Goal: Information Seeking & Learning: Learn about a topic

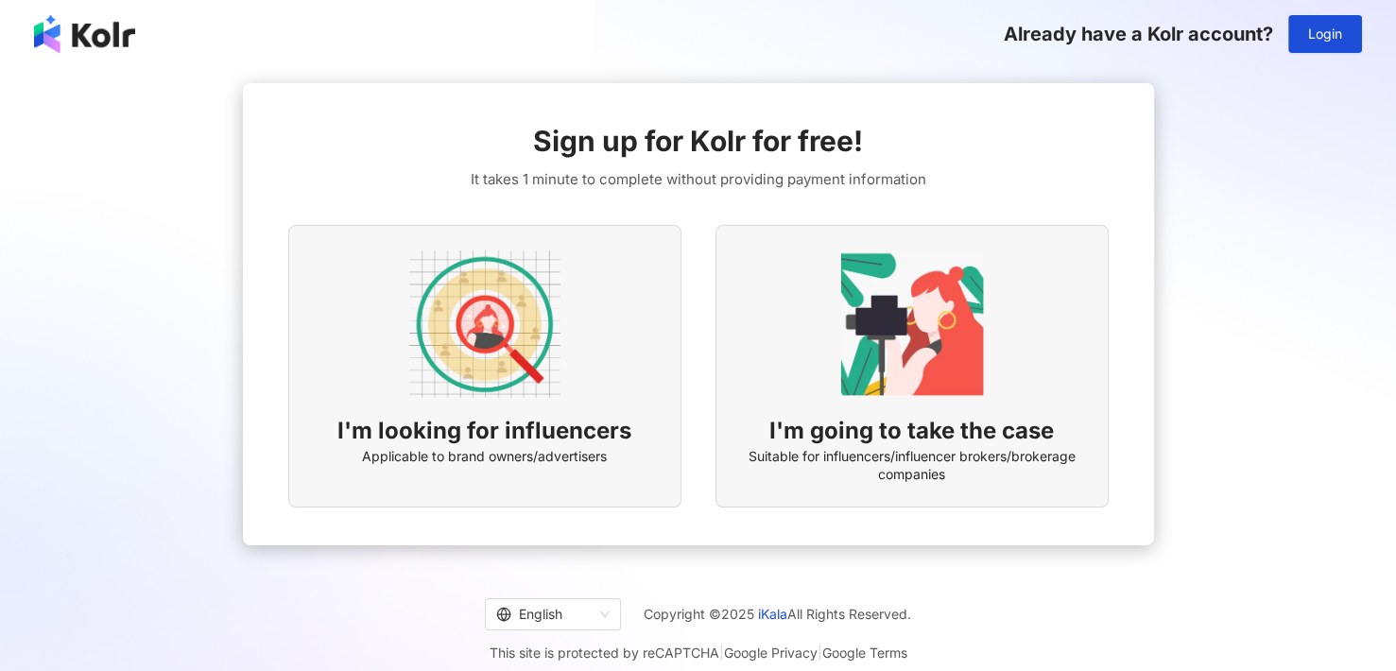
click at [512, 409] on div "I'm looking for influencers Applicable to brand owners/advertisers" at bounding box center [484, 366] width 393 height 283
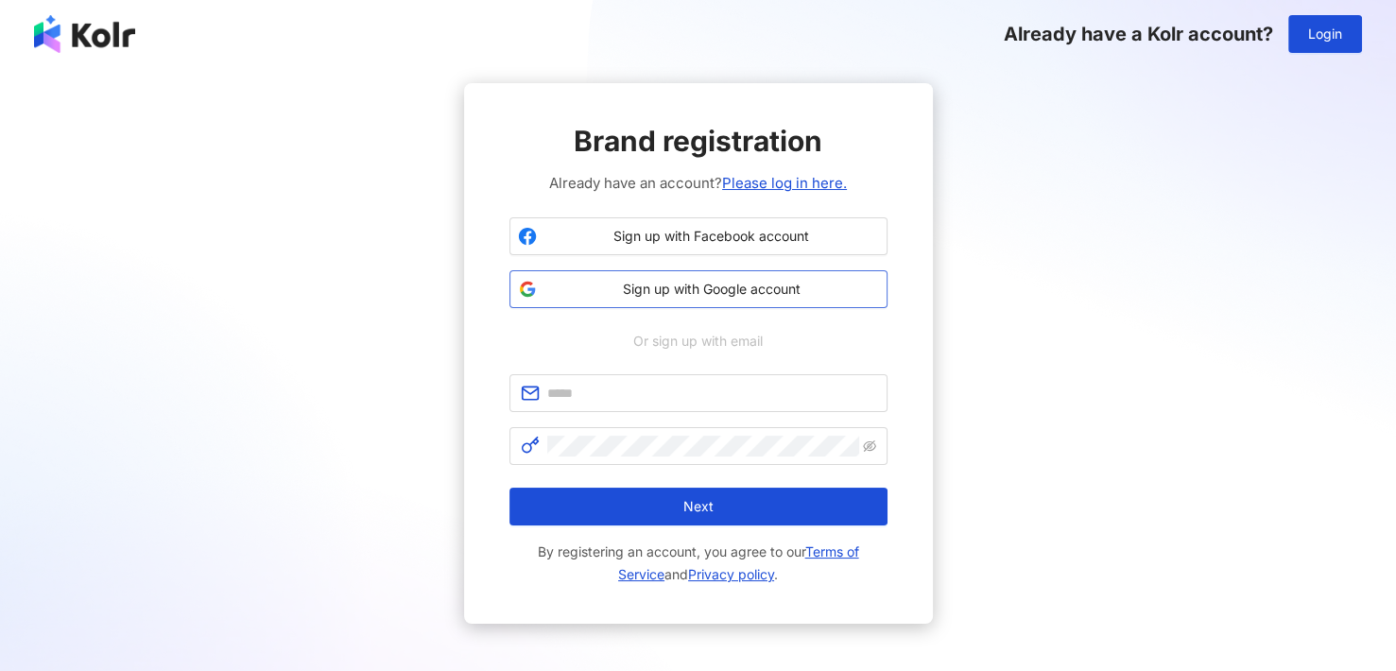
click at [659, 287] on span "Sign up with Google account" at bounding box center [711, 289] width 335 height 19
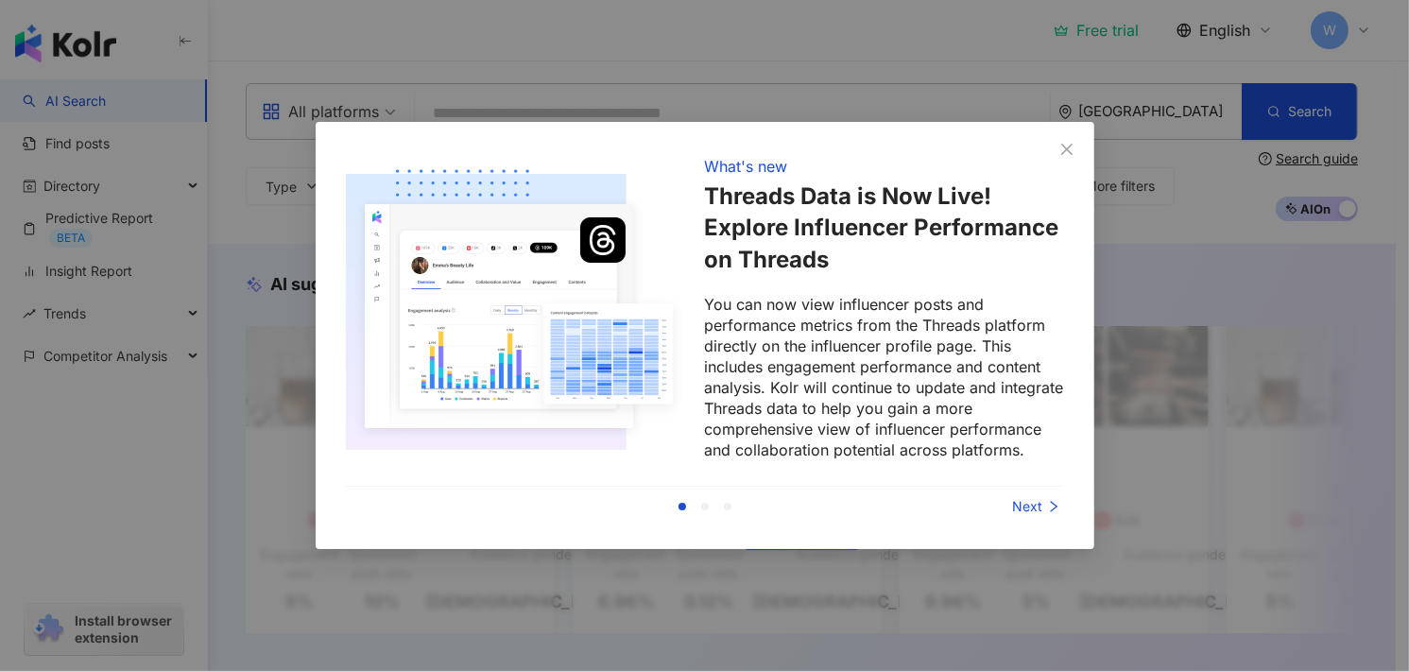
click at [1020, 514] on div "Next" at bounding box center [994, 506] width 142 height 21
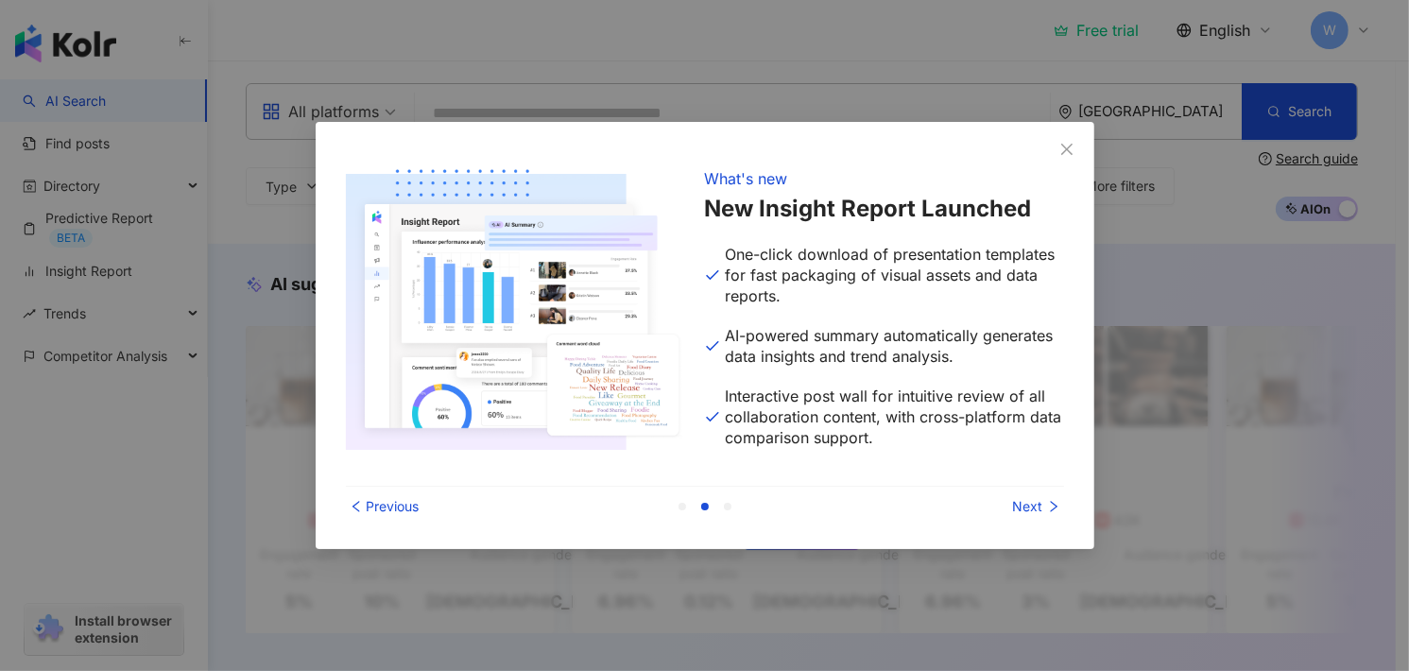
click at [1020, 514] on div "Next" at bounding box center [994, 506] width 142 height 21
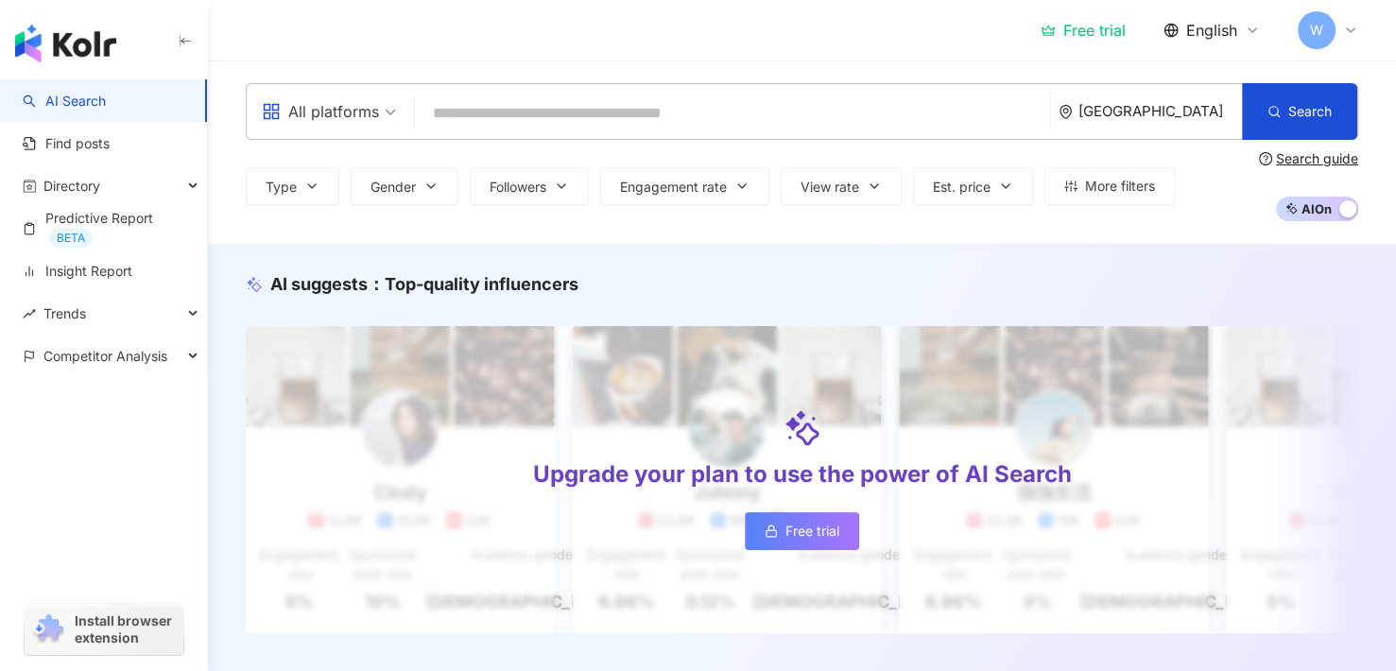
click at [1020, 510] on div "Upgrade your plan to use the power of AI Search Free trial" at bounding box center [802, 479] width 1113 height 306
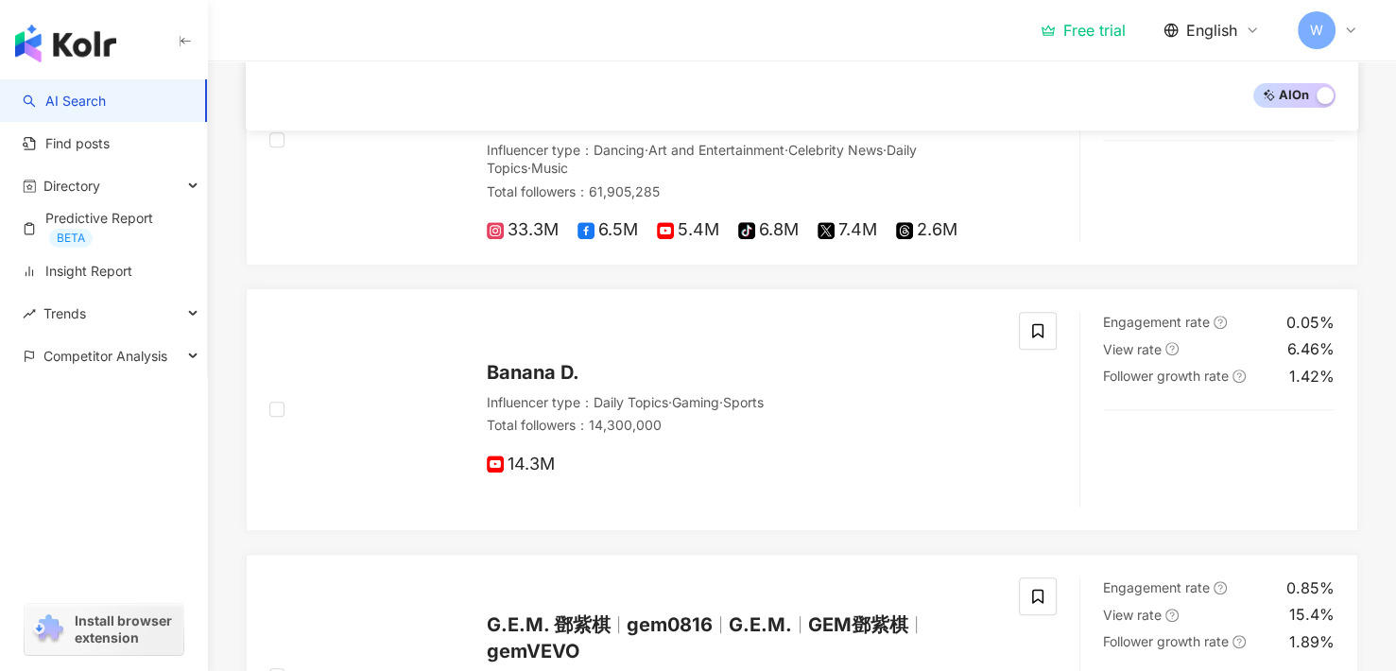
scroll to position [189, 0]
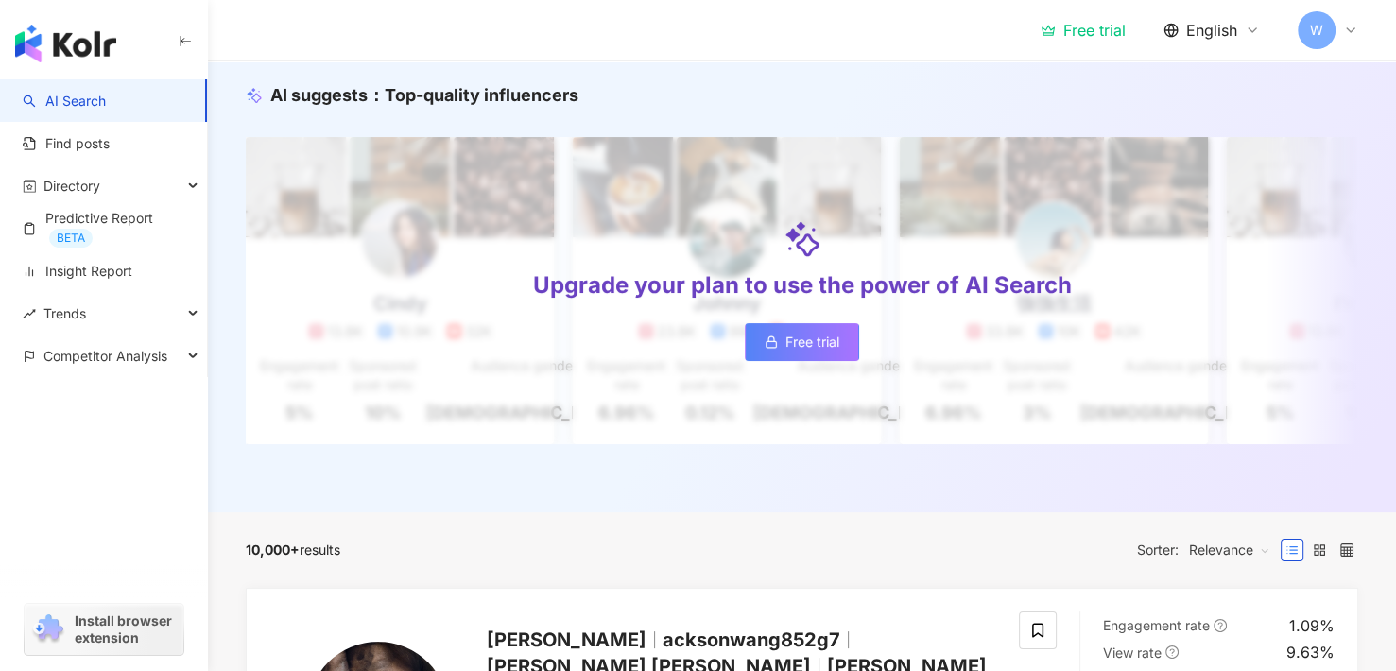
click at [106, 92] on link "AI Search" at bounding box center [64, 101] width 83 height 19
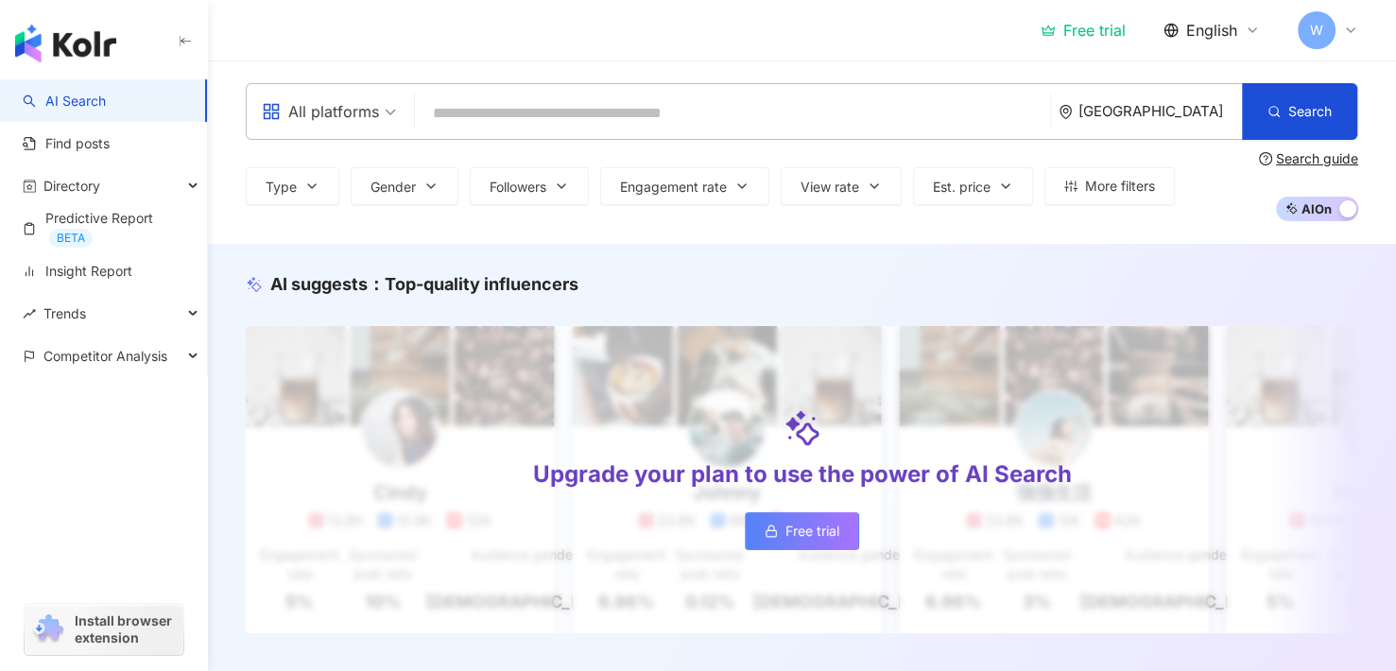
click at [1179, 113] on div "[GEOGRAPHIC_DATA]" at bounding box center [1160, 111] width 164 height 16
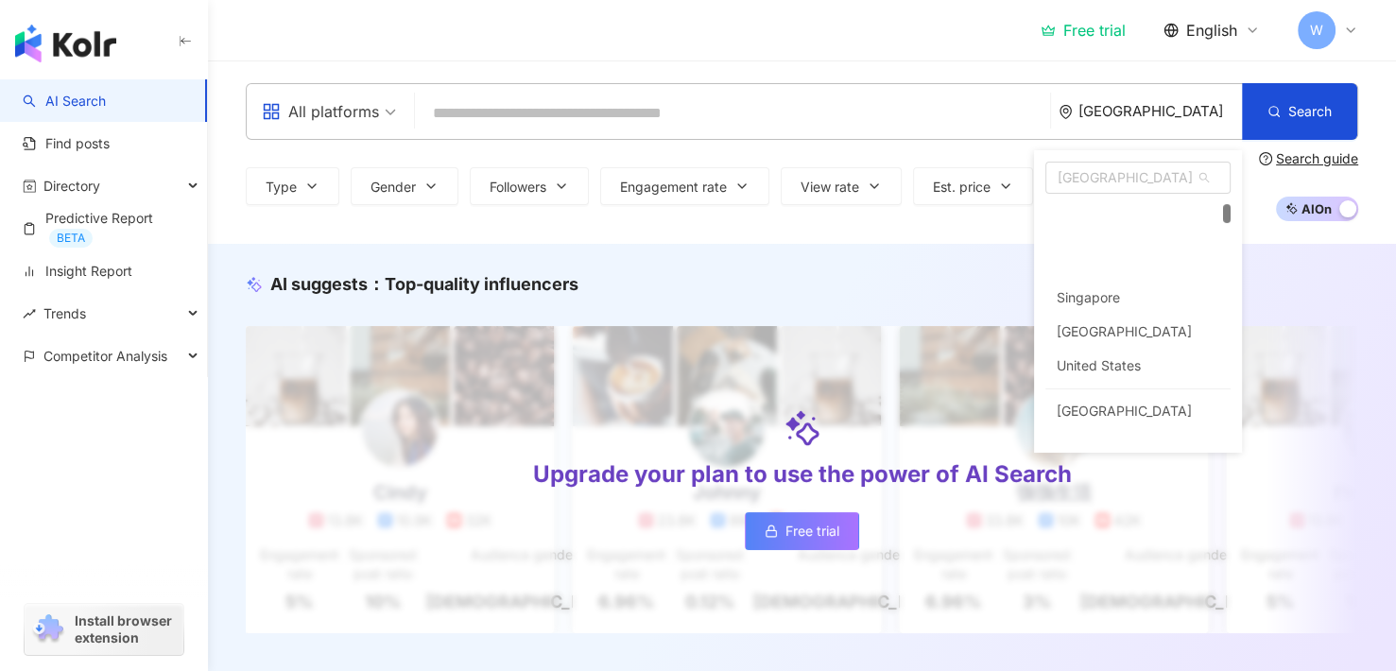
scroll to position [284, 0]
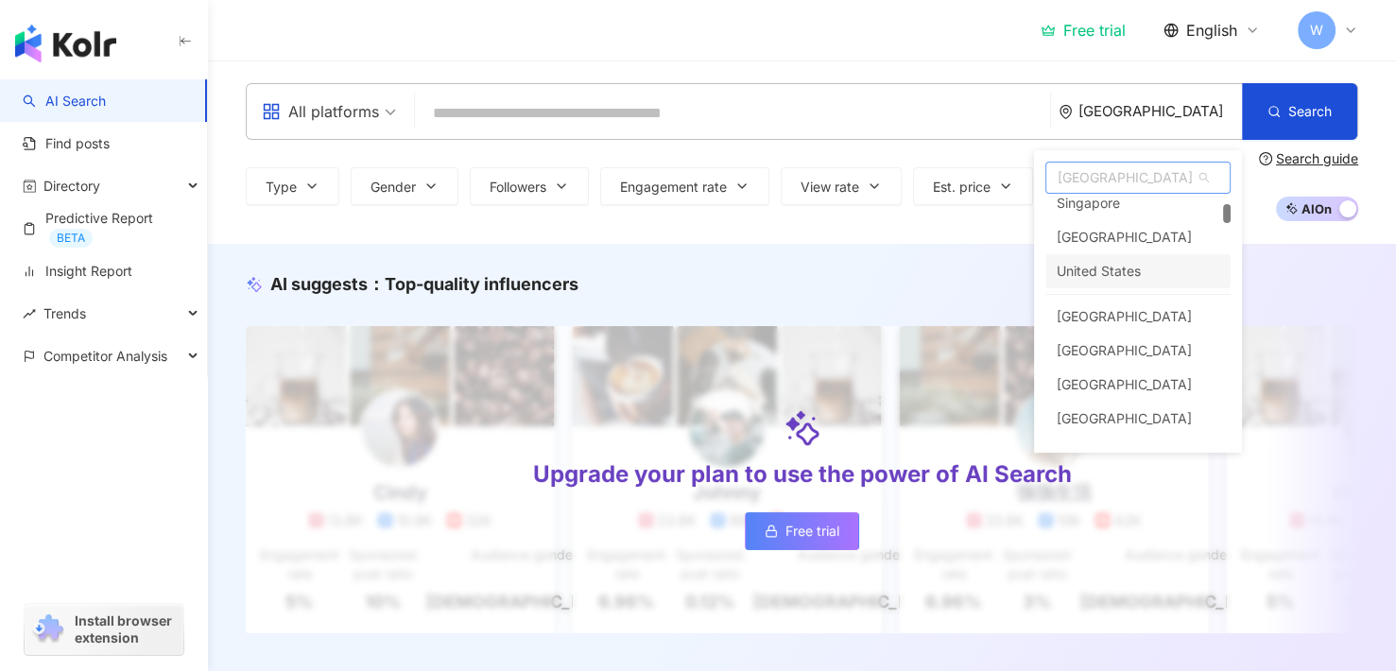
click at [1114, 276] on div "United States" at bounding box center [1099, 271] width 84 height 34
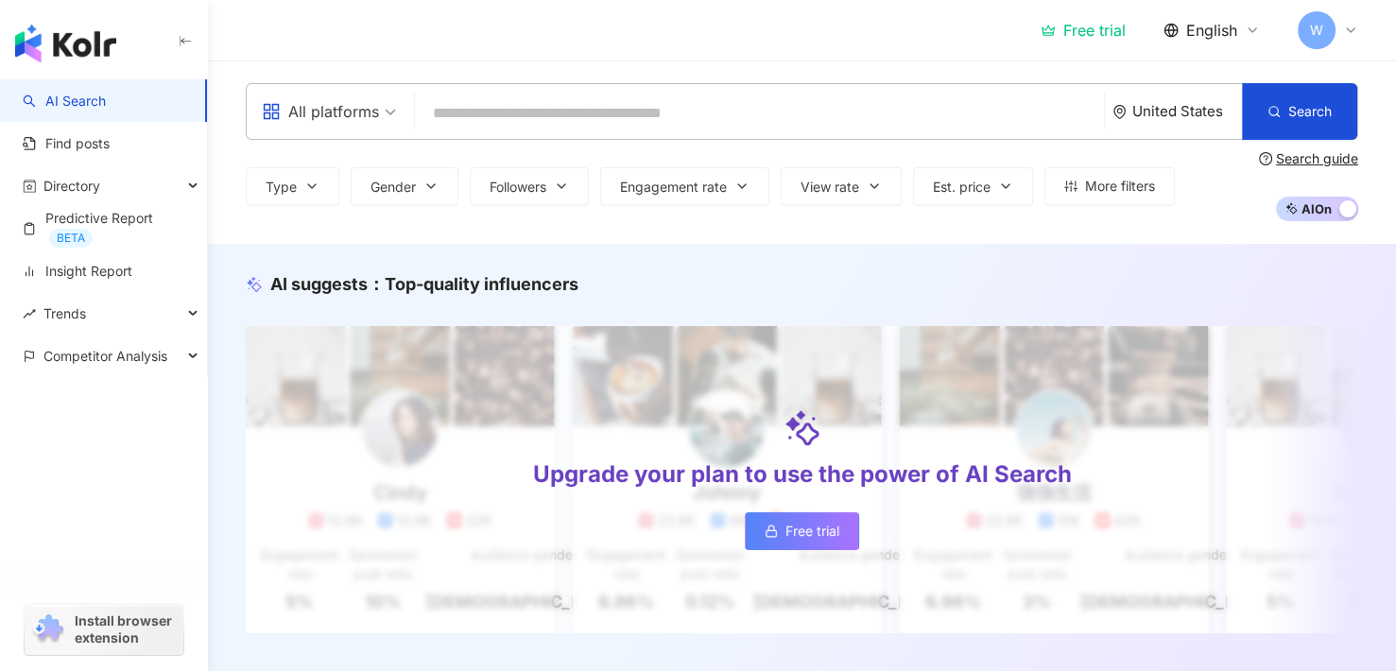
click at [292, 181] on span "Type" at bounding box center [281, 187] width 31 height 15
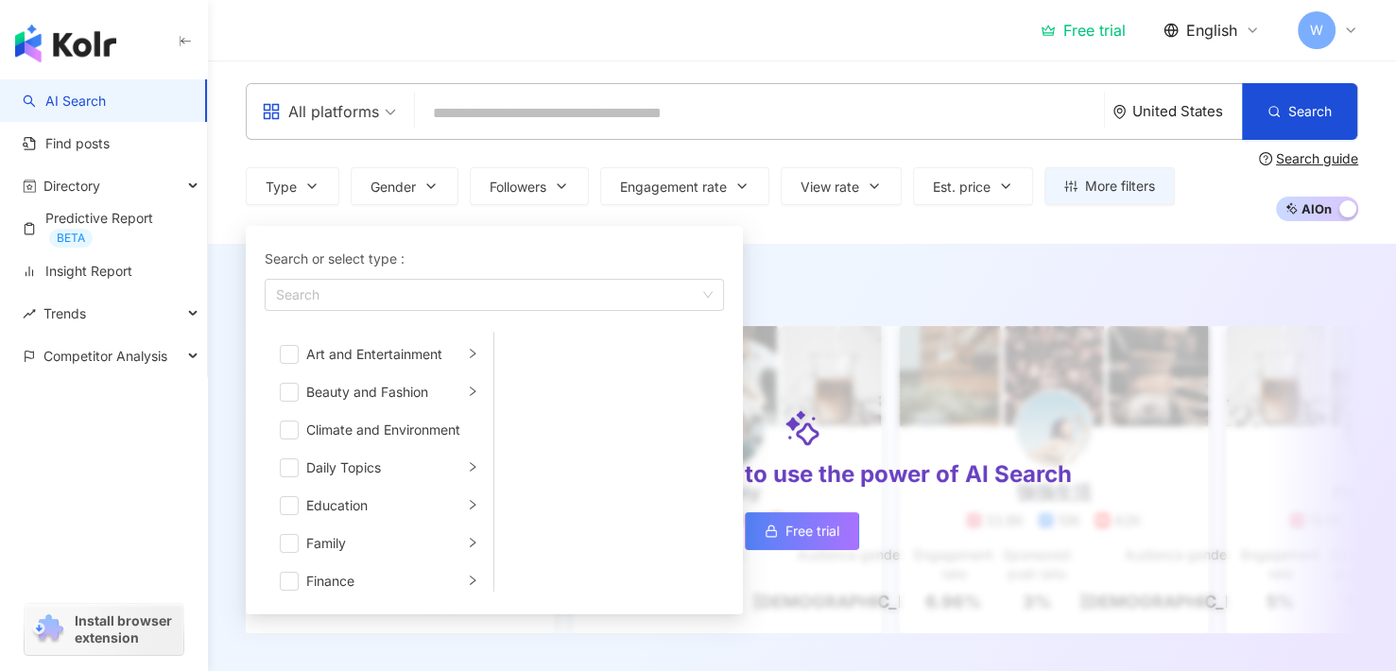
click at [384, 103] on span "All platforms" at bounding box center [329, 111] width 134 height 30
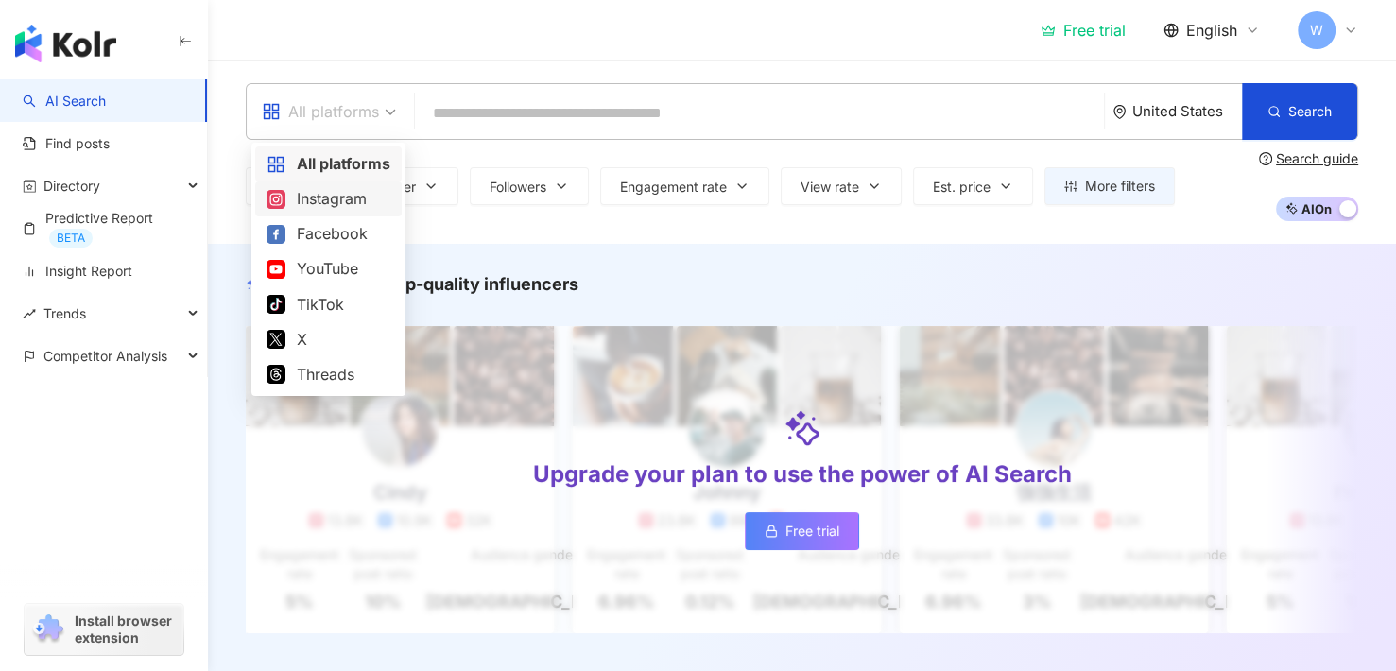
click at [317, 190] on div "Instagram" at bounding box center [329, 199] width 124 height 24
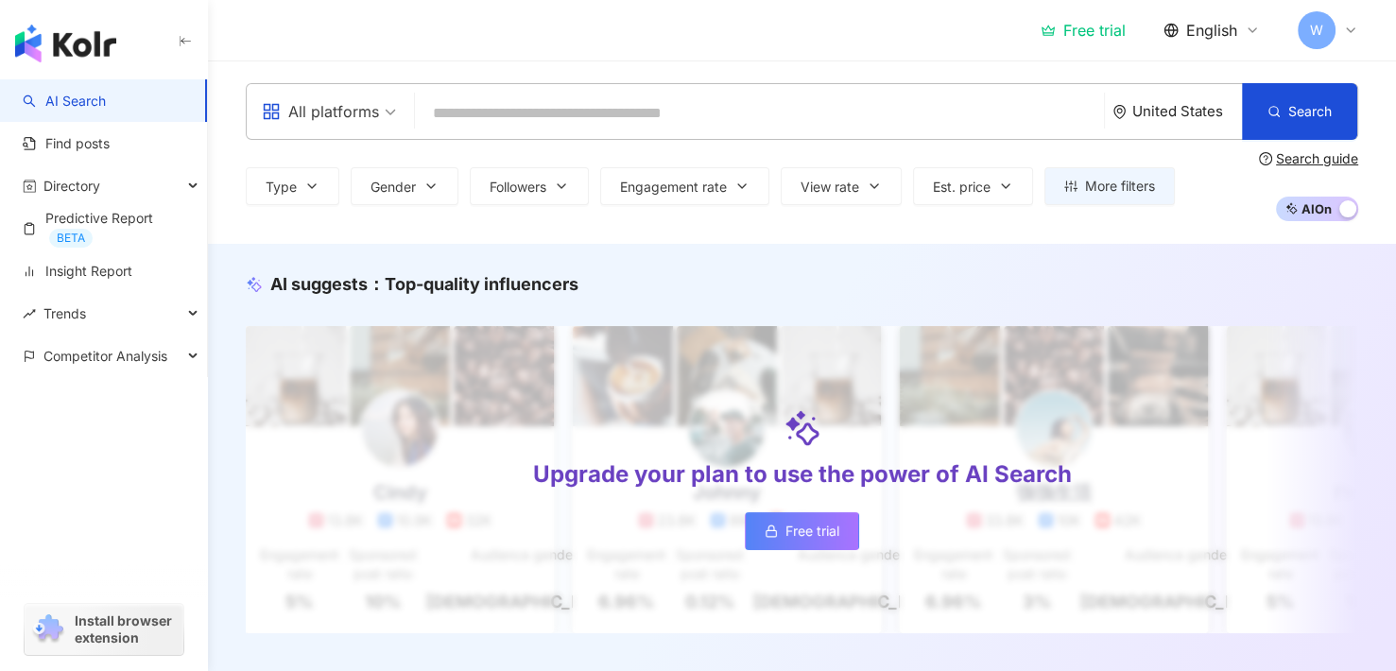
click at [361, 115] on span "All platforms" at bounding box center [329, 111] width 134 height 30
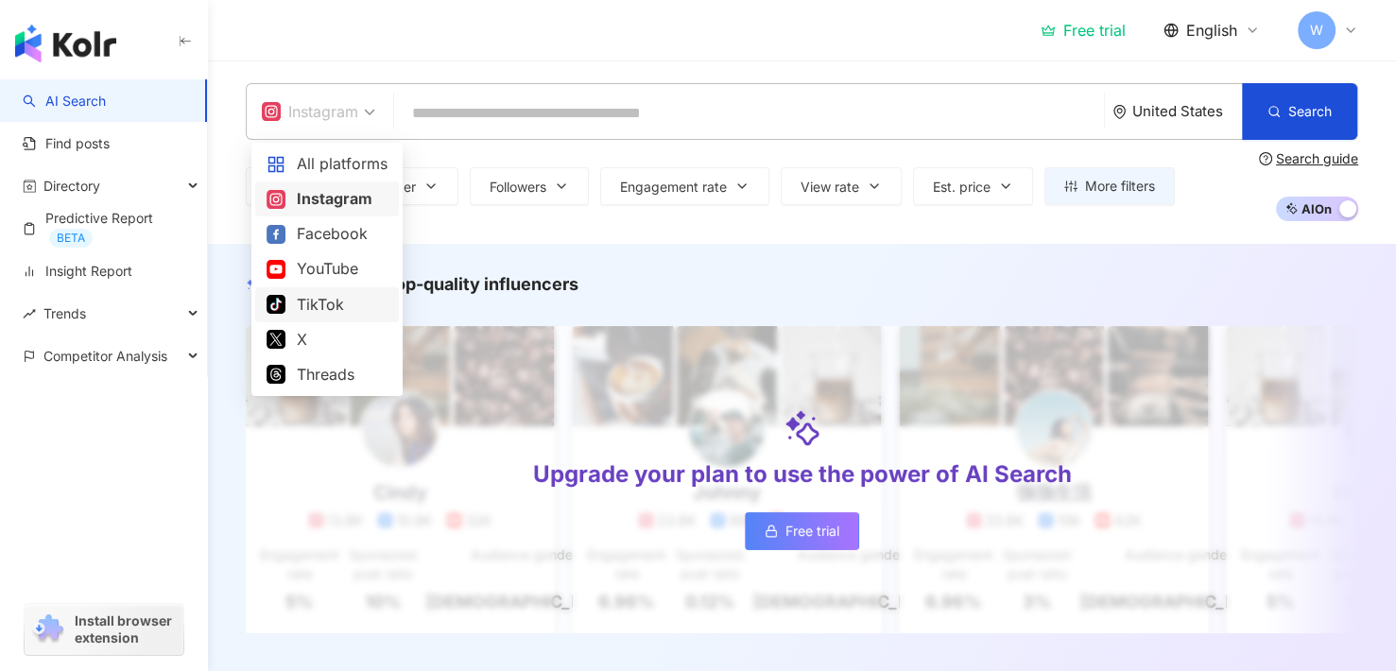
click at [324, 302] on div "TikTok" at bounding box center [327, 305] width 121 height 24
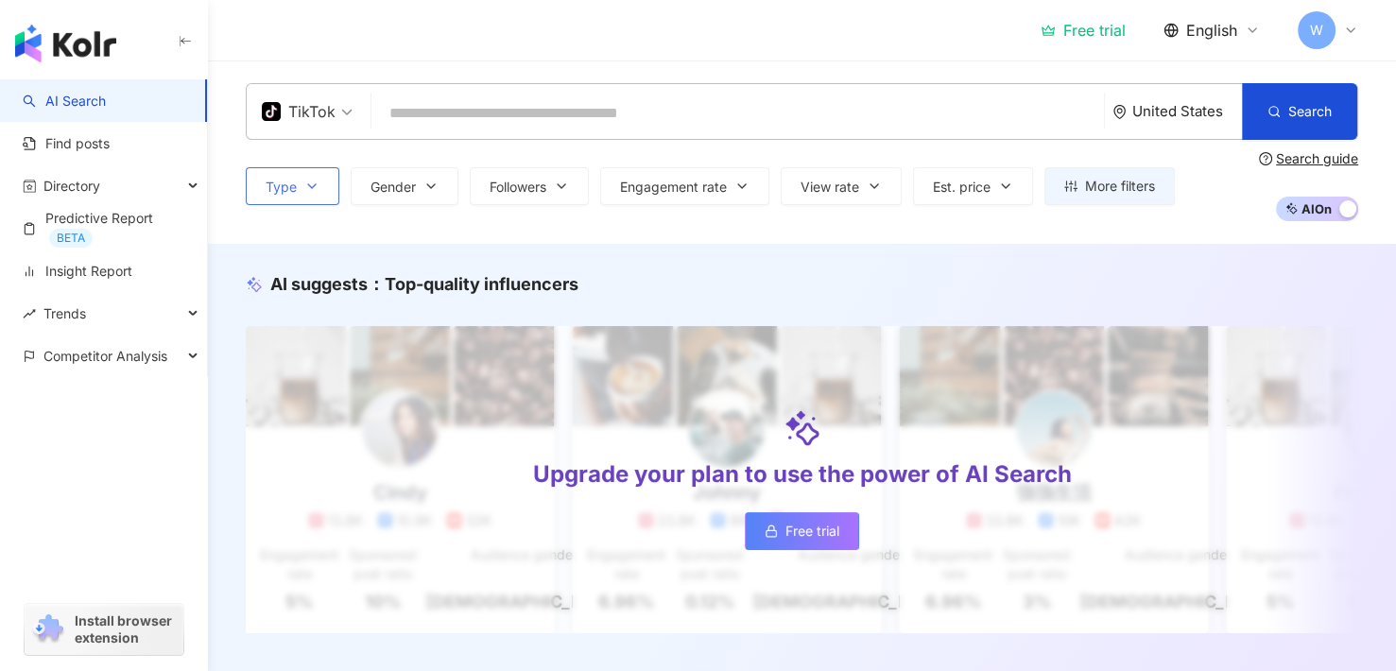
click at [294, 178] on button "Type" at bounding box center [293, 186] width 94 height 38
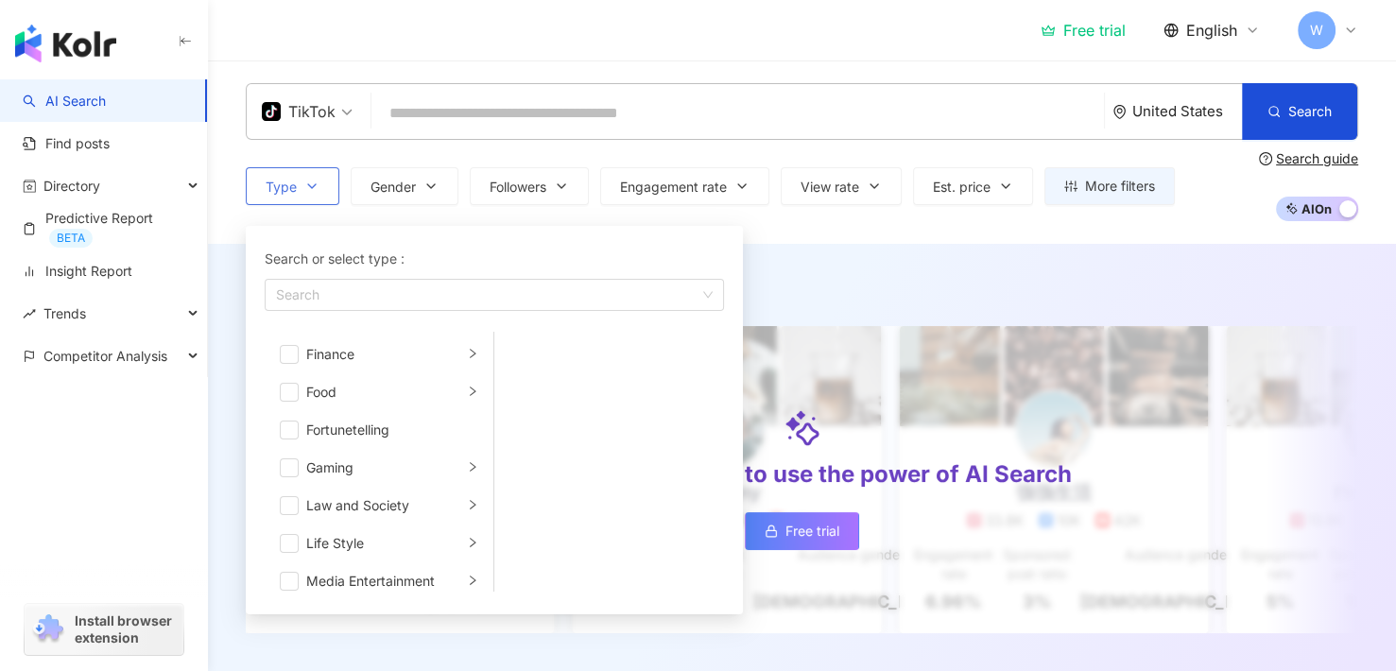
scroll to position [284, 0]
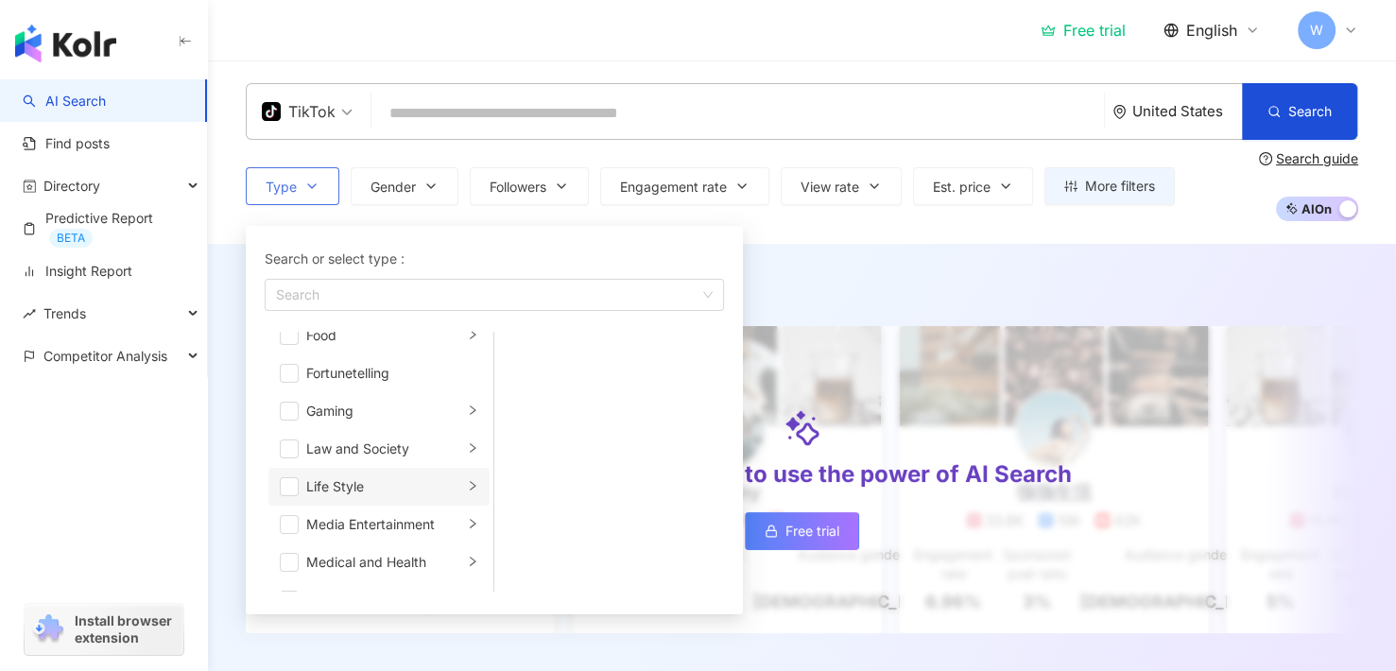
click at [366, 486] on div "Life Style" at bounding box center [384, 486] width 157 height 21
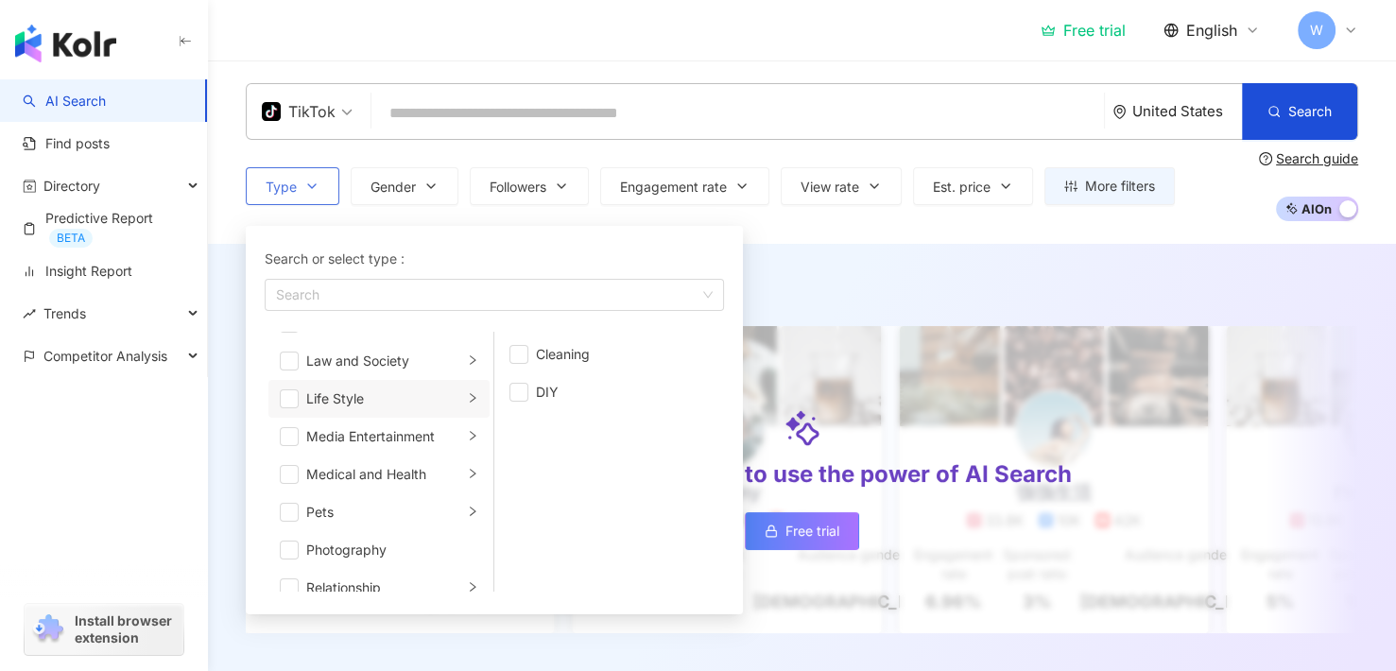
scroll to position [378, 0]
click at [368, 462] on div "Medical and Health" at bounding box center [384, 467] width 157 height 21
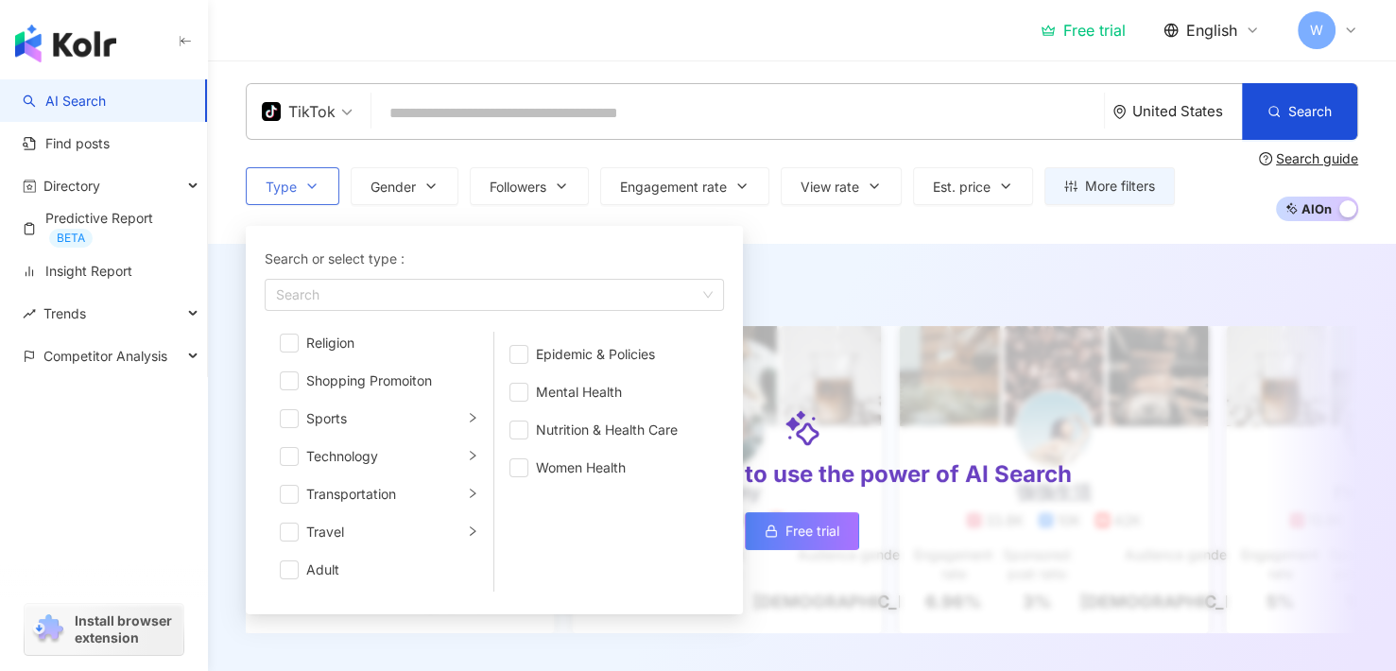
scroll to position [0, 0]
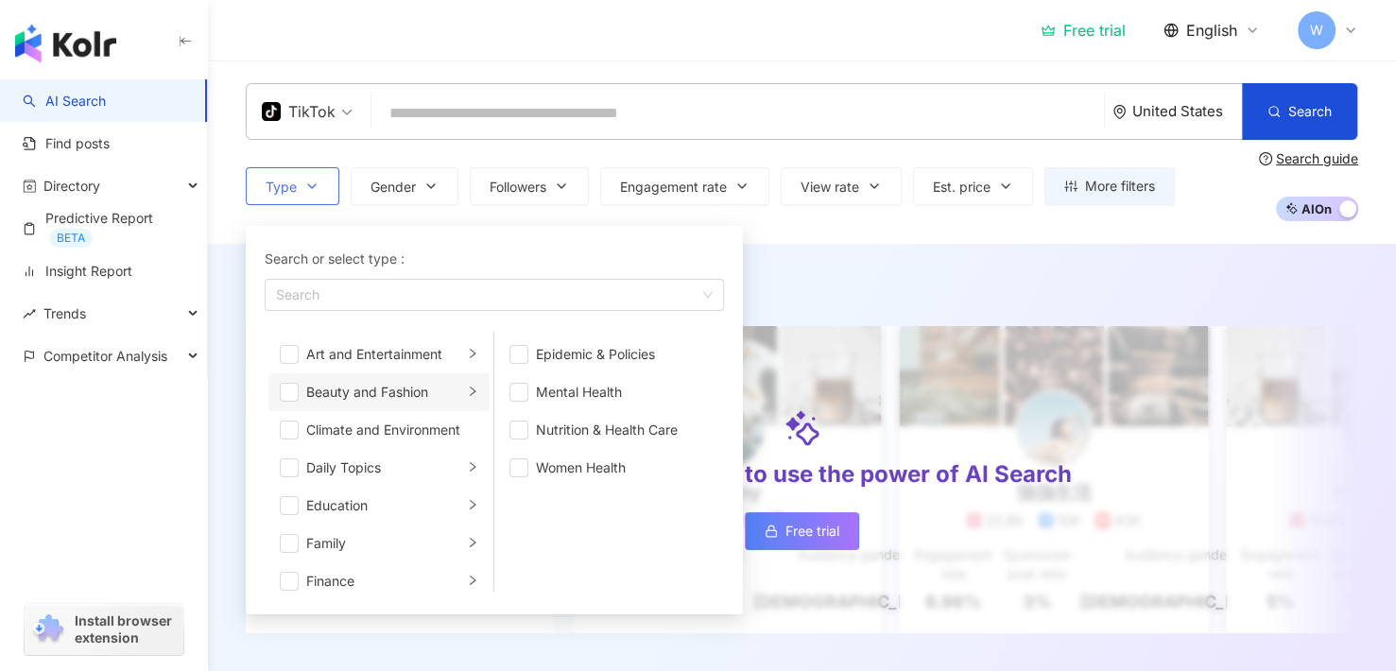
click at [396, 392] on div "Beauty and Fashion" at bounding box center [384, 392] width 157 height 21
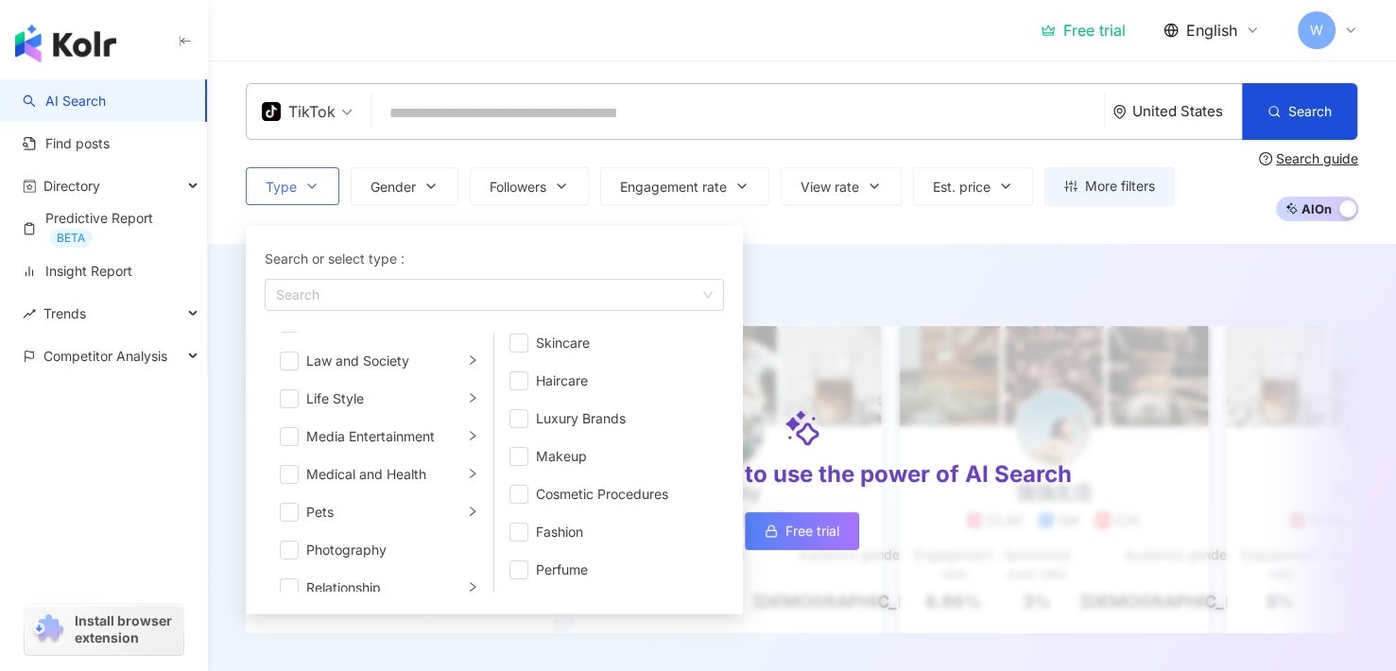
scroll to position [378, 0]
click at [416, 468] on div "Medical and Health" at bounding box center [384, 467] width 157 height 21
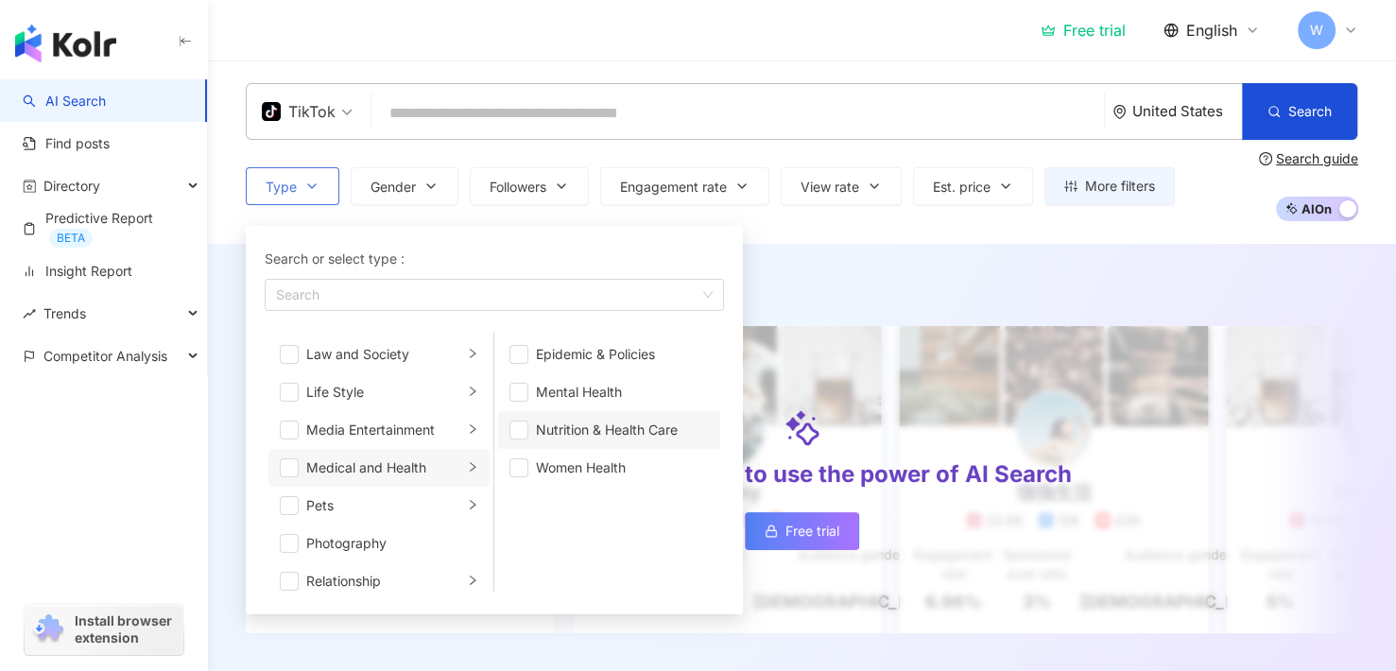
click at [586, 438] on div "Nutrition & Health Care" at bounding box center [622, 430] width 173 height 21
click at [532, 460] on li "Women Health" at bounding box center [609, 468] width 222 height 38
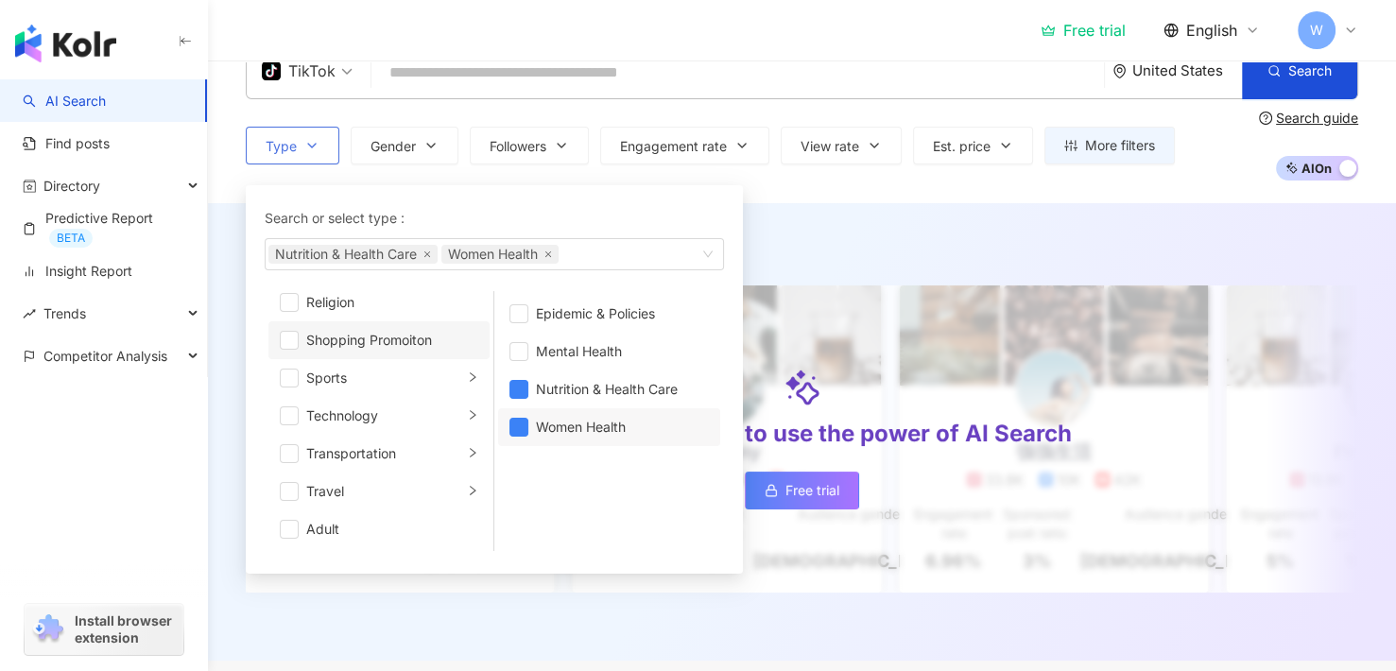
scroll to position [95, 0]
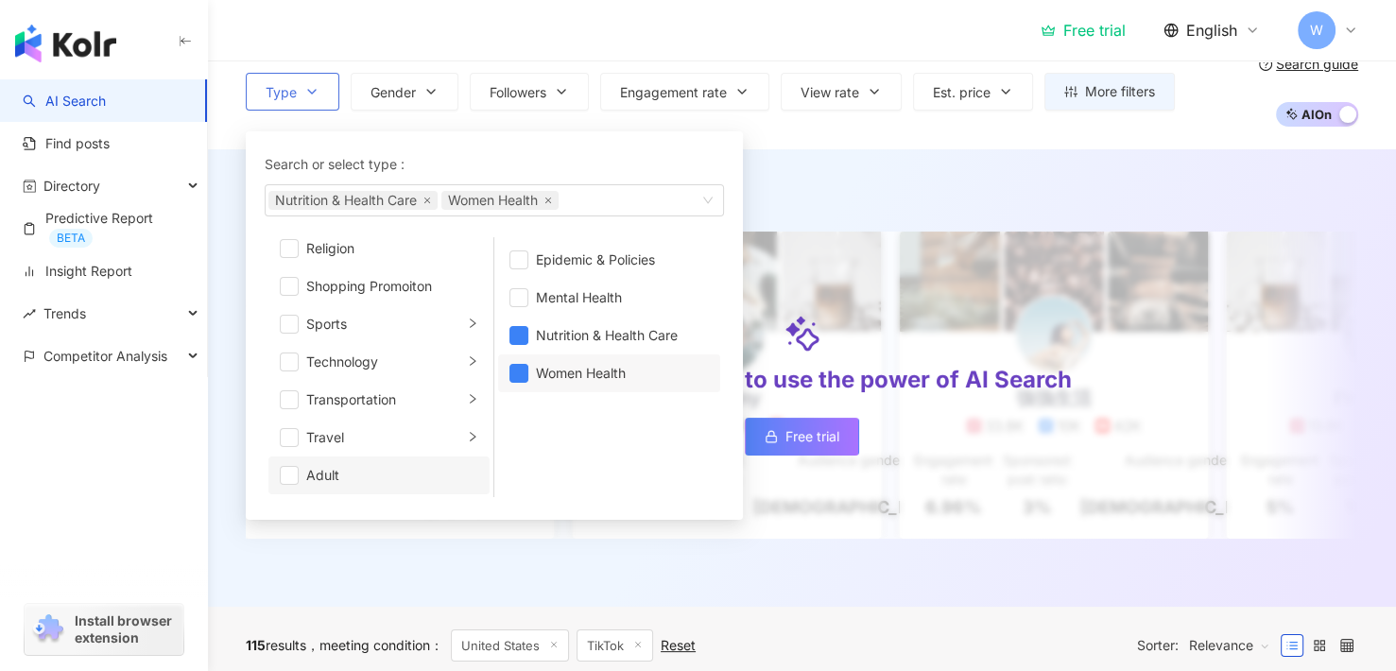
click at [429, 469] on div "Adult" at bounding box center [392, 475] width 172 height 21
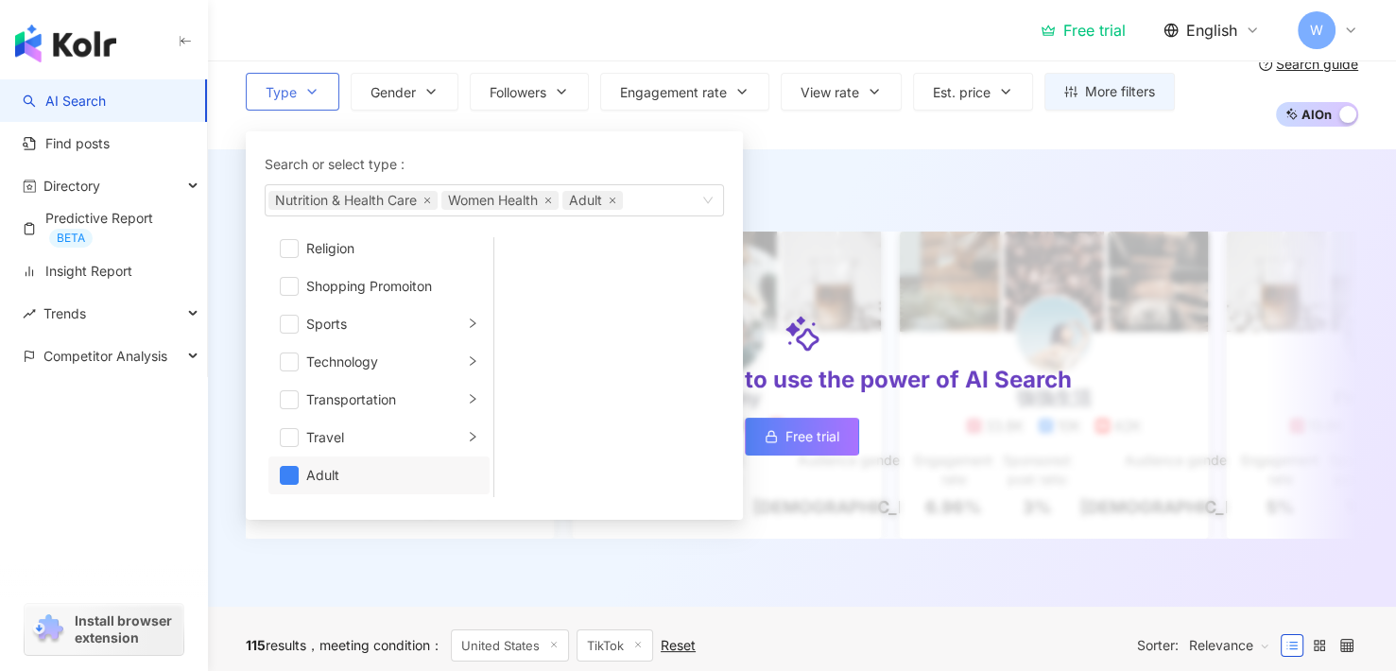
click at [429, 470] on div "Adult" at bounding box center [392, 475] width 172 height 21
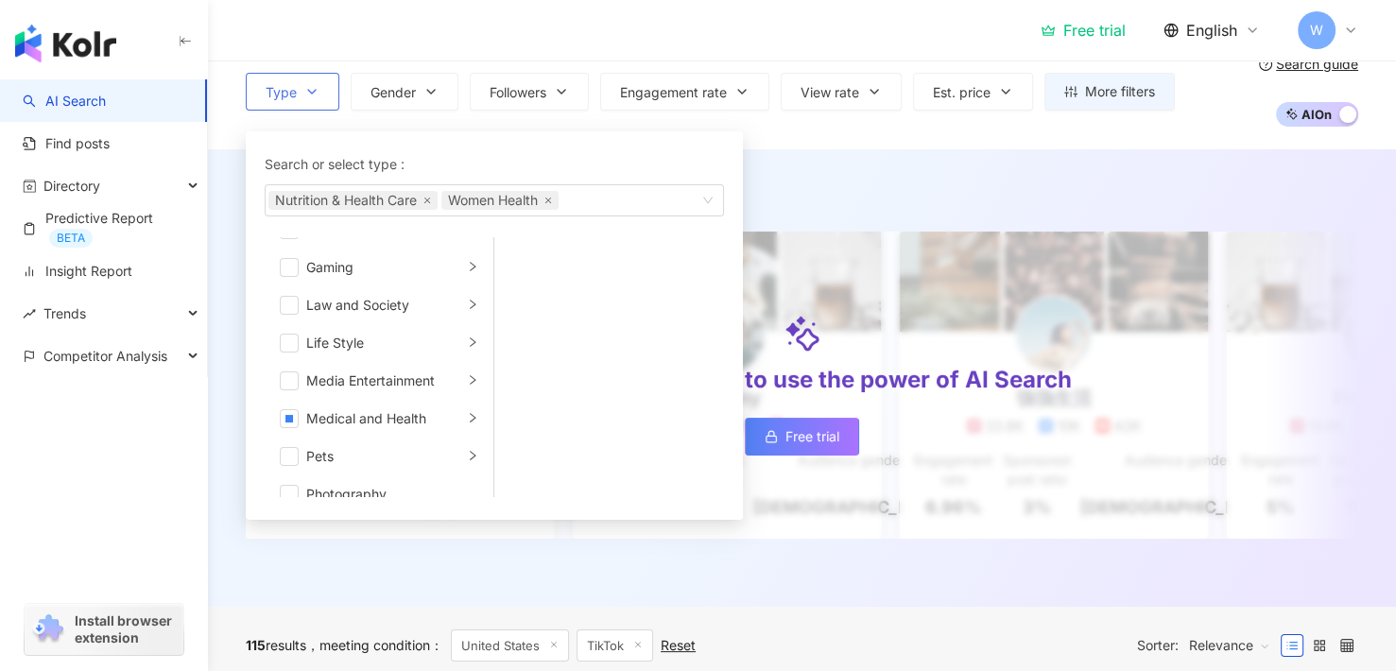
scroll to position [181, 0]
click at [387, 337] on div "Food" at bounding box center [384, 343] width 157 height 21
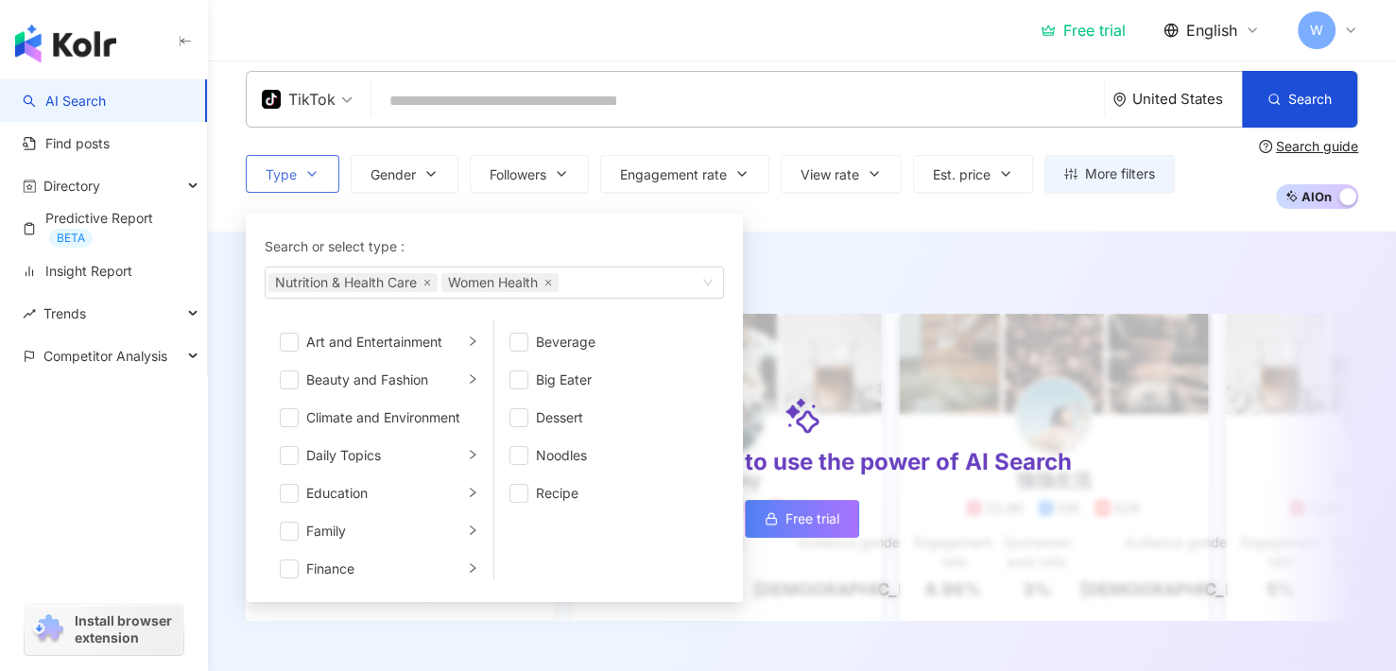
scroll to position [0, 0]
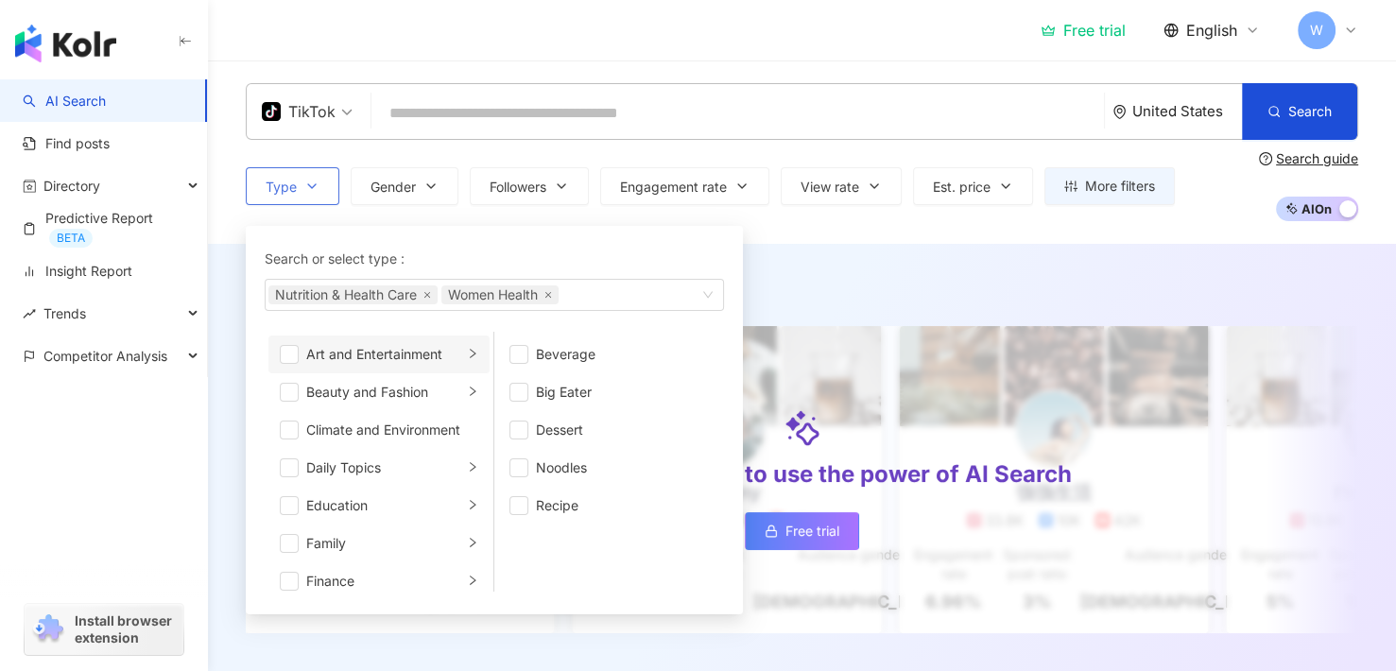
click at [396, 363] on div "Art and Entertainment" at bounding box center [384, 354] width 157 height 21
click at [391, 382] on div "Beauty and Fashion" at bounding box center [384, 392] width 157 height 21
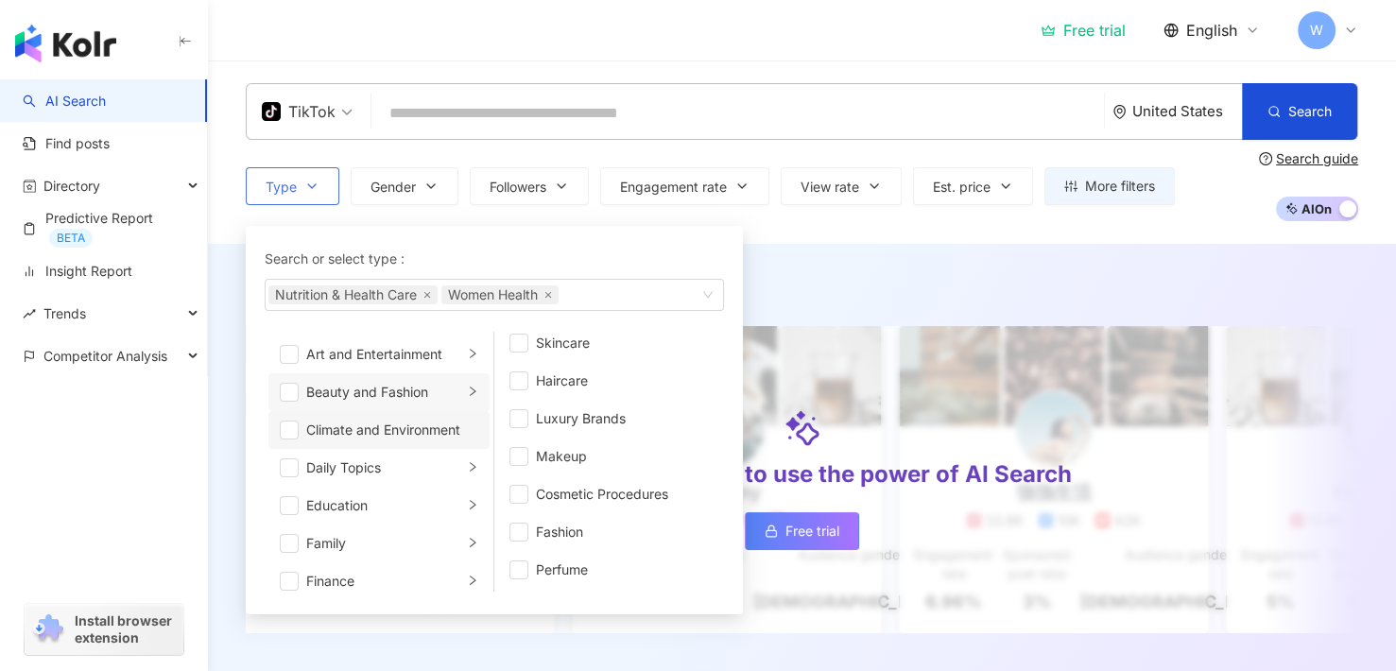
click at [406, 420] on div "Climate and Environment" at bounding box center [392, 430] width 172 height 21
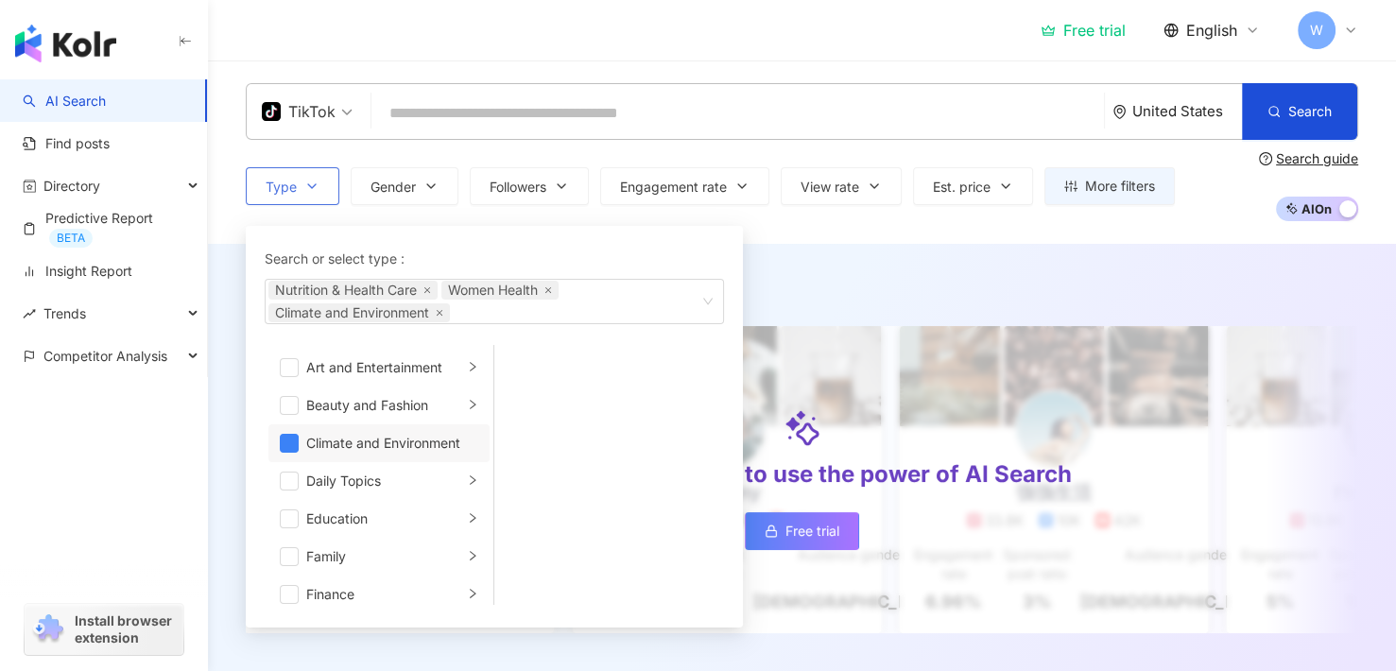
click at [403, 437] on div "Climate and Environment" at bounding box center [392, 443] width 172 height 21
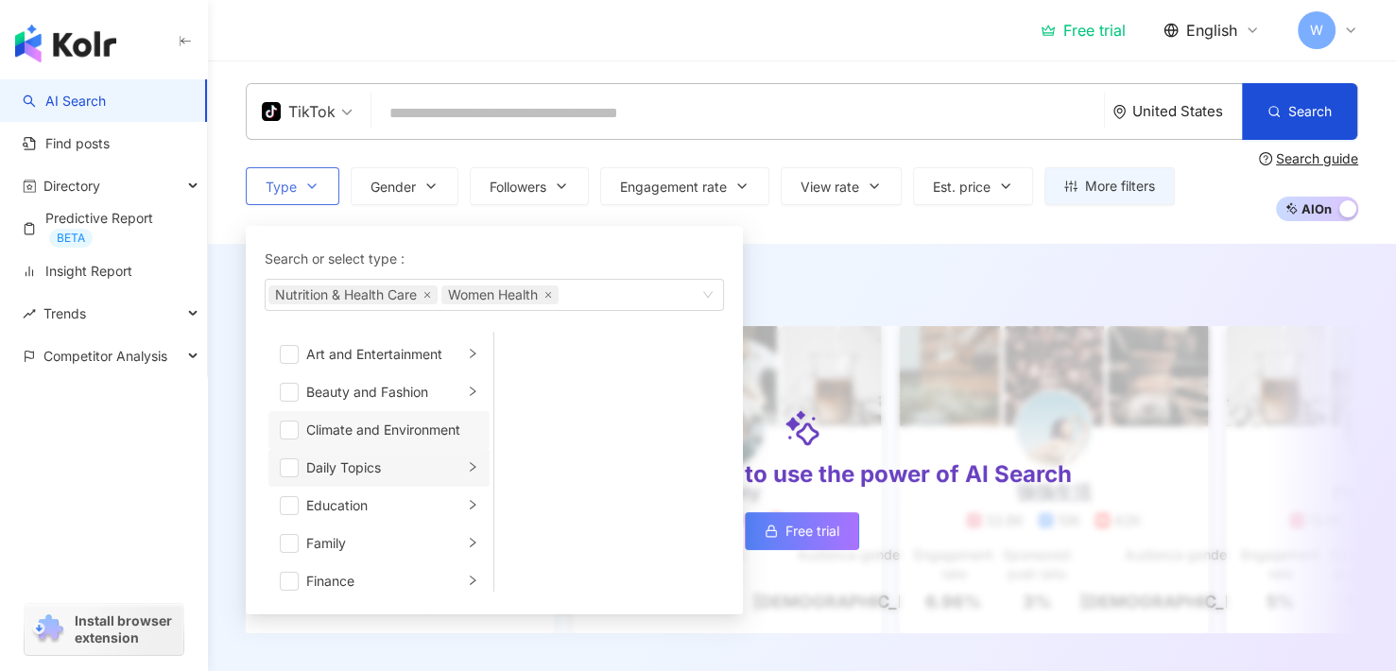
click at [401, 460] on div "Daily Topics" at bounding box center [384, 467] width 157 height 21
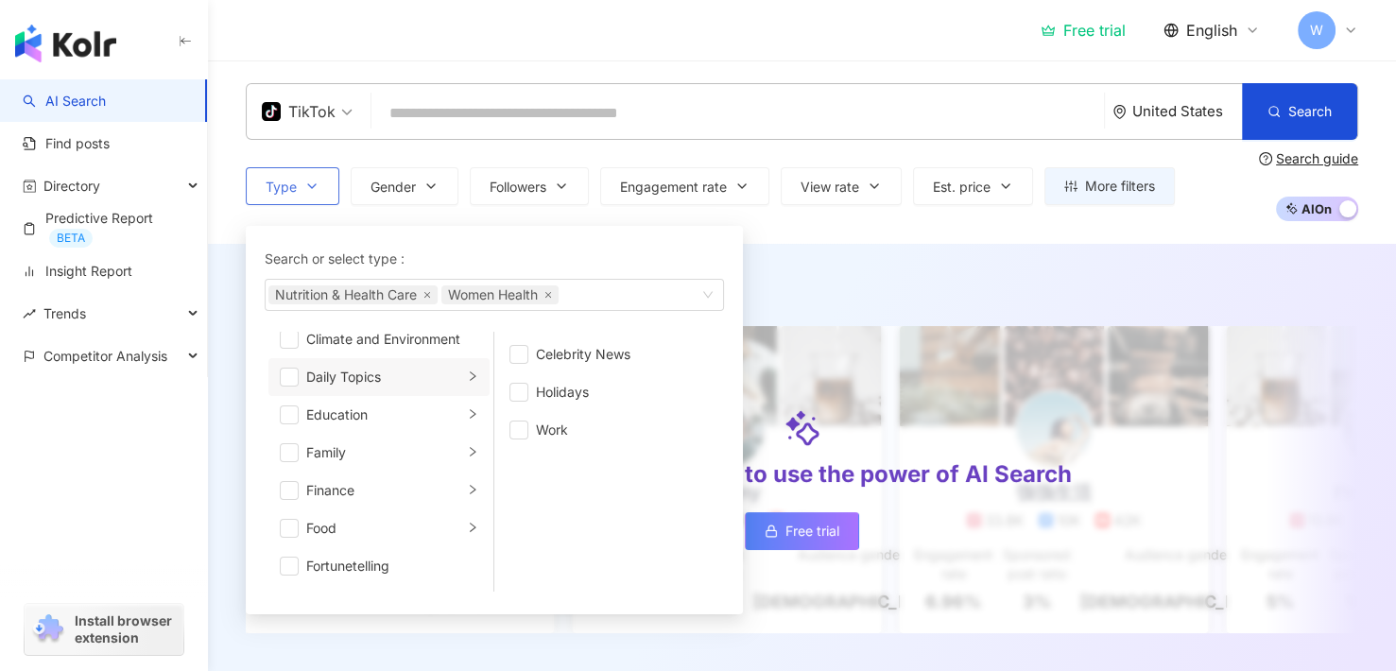
scroll to position [95, 0]
click at [395, 417] on div "Education" at bounding box center [384, 411] width 157 height 21
click at [398, 441] on div "Family" at bounding box center [384, 449] width 157 height 21
click at [400, 477] on div "Finance" at bounding box center [384, 486] width 157 height 21
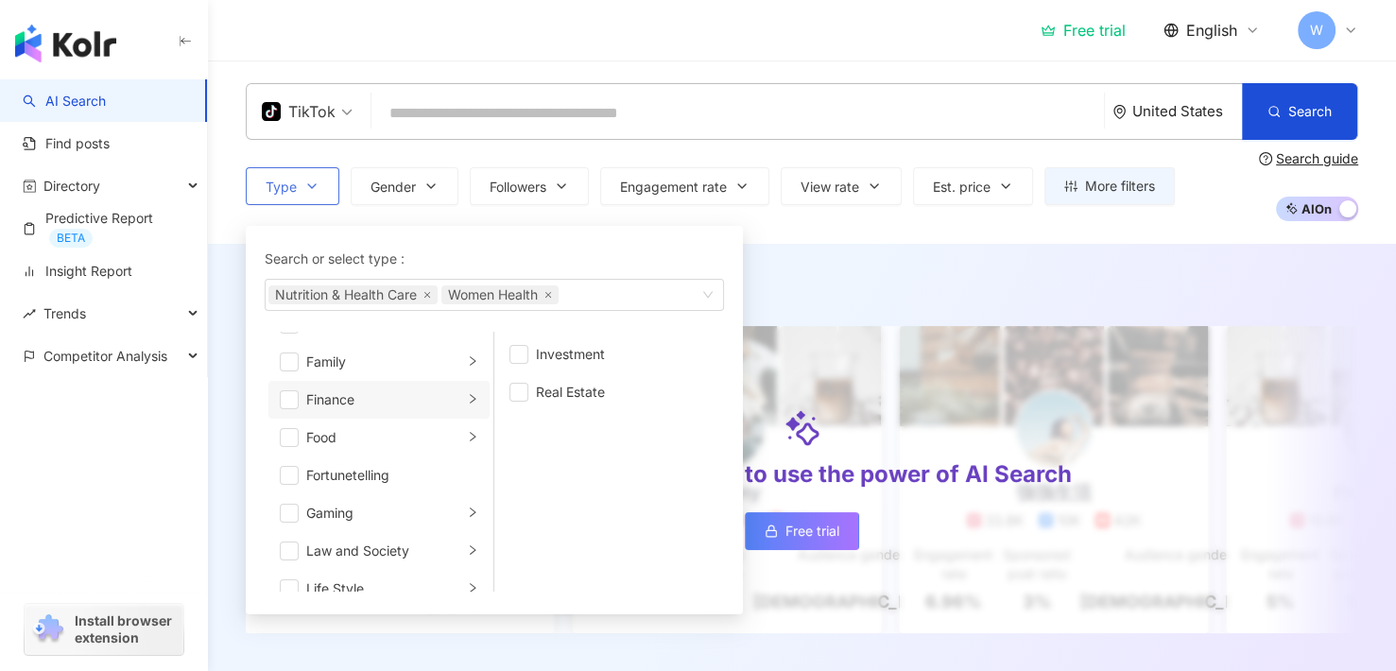
scroll to position [189, 0]
click at [377, 432] on div "Food" at bounding box center [384, 430] width 157 height 21
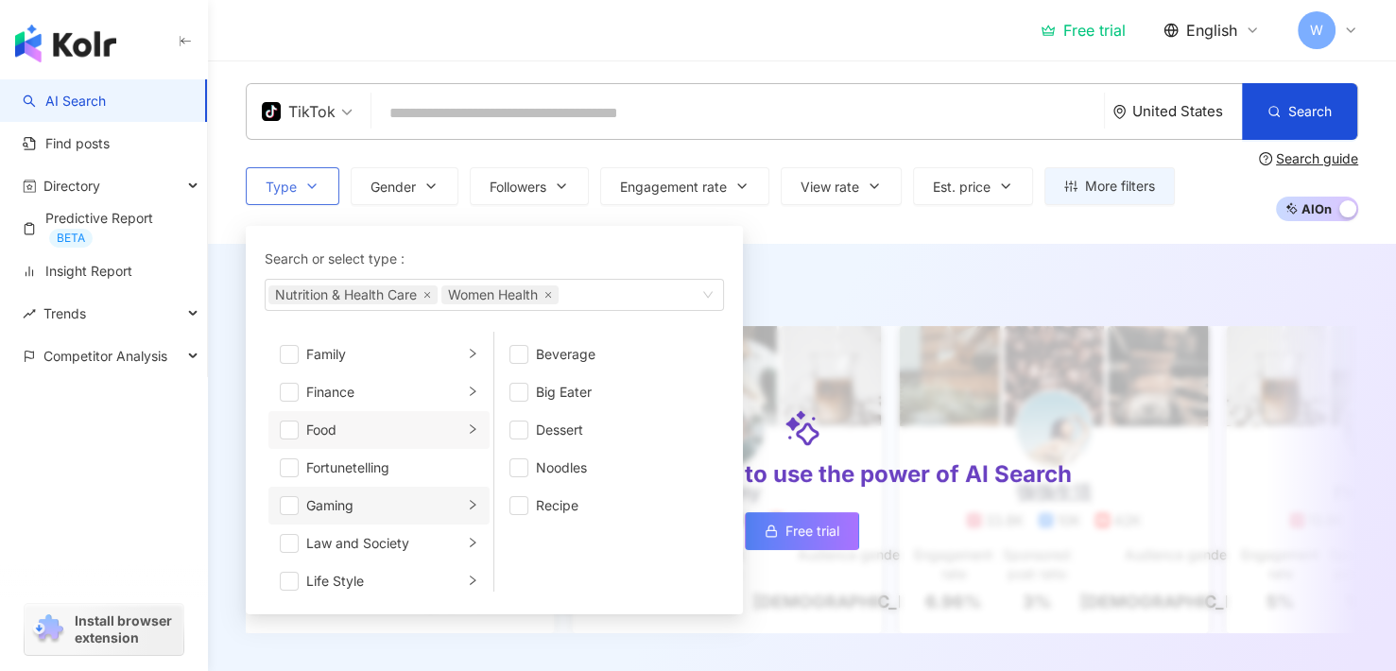
click at [387, 503] on div "Gaming" at bounding box center [384, 505] width 157 height 21
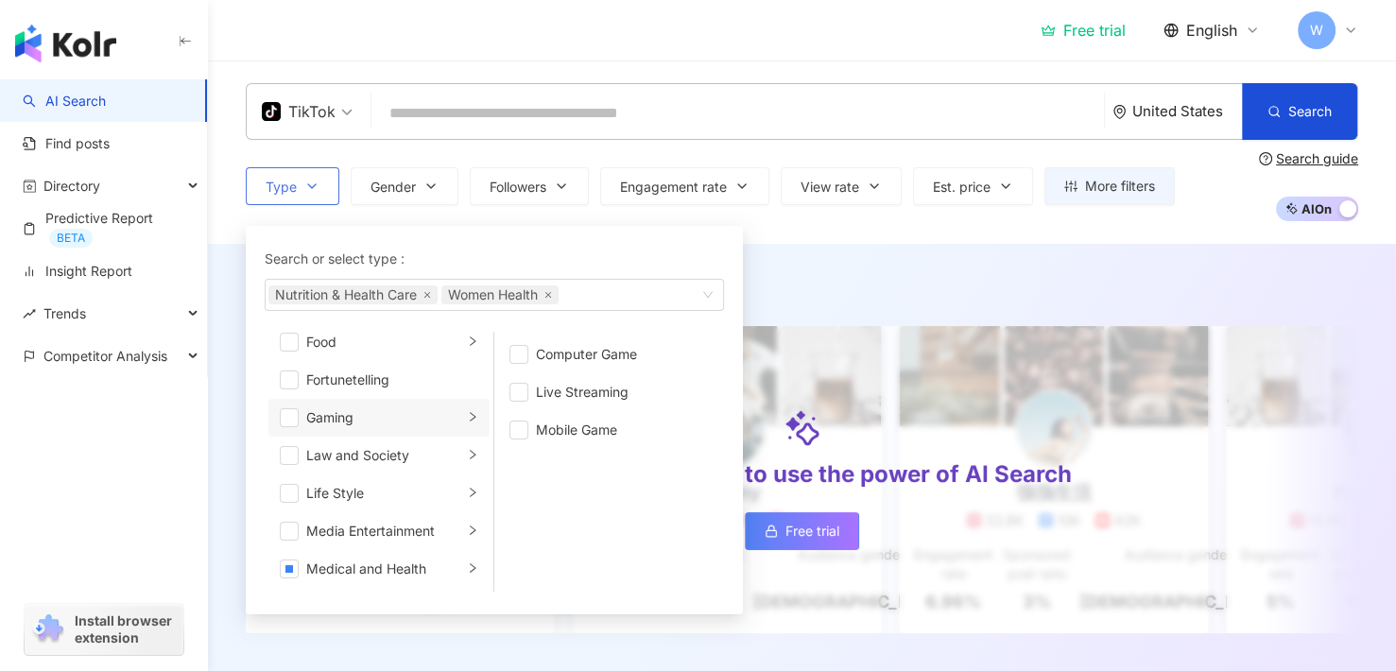
scroll to position [284, 0]
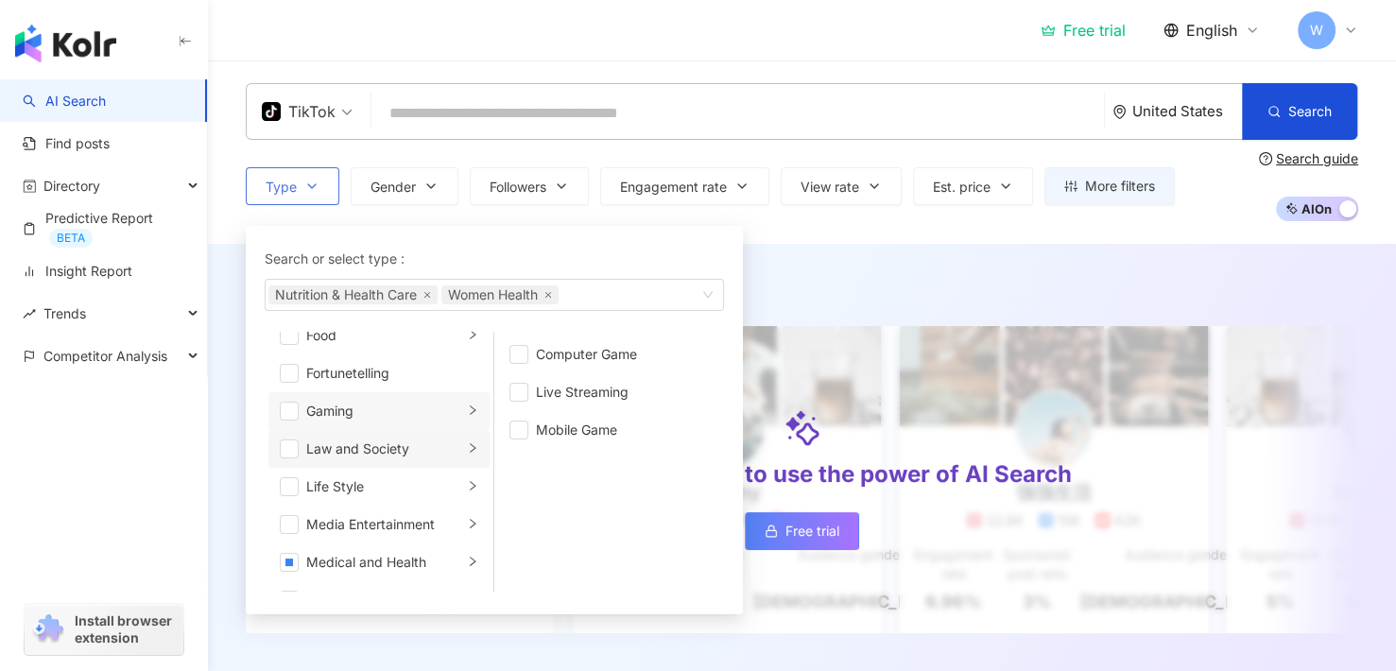
click at [383, 456] on div "Law and Society" at bounding box center [384, 449] width 157 height 21
click at [380, 485] on div "Life Style" at bounding box center [384, 486] width 157 height 21
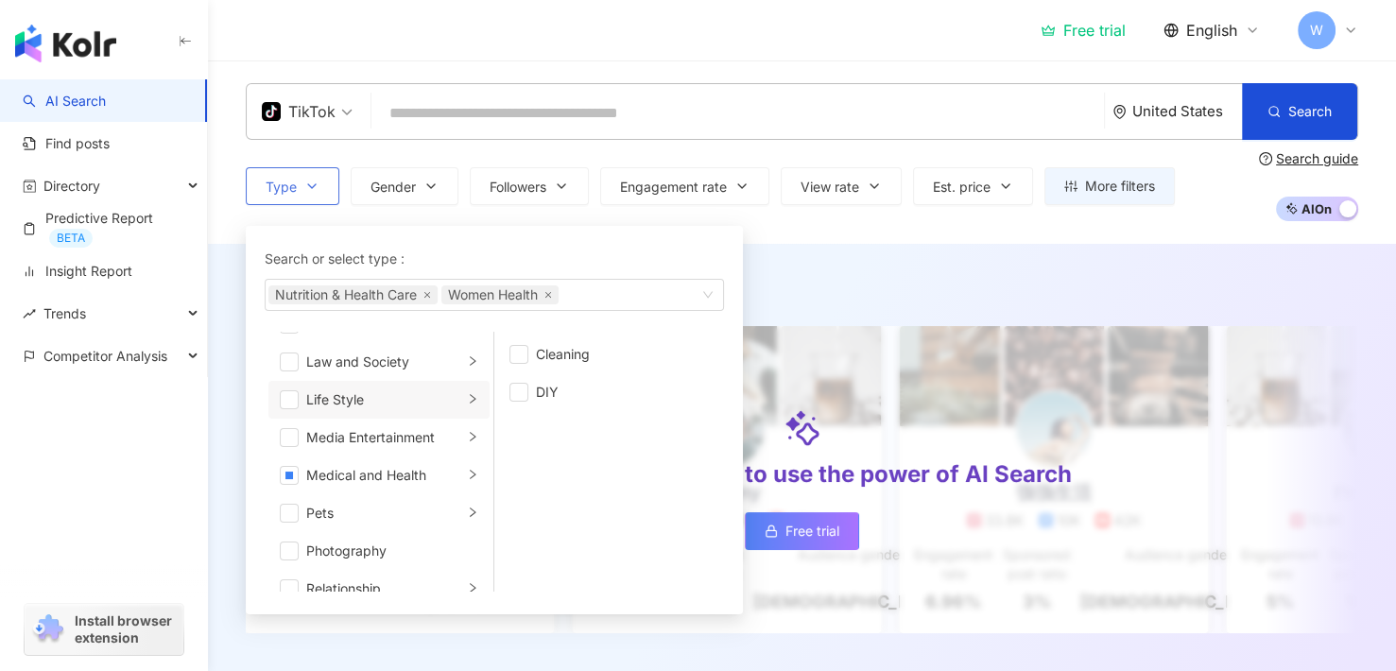
scroll to position [378, 0]
click at [377, 432] on div "Media Entertainment" at bounding box center [384, 430] width 157 height 21
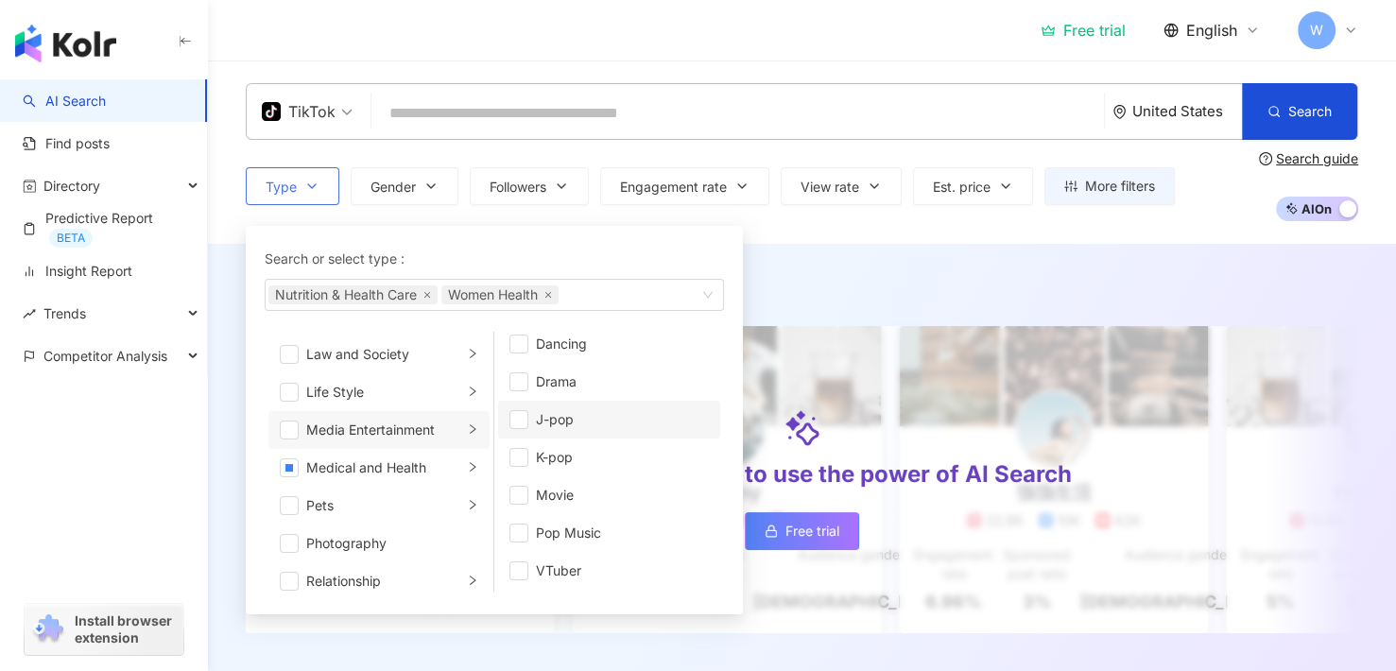
scroll to position [49, 0]
click at [397, 481] on li "Medical and Health" at bounding box center [378, 468] width 221 height 38
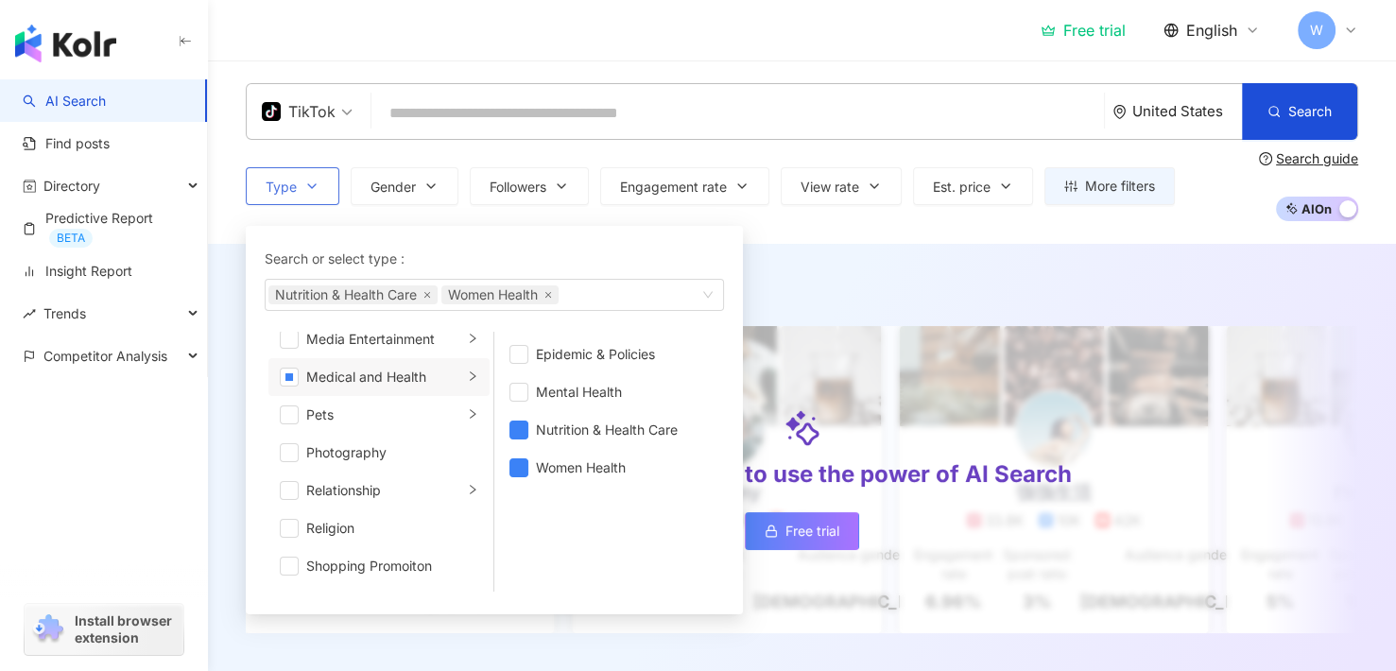
scroll to position [473, 0]
click at [397, 481] on div "Relationship" at bounding box center [384, 486] width 157 height 21
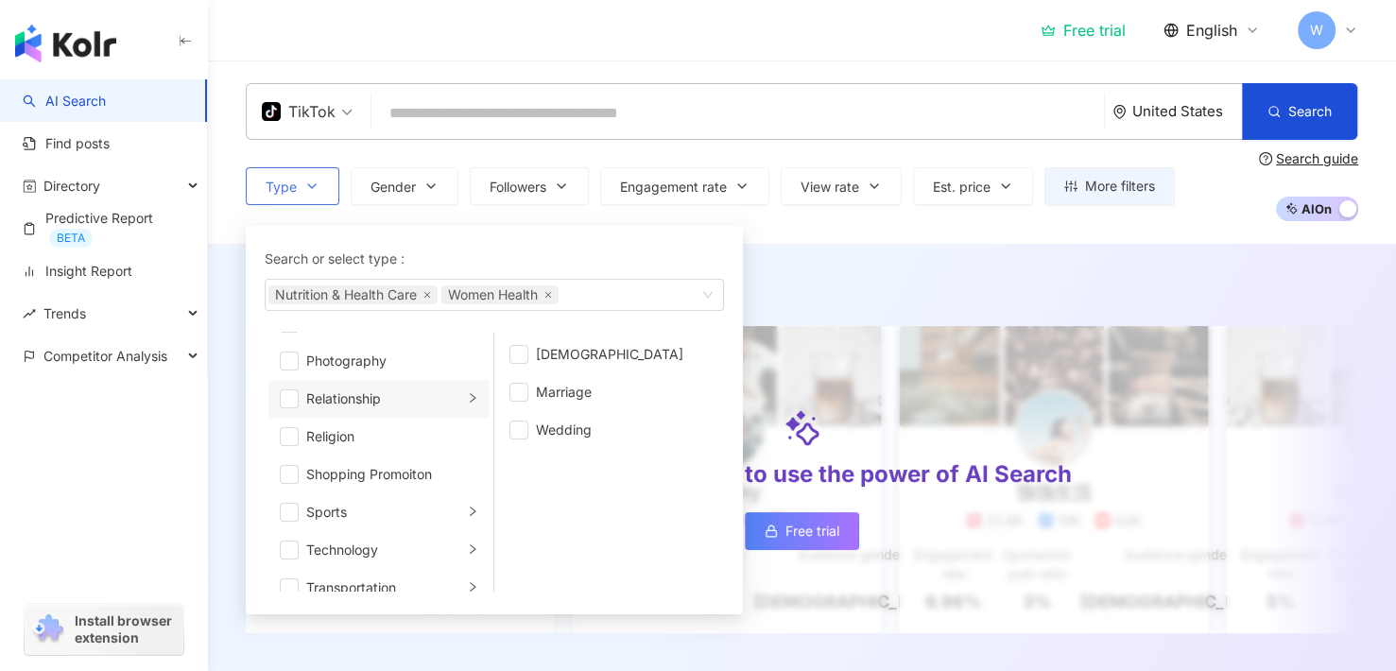
scroll to position [567, 0]
click at [377, 496] on div "Sports" at bounding box center [384, 505] width 157 height 21
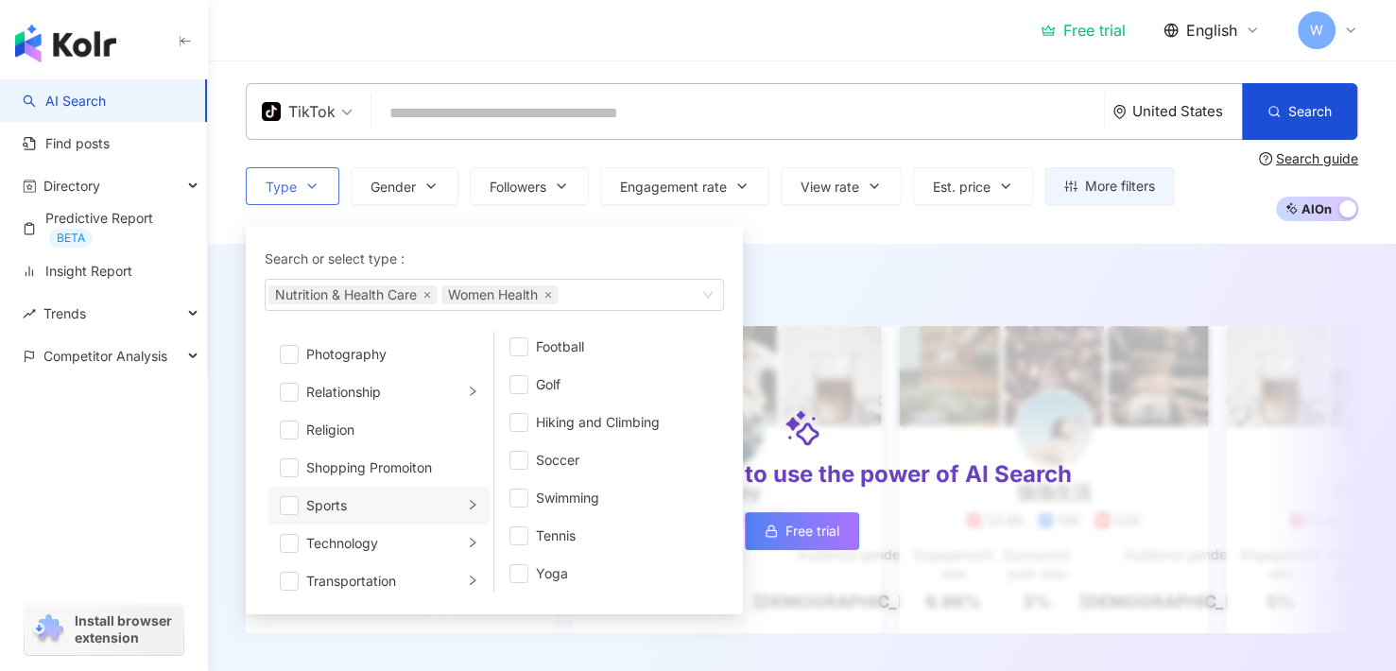
scroll to position [238, 0]
click at [536, 565] on div "Yoga" at bounding box center [622, 570] width 173 height 21
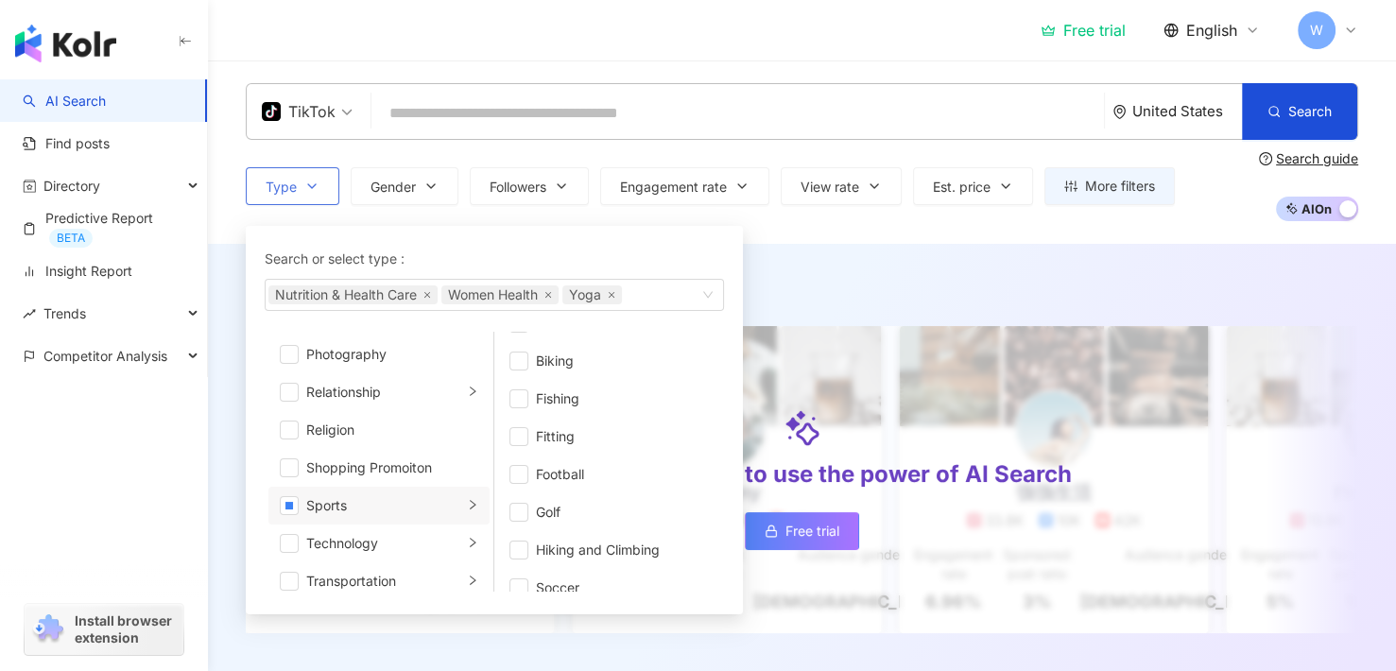
scroll to position [49, 0]
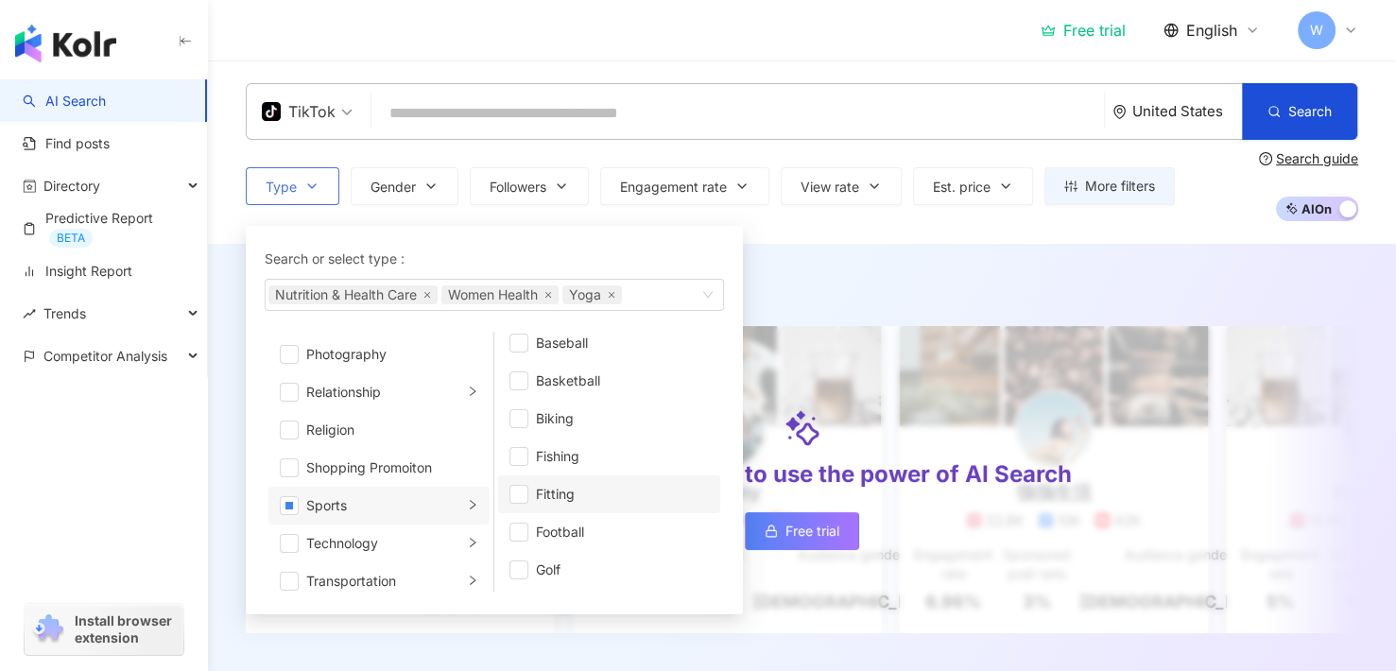
click at [577, 489] on div "Fitting" at bounding box center [622, 494] width 173 height 21
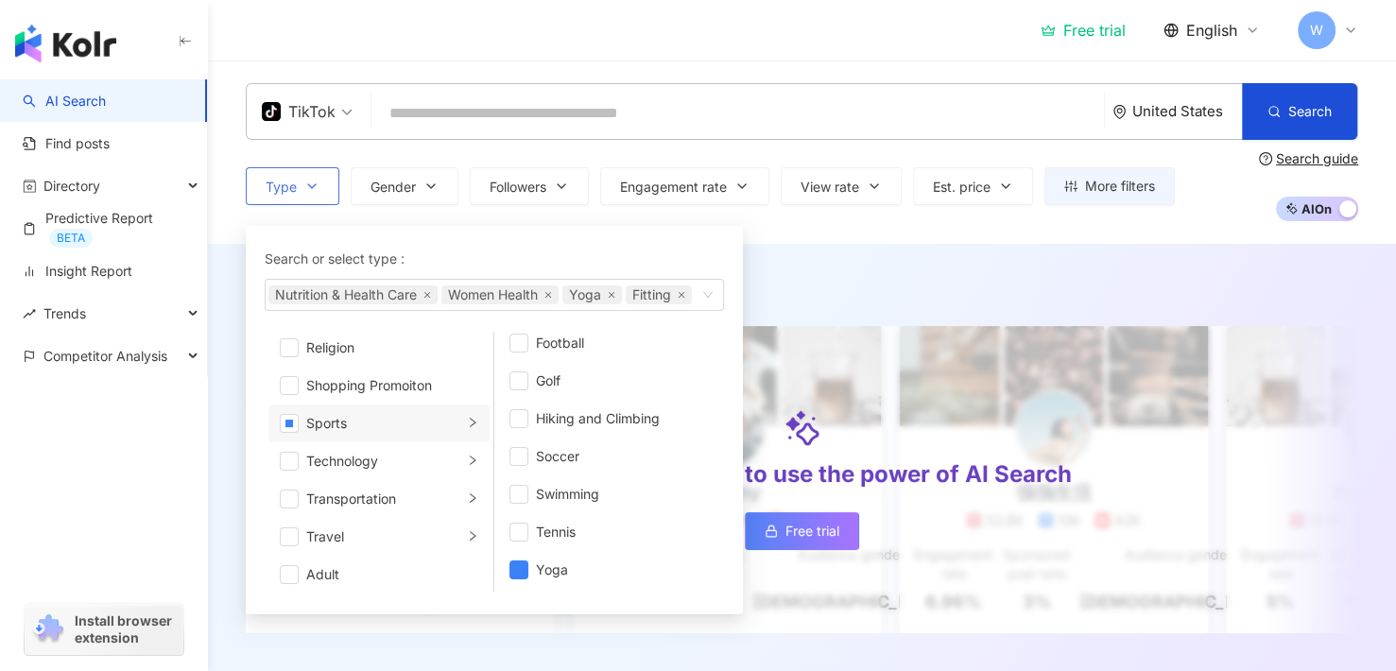
scroll to position [654, 0]
click at [404, 467] on div "Technology" at bounding box center [384, 456] width 157 height 21
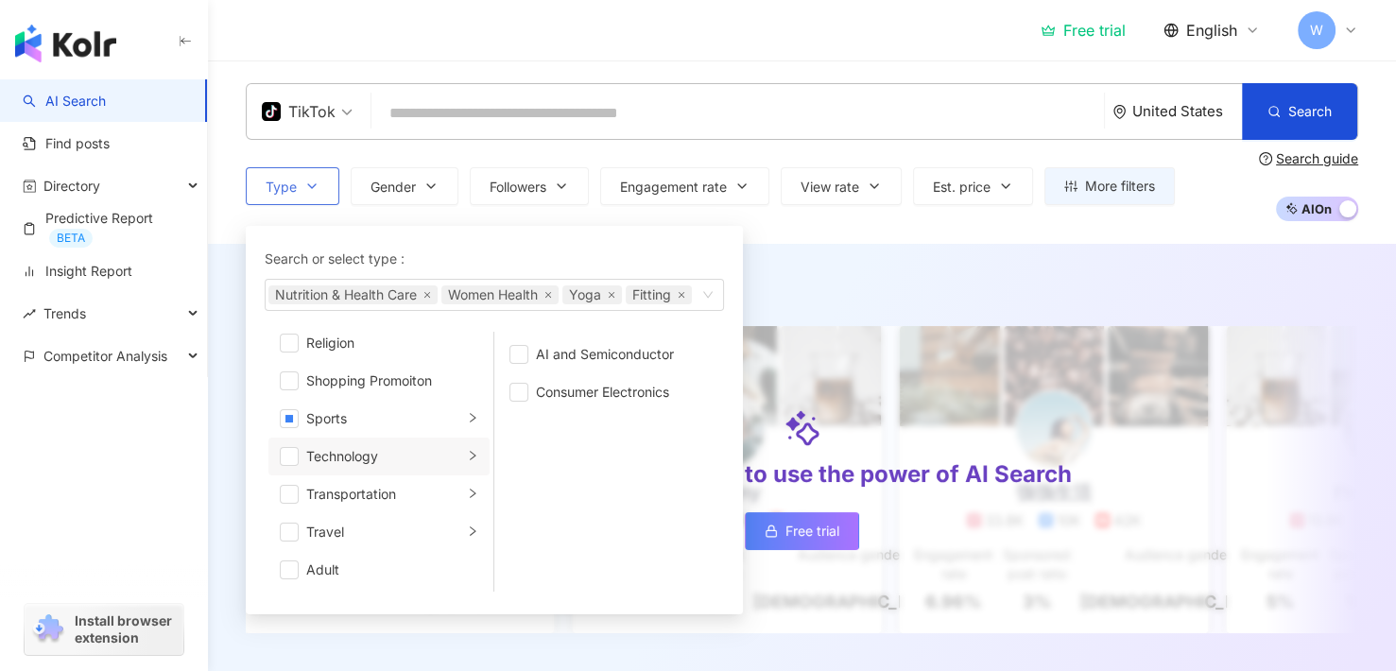
scroll to position [0, 0]
click at [403, 504] on div "Transportation" at bounding box center [384, 494] width 157 height 21
click at [401, 533] on div "Travel" at bounding box center [384, 532] width 157 height 21
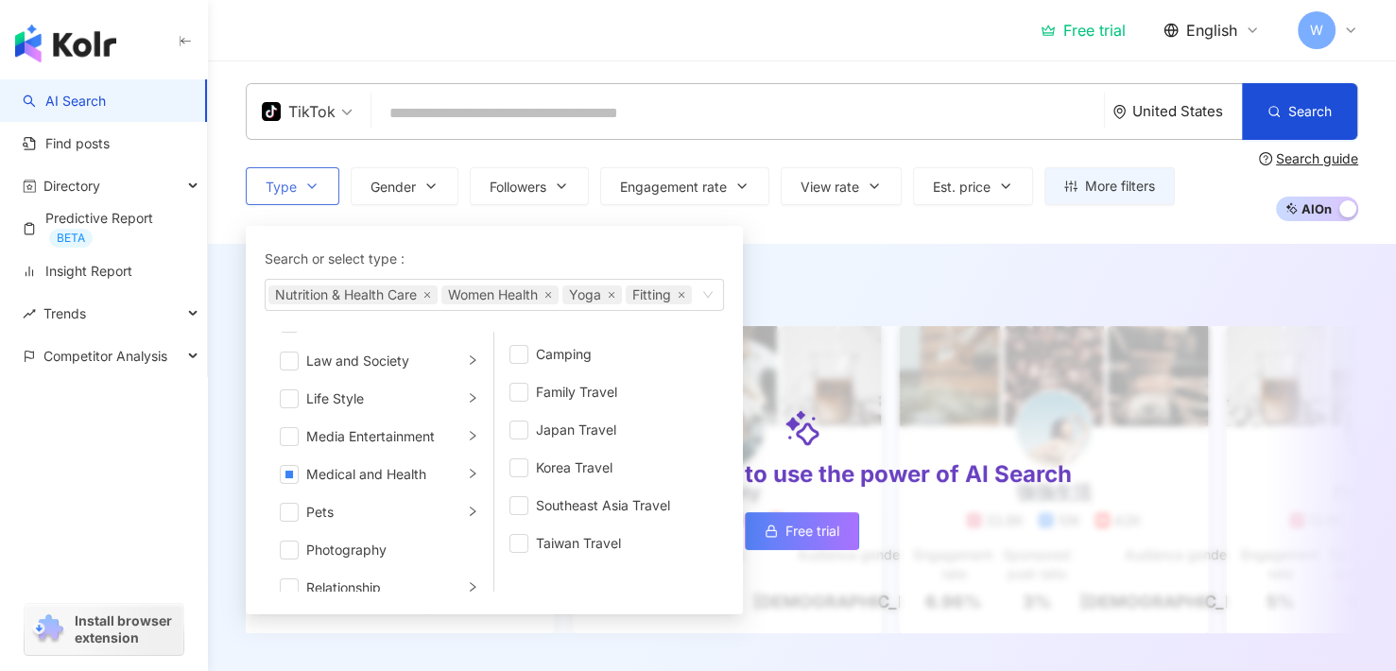
scroll to position [378, 0]
click at [405, 477] on div "Medical and Health" at bounding box center [384, 467] width 157 height 21
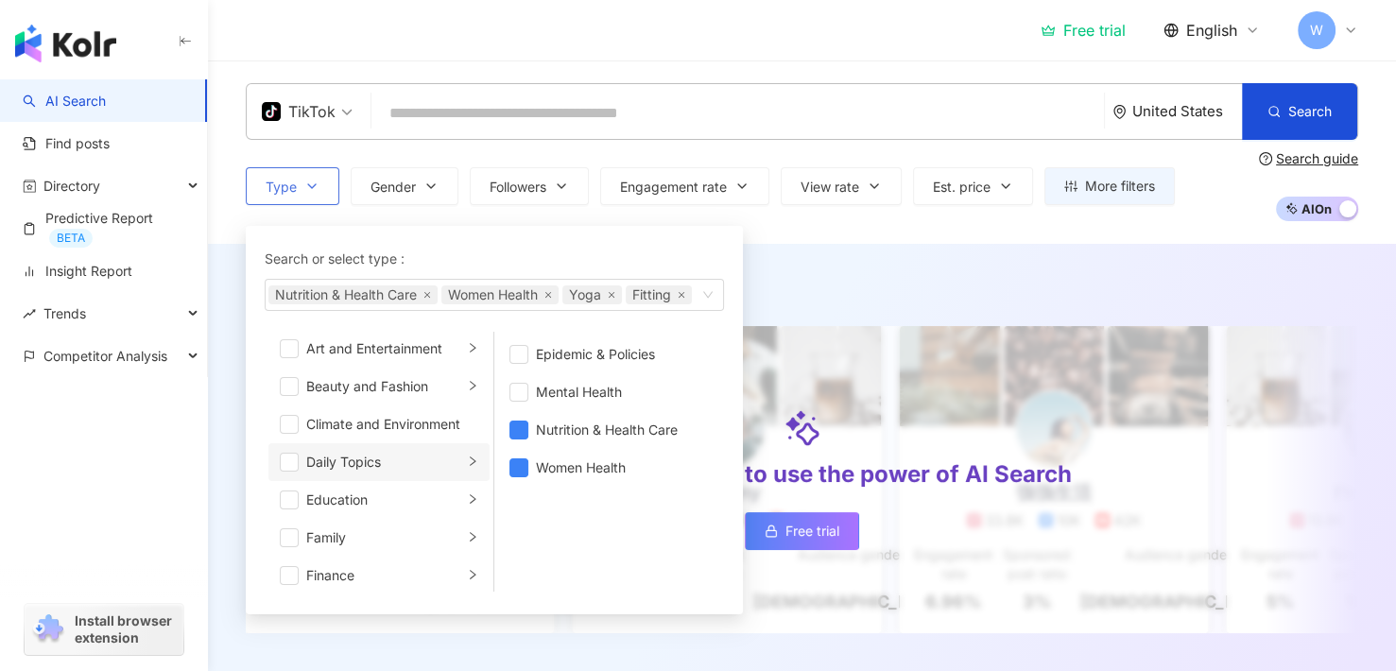
scroll to position [0, 0]
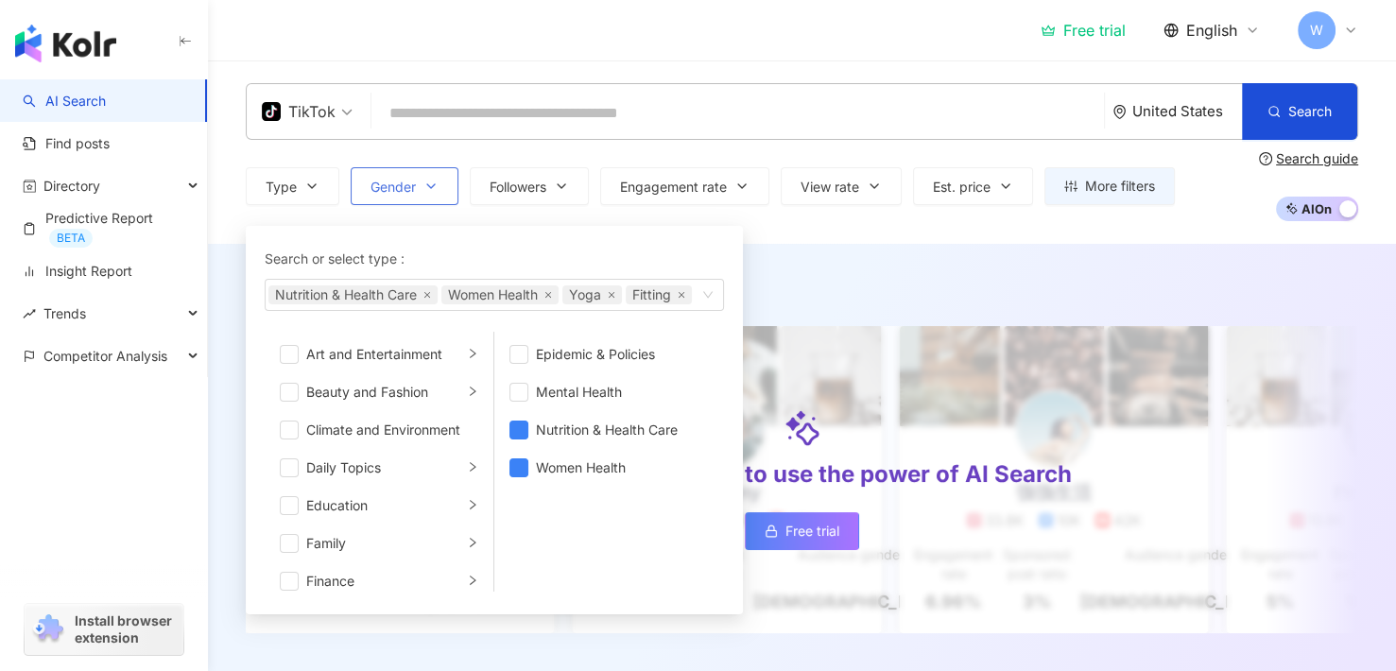
click at [427, 190] on icon "button" at bounding box center [430, 186] width 15 height 15
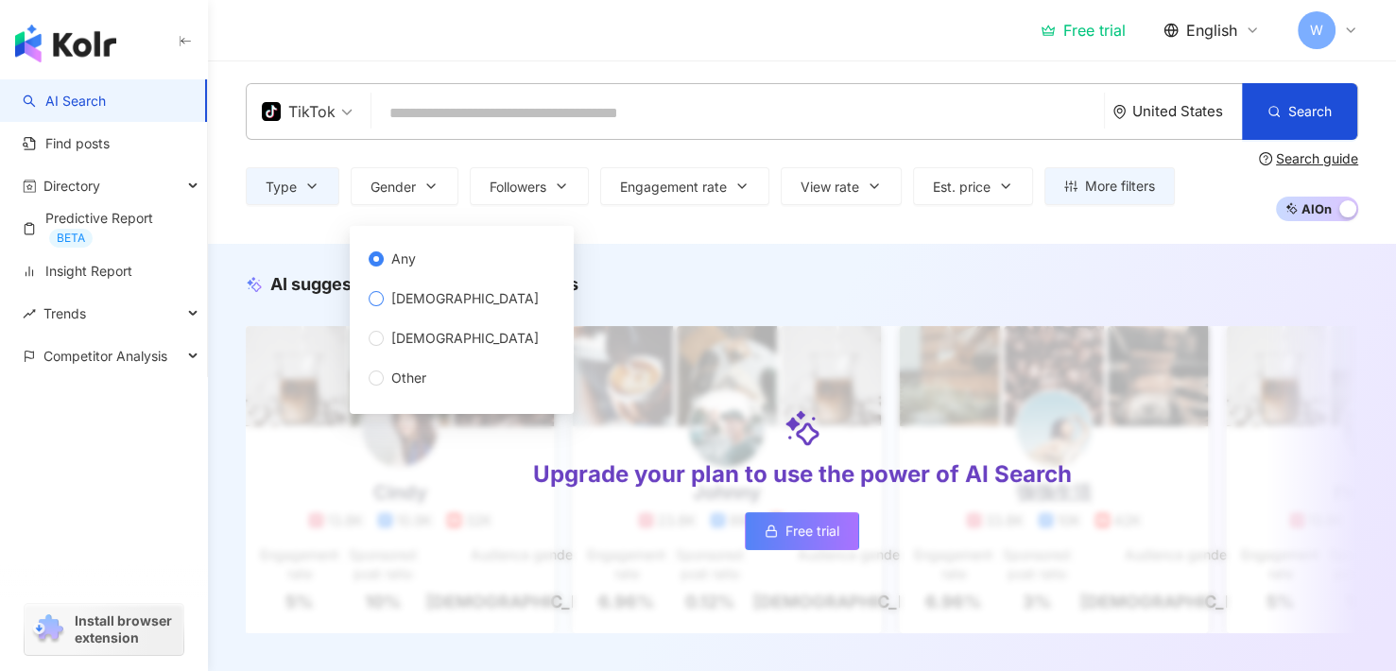
click at [420, 296] on span "[DEMOGRAPHIC_DATA]" at bounding box center [465, 298] width 163 height 21
click at [411, 334] on span "[DEMOGRAPHIC_DATA]" at bounding box center [465, 338] width 163 height 21
click at [408, 382] on span "Other" at bounding box center [409, 378] width 50 height 21
click at [409, 267] on span "Any" at bounding box center [404, 259] width 40 height 21
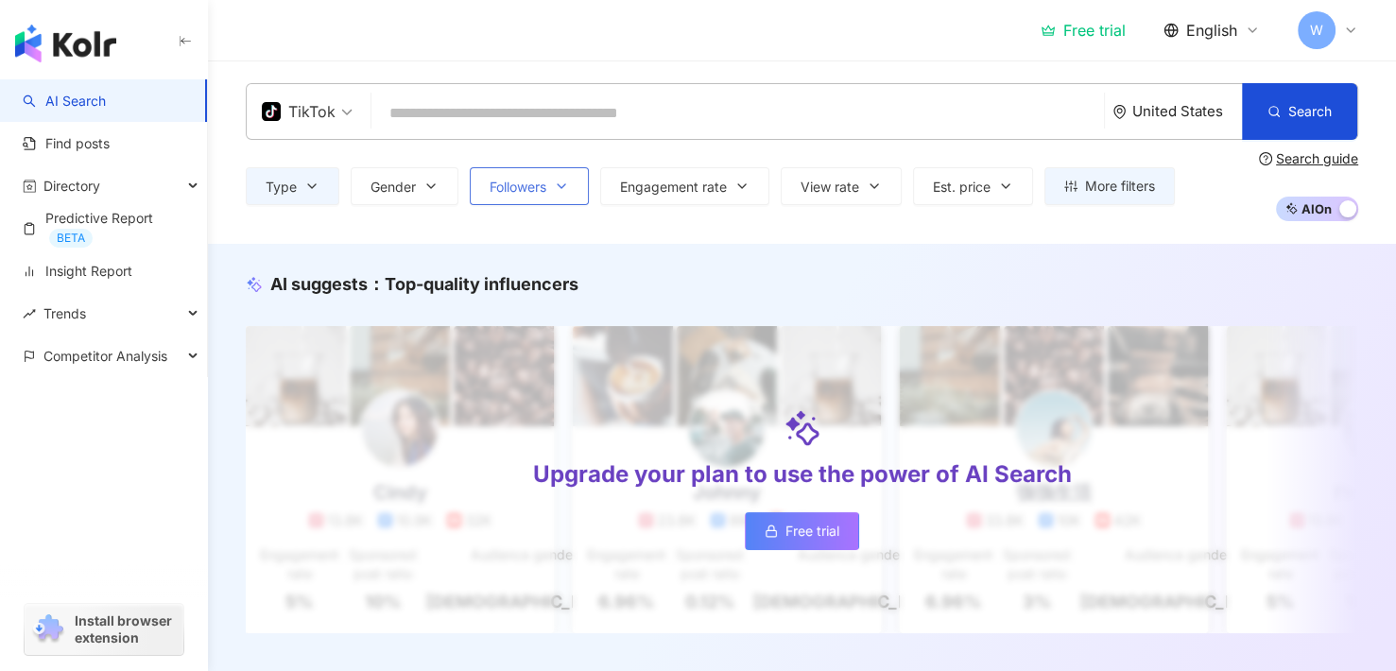
click at [526, 190] on span "Followers" at bounding box center [518, 187] width 57 height 15
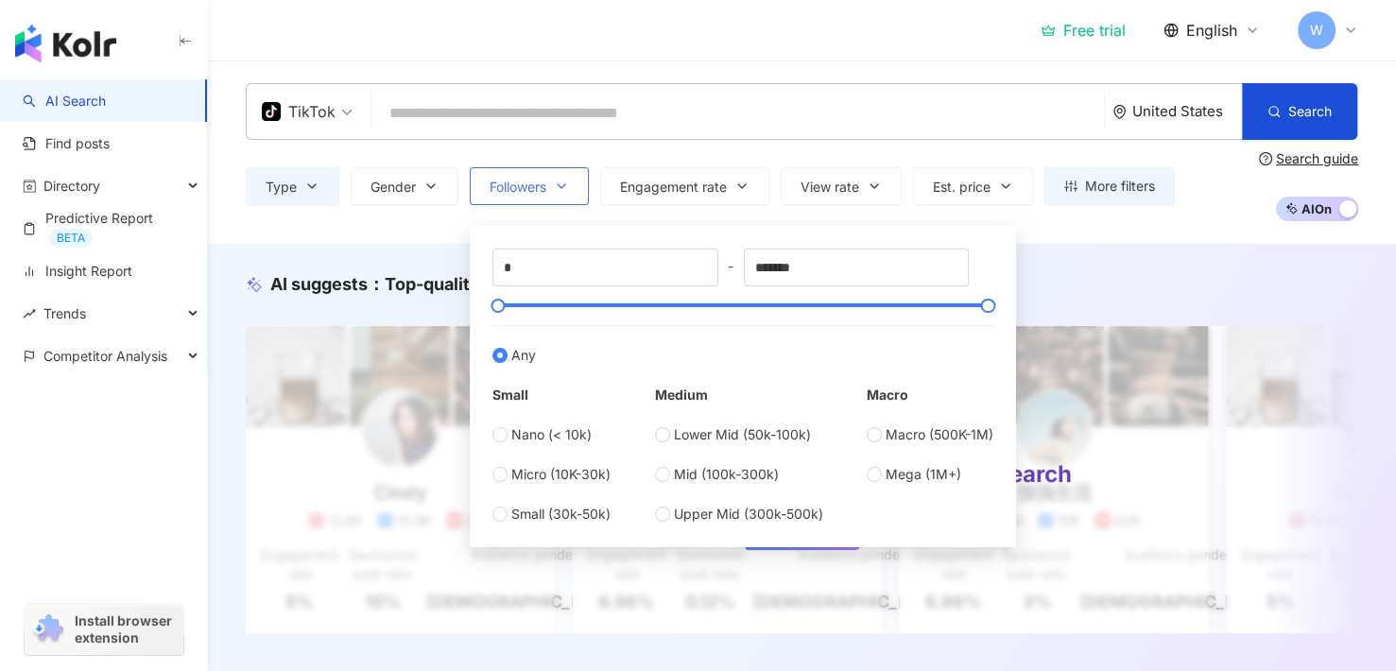
click at [526, 190] on span "Followers" at bounding box center [518, 187] width 57 height 15
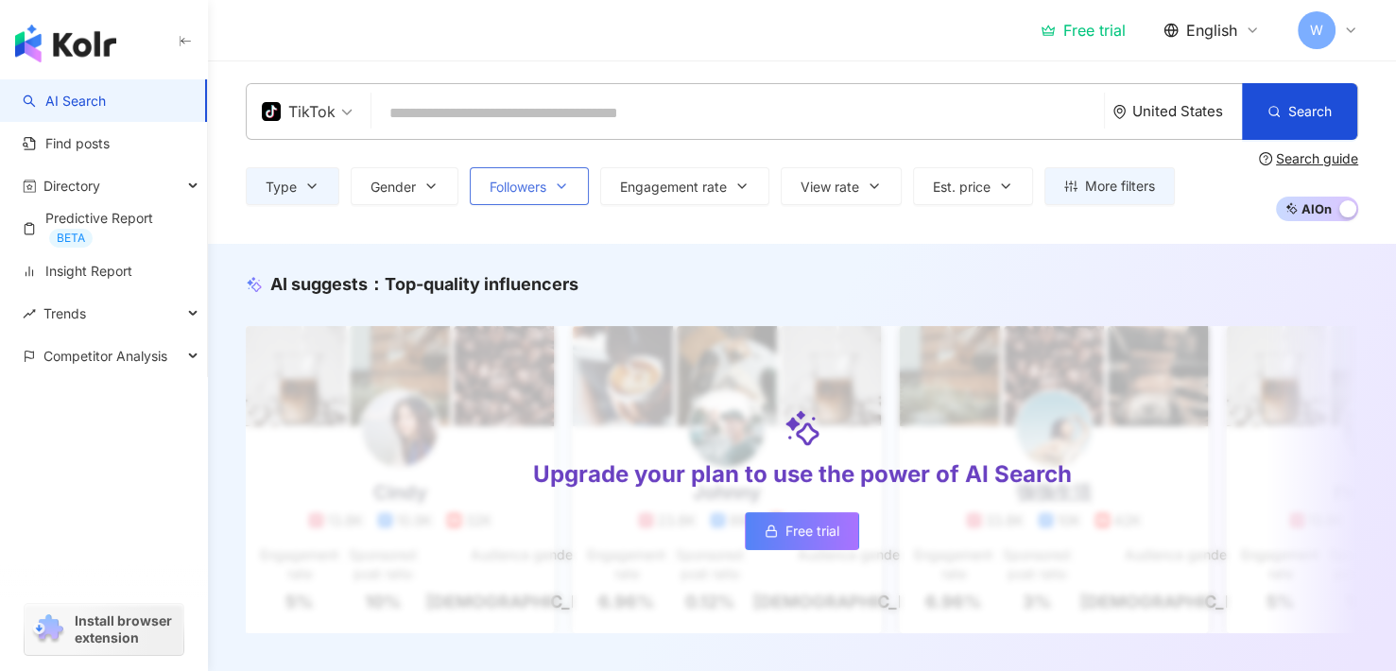
click at [526, 190] on span "Followers" at bounding box center [518, 187] width 57 height 15
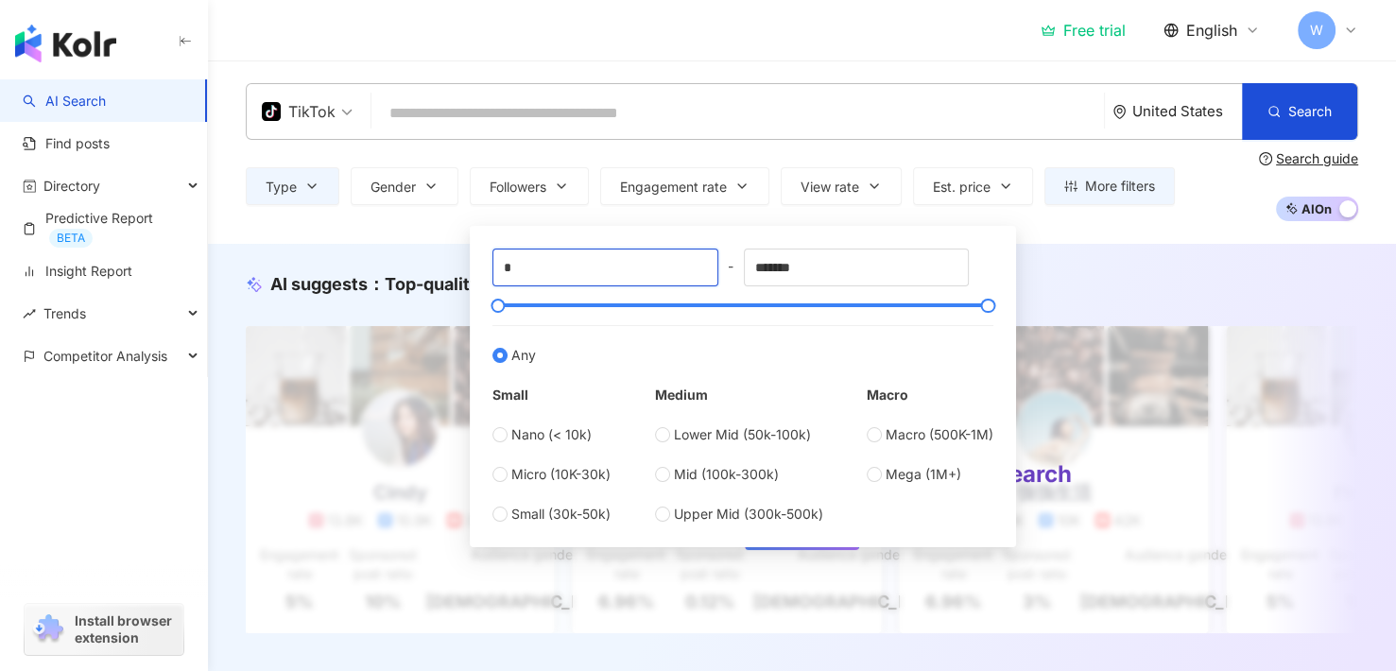
drag, startPoint x: 572, startPoint y: 266, endPoint x: 480, endPoint y: 268, distance: 91.7
click at [481, 268] on div "* - ******* Any Small Nano (< 10k) Micro (10K-30k) Small (30k-50k) Medium Lower…" at bounding box center [743, 386] width 524 height 299
type input "*****"
click at [702, 436] on span "Lower Mid (50k-100k)" at bounding box center [742, 434] width 137 height 21
type input "*****"
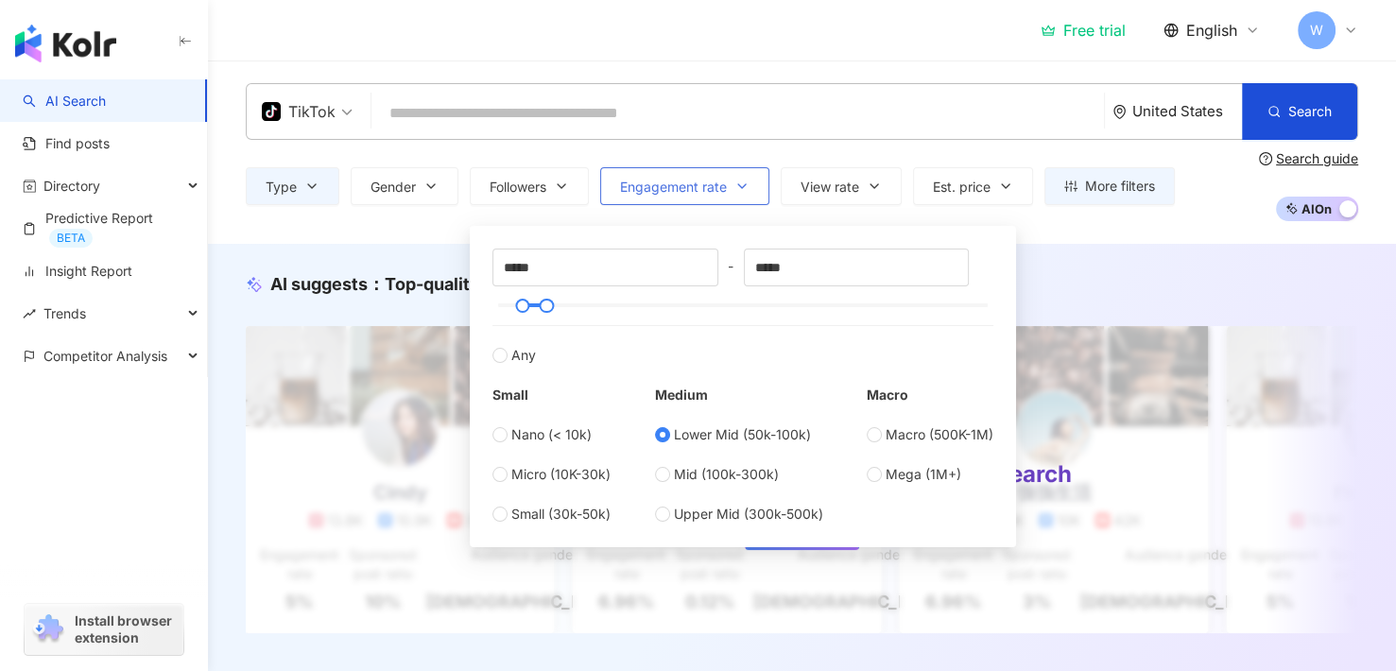
click at [677, 180] on span "Engagement rate" at bounding box center [673, 187] width 107 height 15
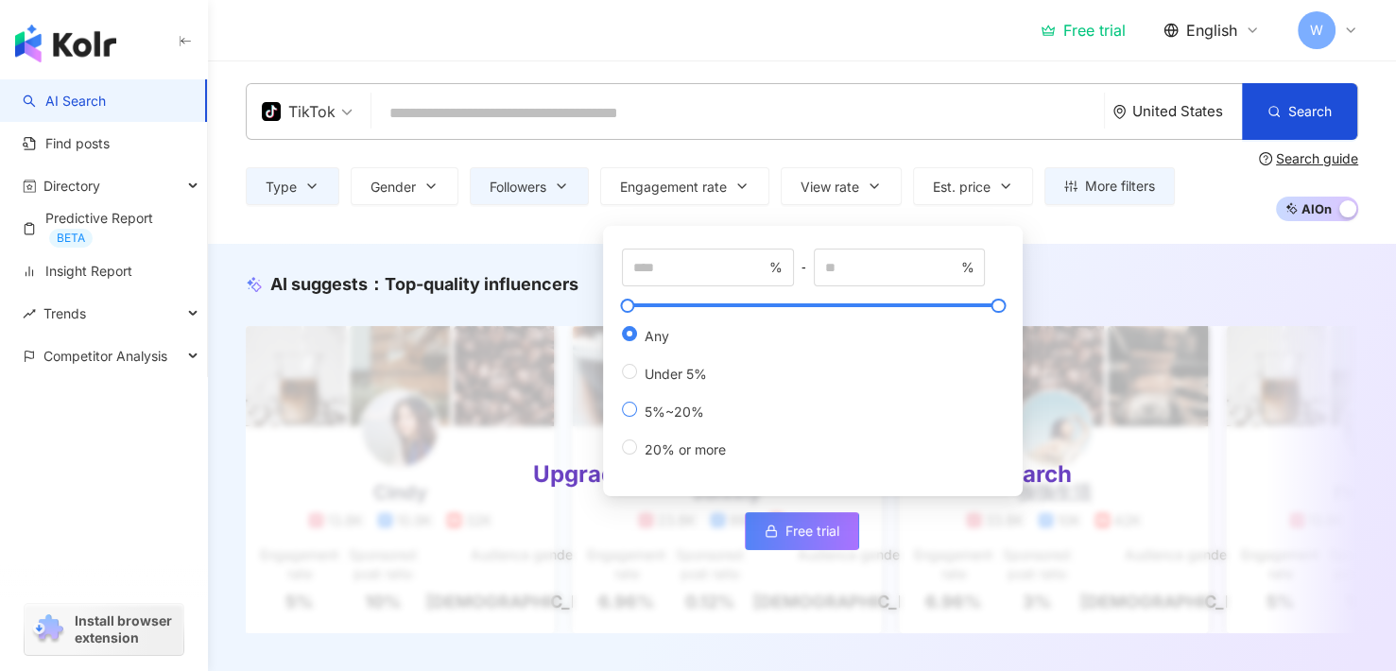
click at [699, 413] on span "5%~20%" at bounding box center [674, 412] width 75 height 16
type input "*"
type input "**"
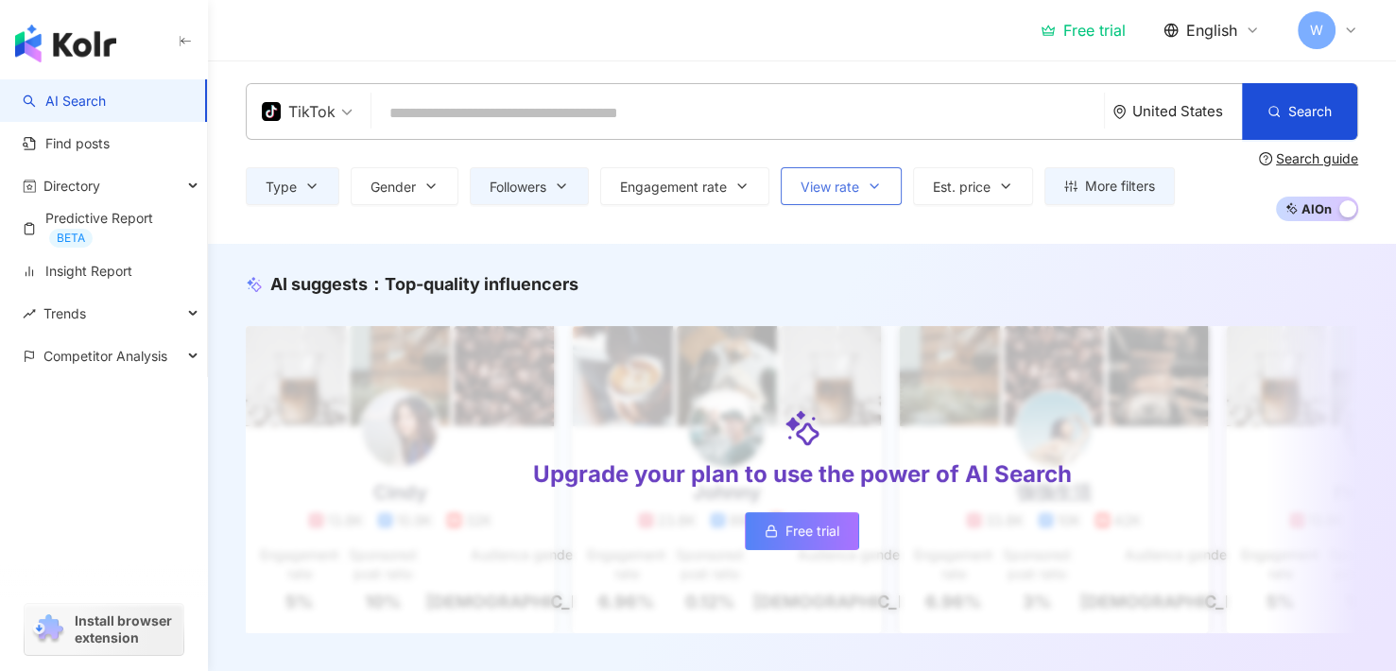
click at [819, 186] on span "View rate" at bounding box center [830, 187] width 59 height 15
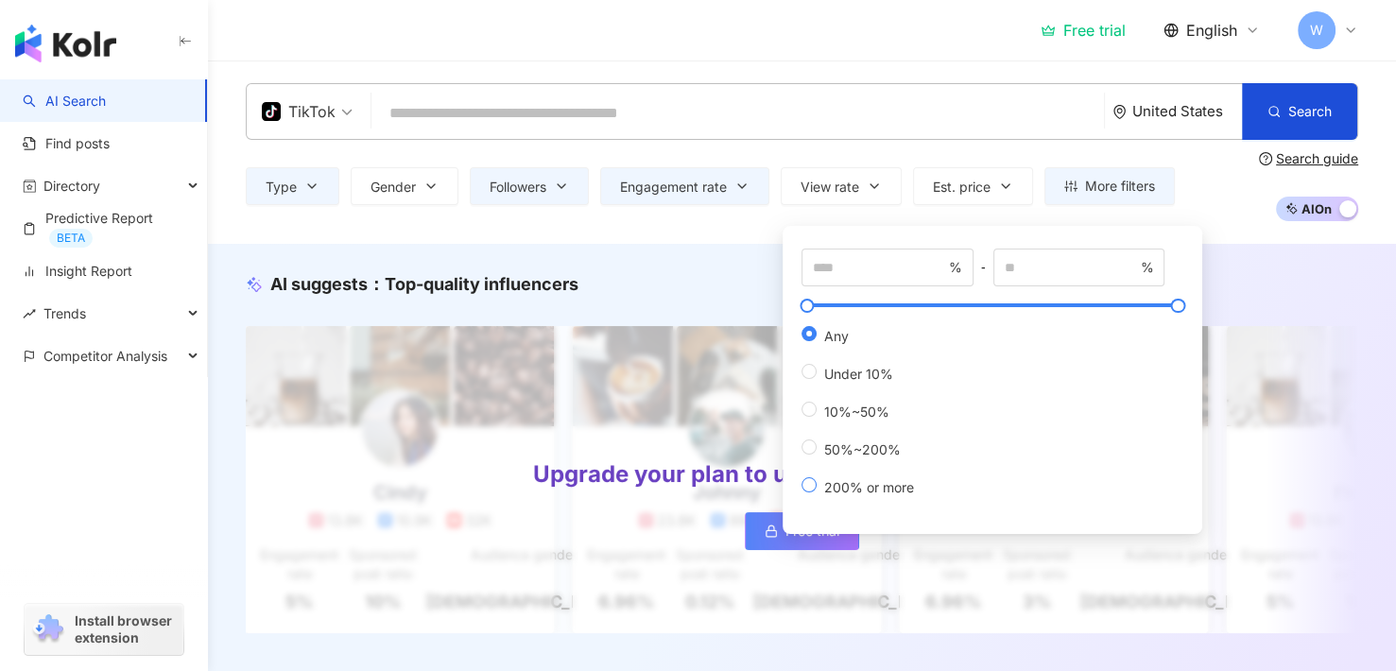
click at [857, 492] on span "200% or more" at bounding box center [869, 487] width 105 height 16
click at [866, 448] on span "50%~200%" at bounding box center [863, 449] width 92 height 16
type input "**"
type input "***"
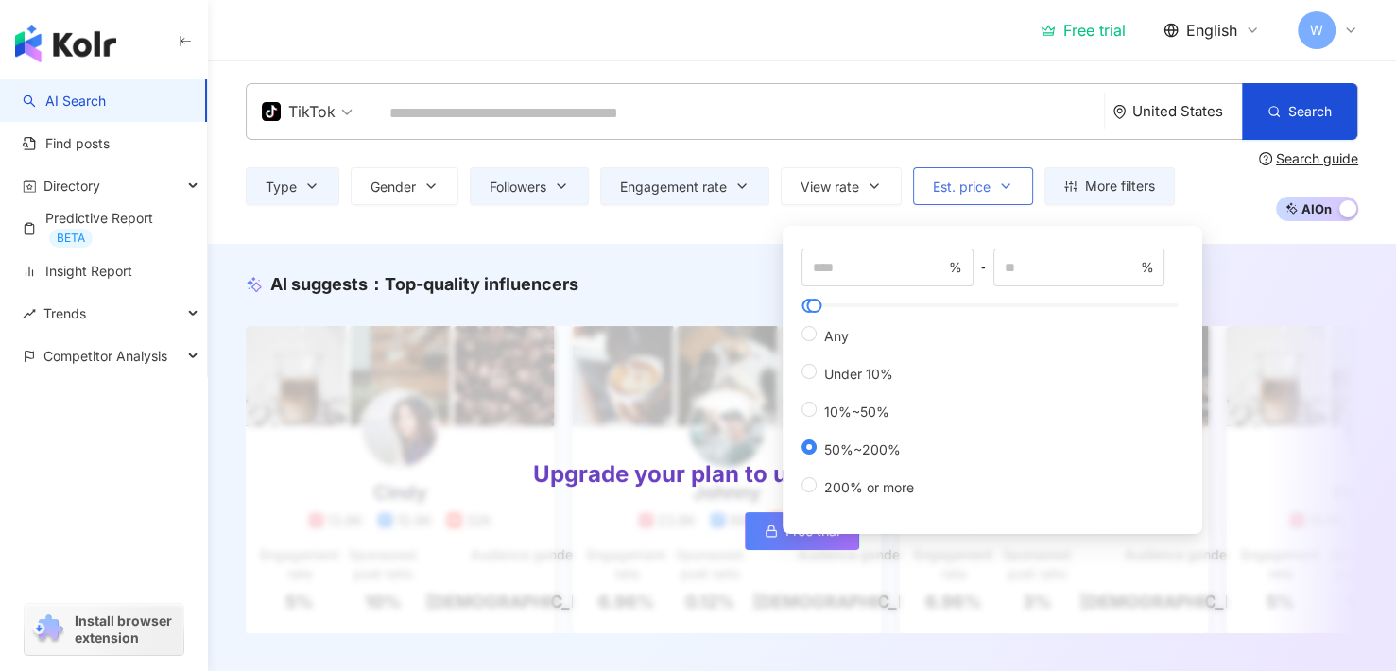
click at [959, 186] on span "Est. price" at bounding box center [962, 187] width 58 height 15
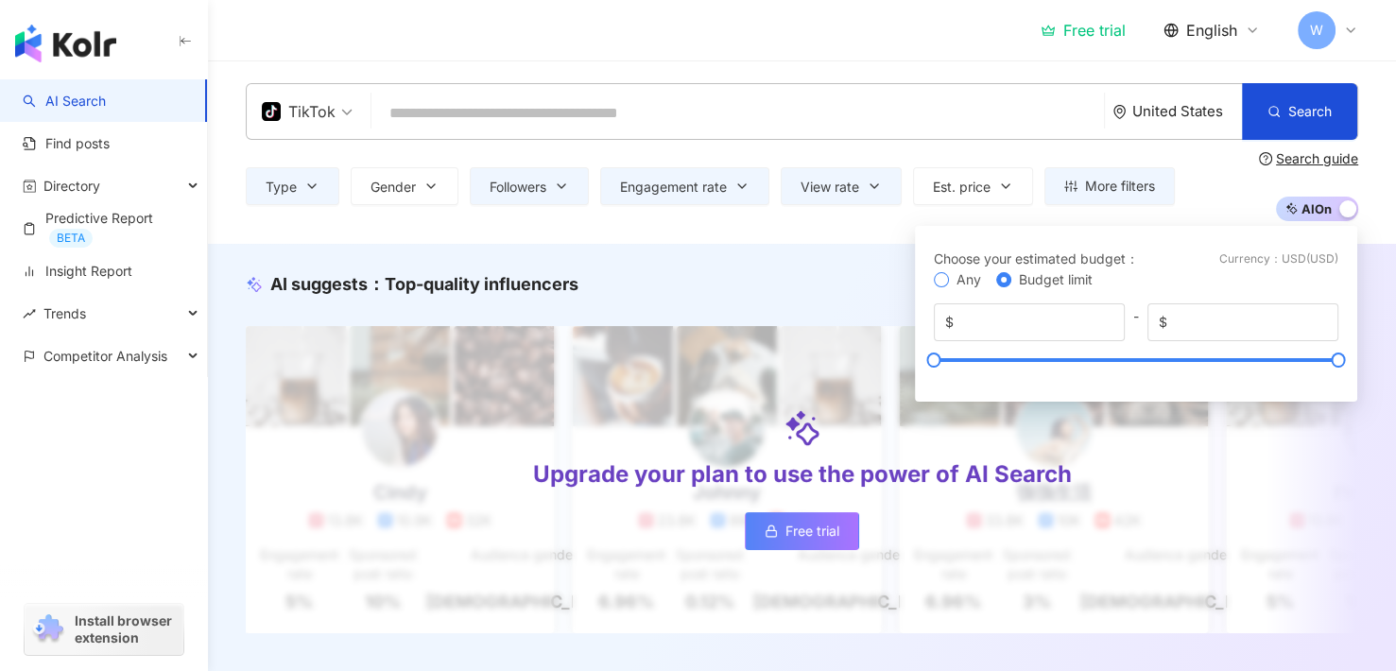
click at [957, 284] on span "Any" at bounding box center [969, 279] width 25 height 15
click at [1317, 327] on input "*****" at bounding box center [1249, 322] width 156 height 21
drag, startPoint x: 1269, startPoint y: 322, endPoint x: 1136, endPoint y: 320, distance: 133.3
click at [1136, 320] on div "$ * - $ *****" at bounding box center [1136, 322] width 405 height 38
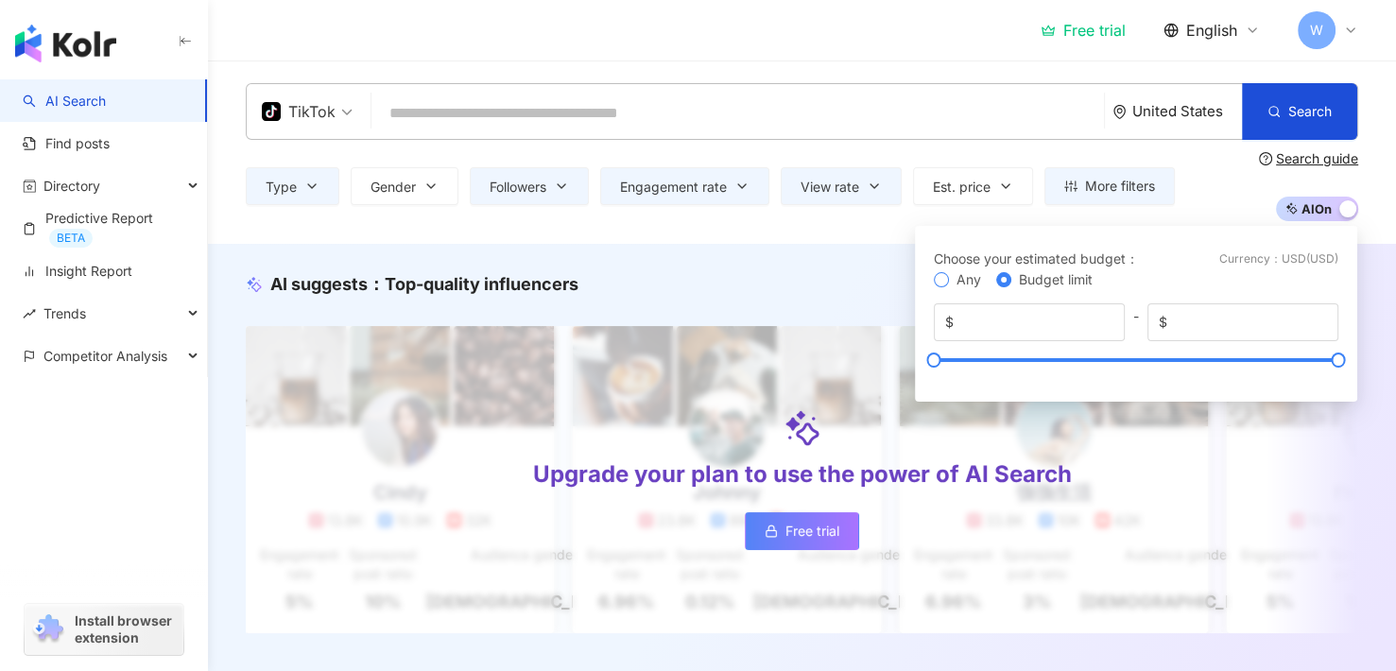
type input "*****"
click at [1007, 147] on div "TikTok [GEOGRAPHIC_DATA] Search Type Gender Followers Engagement rate View rate…" at bounding box center [802, 152] width 1188 height 138
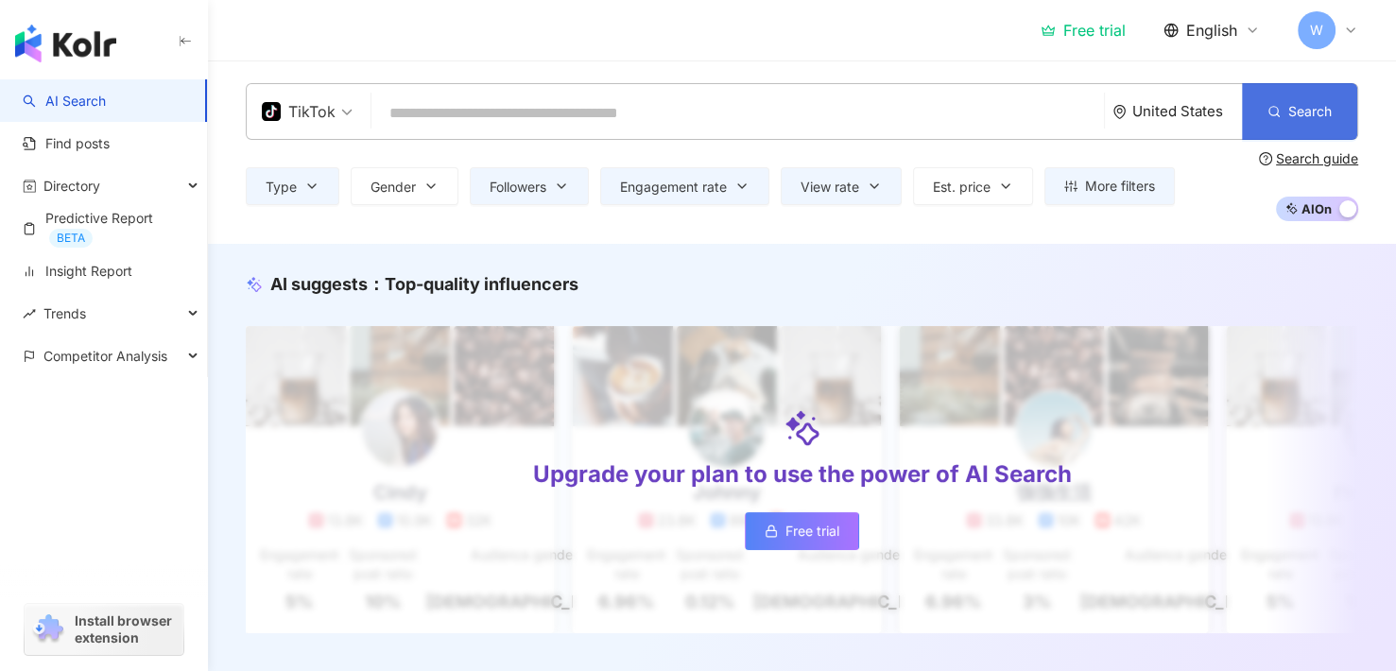
click at [1291, 105] on span "Search" at bounding box center [1309, 111] width 43 height 15
click at [1330, 220] on span "AI On AI Off" at bounding box center [1317, 209] width 82 height 25
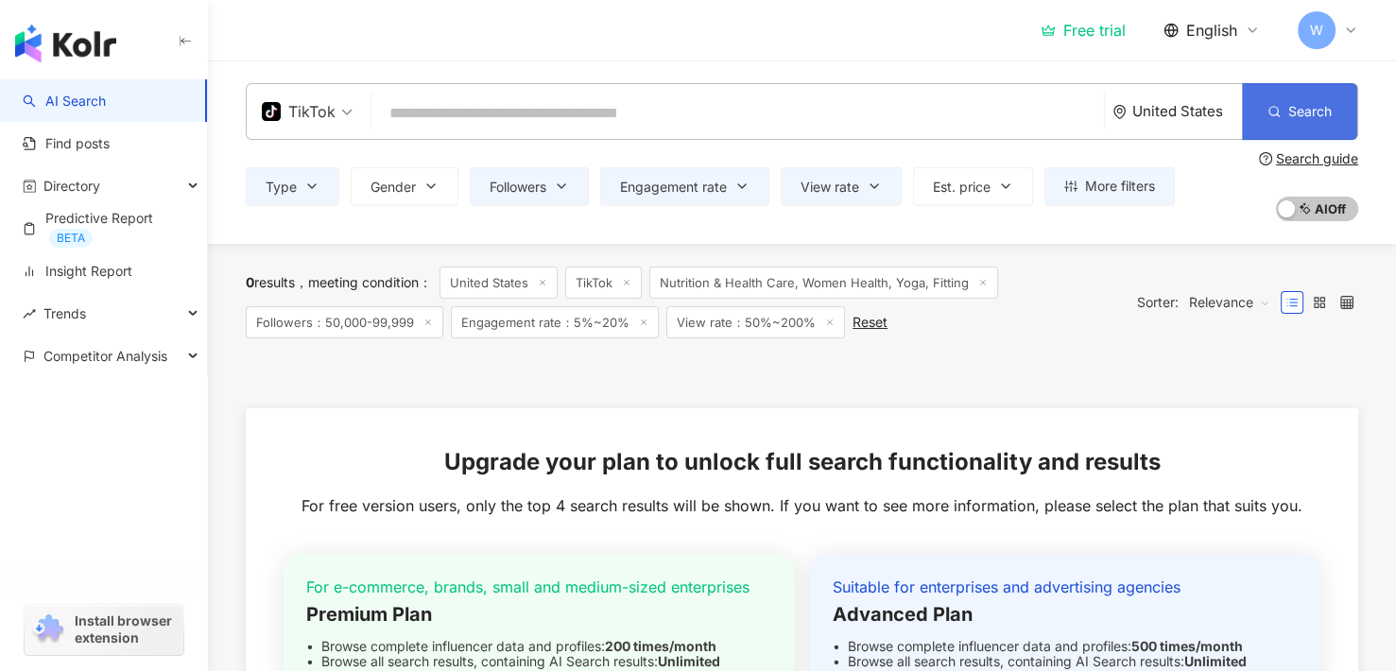
click at [1281, 102] on button "Search" at bounding box center [1299, 111] width 115 height 57
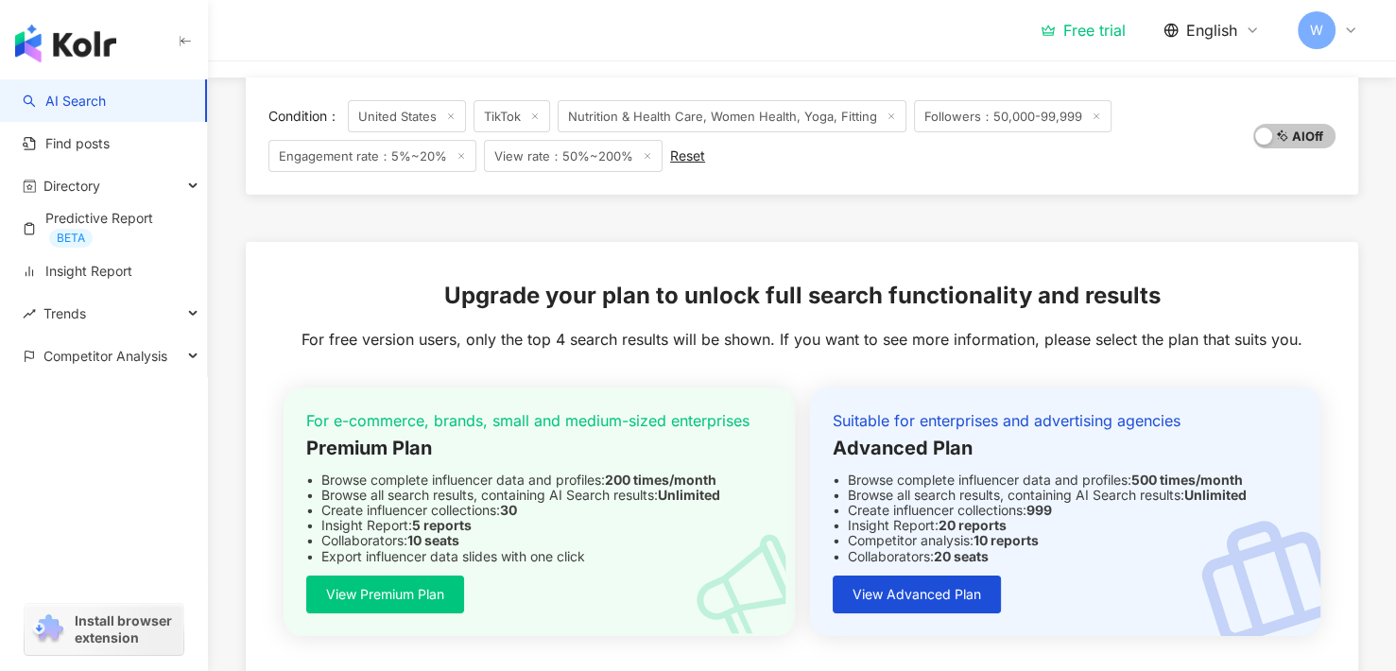
scroll to position [38, 0]
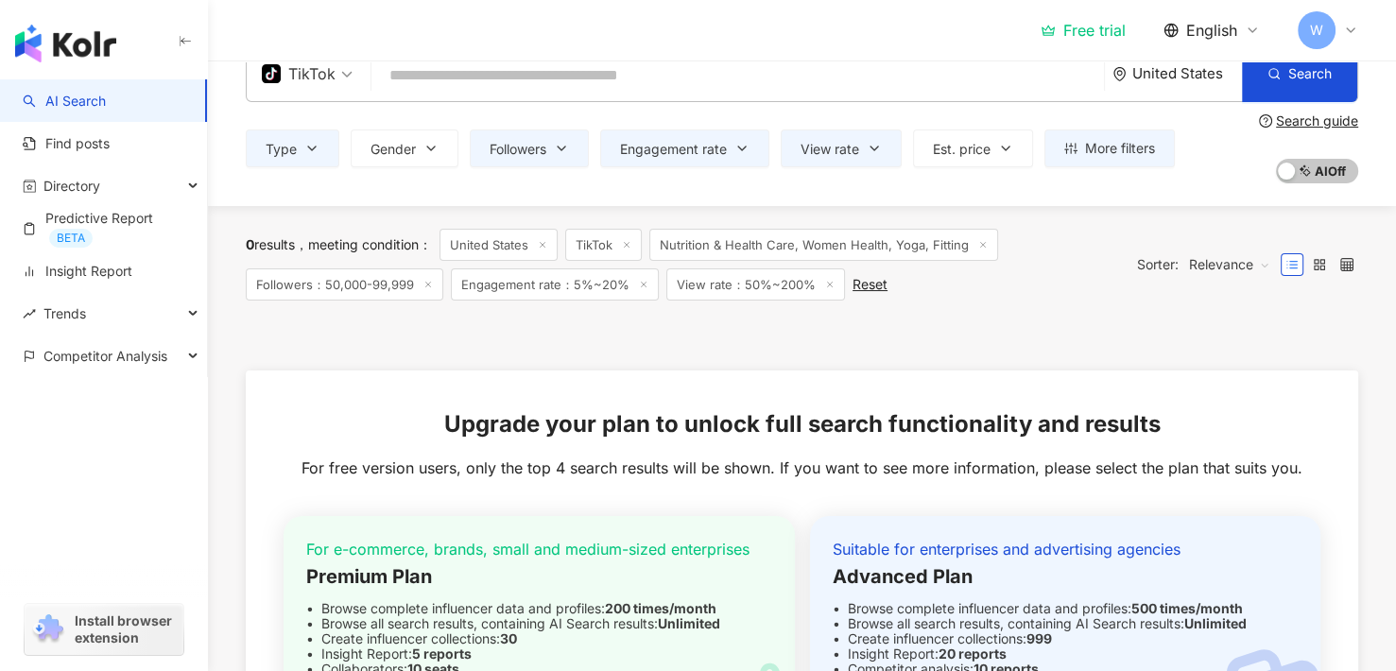
click at [1076, 38] on div "Free trial" at bounding box center [1083, 30] width 85 height 19
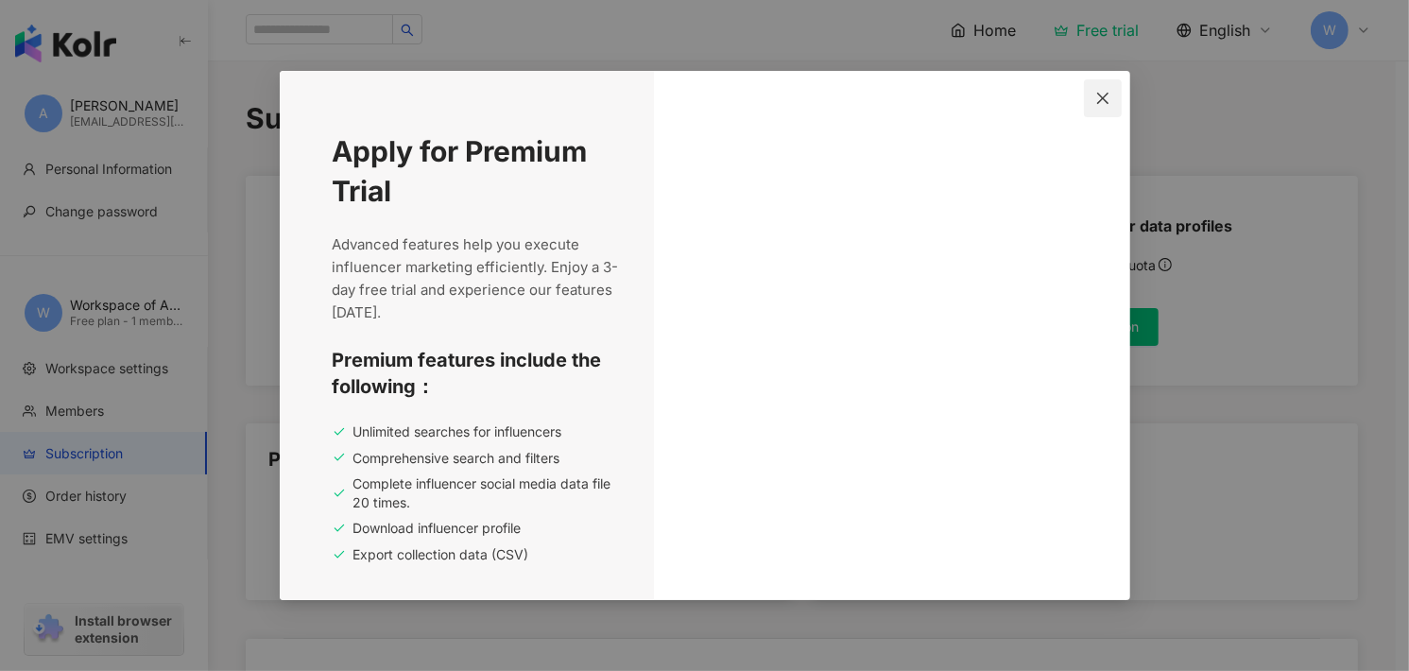
click at [1105, 107] on button "Close" at bounding box center [1103, 98] width 38 height 38
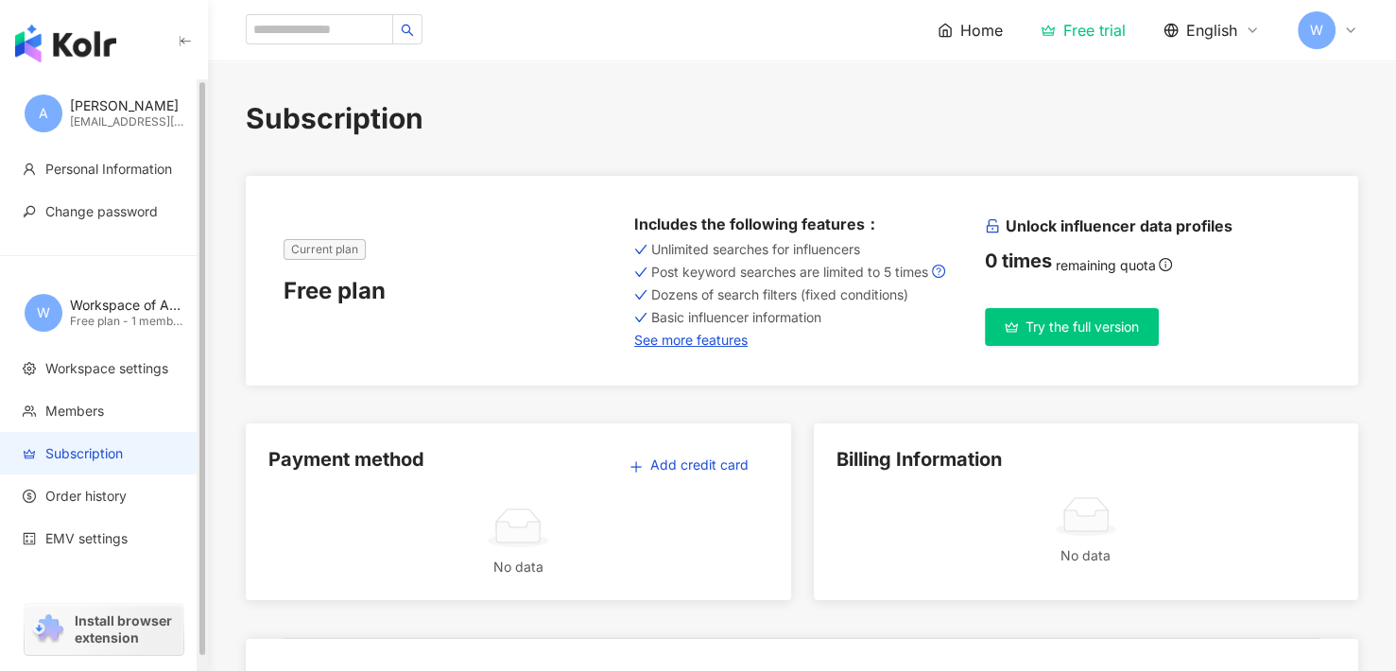
click at [125, 305] on div "Workspace of Arianna" at bounding box center [126, 305] width 113 height 19
click at [97, 364] on span "Workspace settings" at bounding box center [106, 368] width 123 height 19
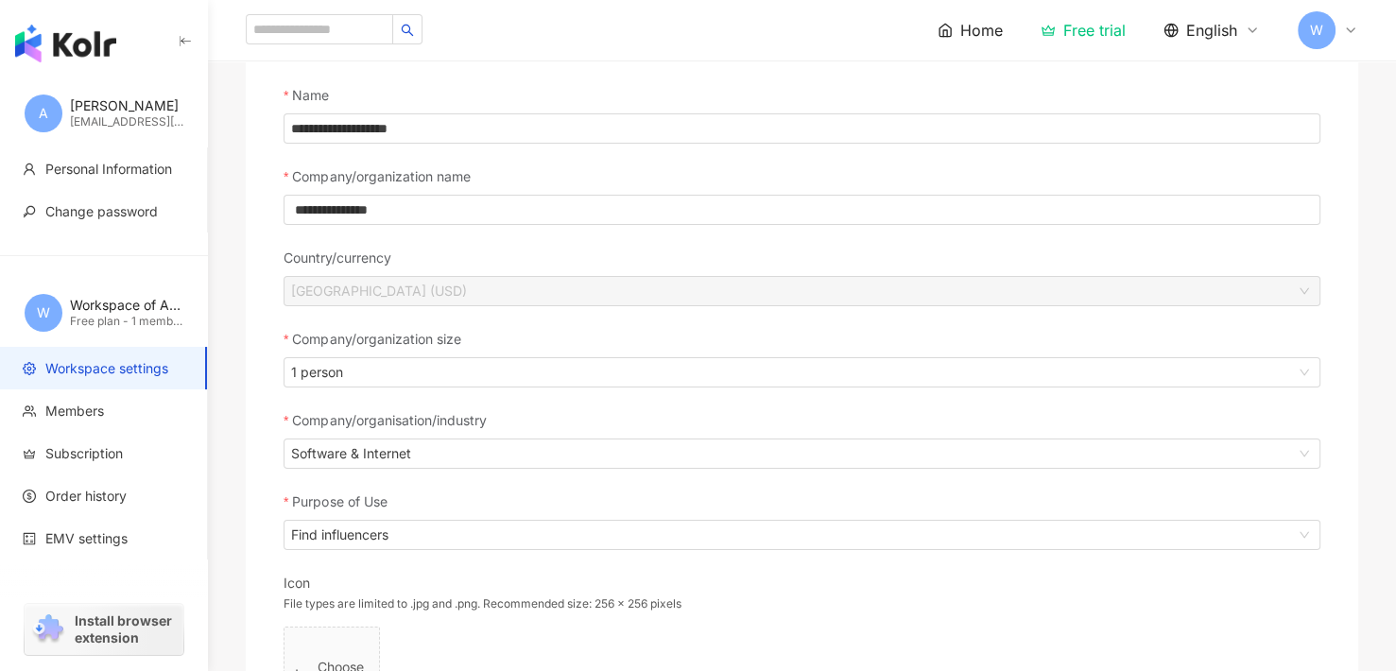
scroll to position [95, 0]
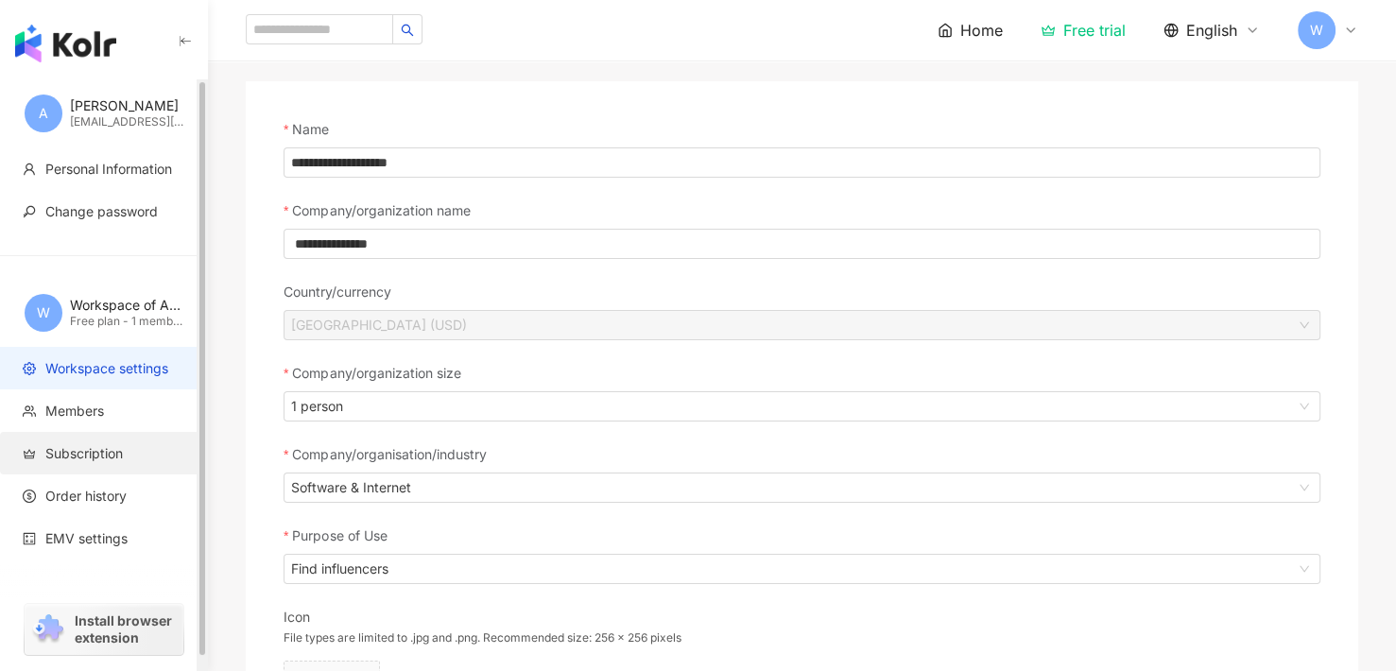
click at [109, 451] on span "Subscription" at bounding box center [84, 453] width 78 height 19
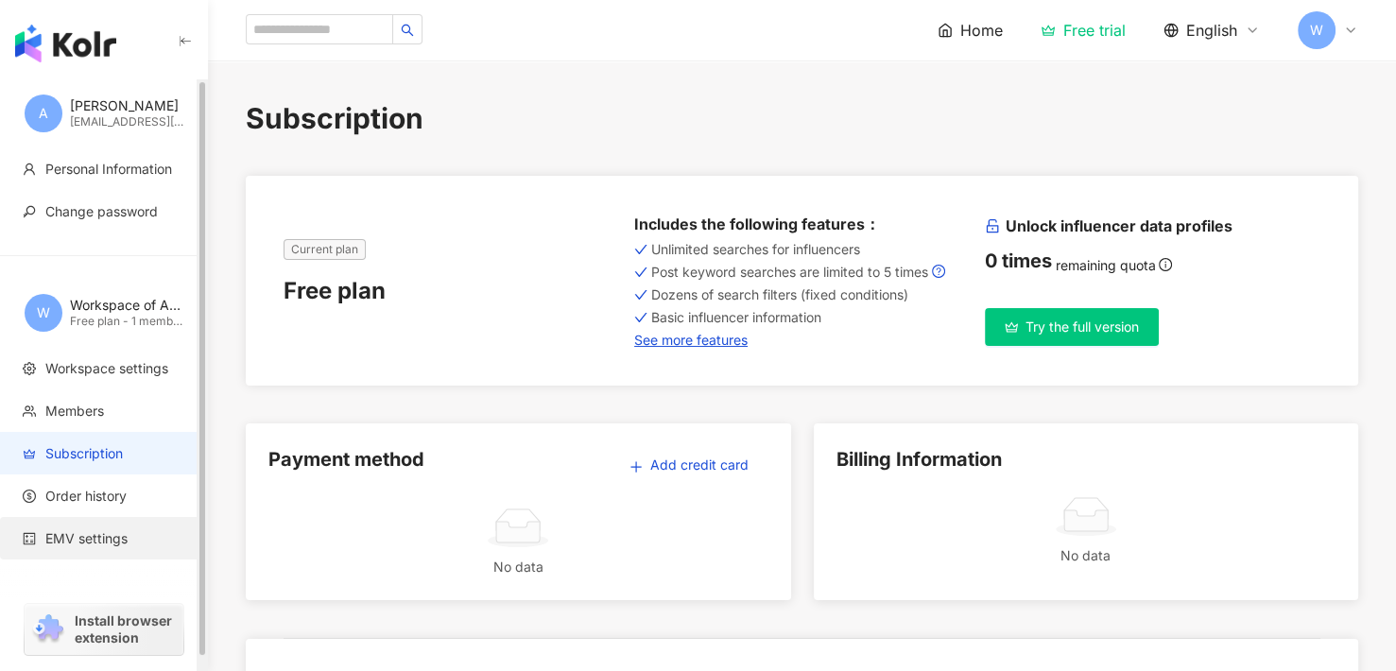
click at [91, 534] on span "EMV settings" at bounding box center [86, 538] width 82 height 19
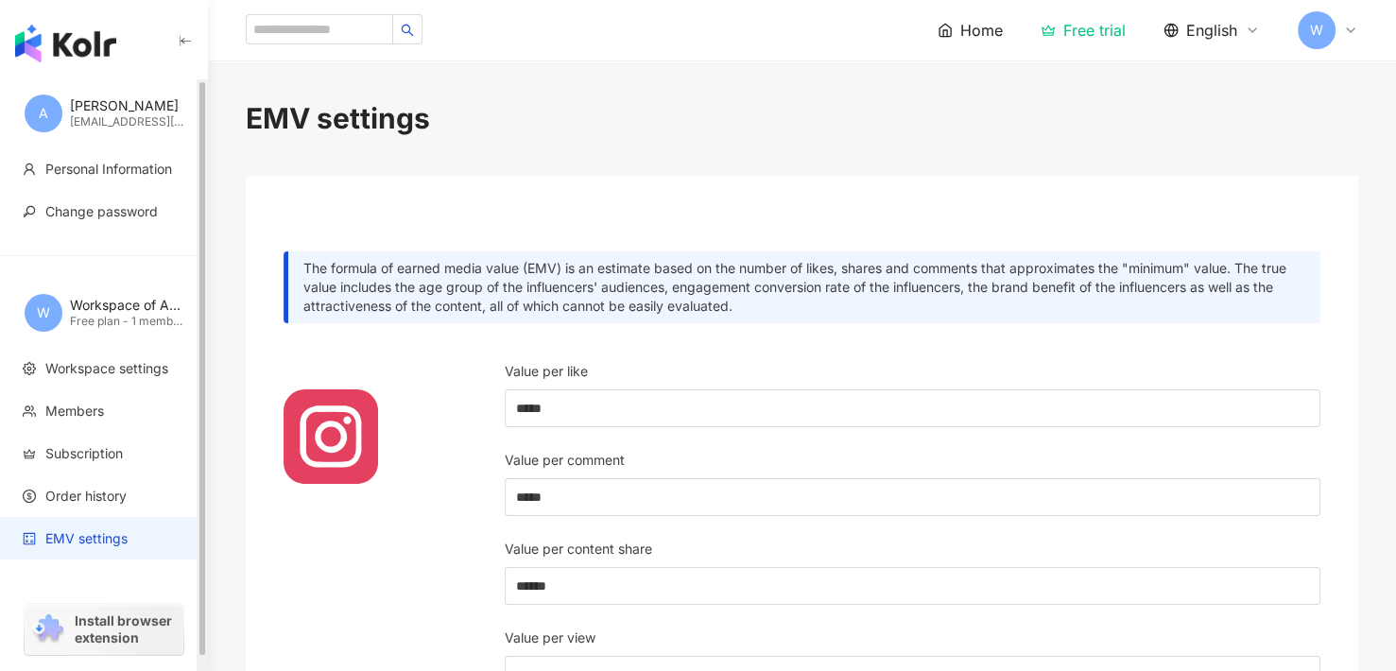
click at [1307, 37] on span "W" at bounding box center [1317, 30] width 38 height 38
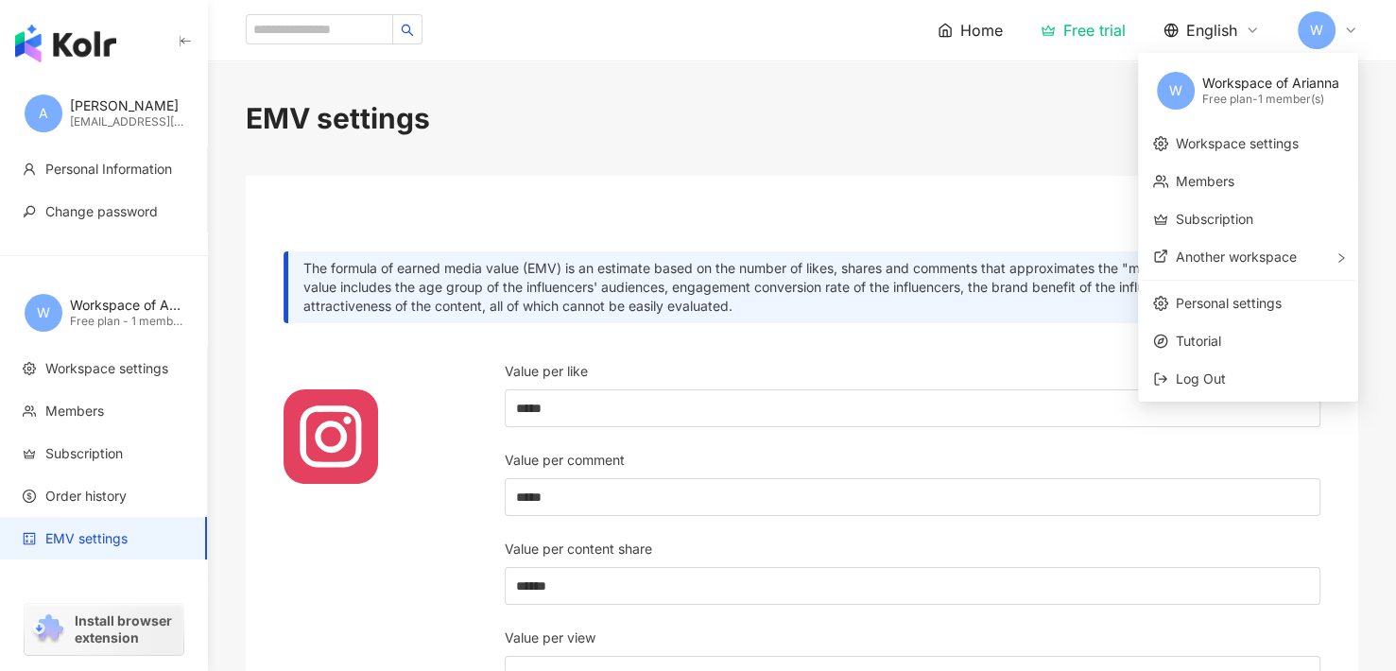
click at [384, 56] on div "Home Free trial English W" at bounding box center [802, 30] width 1113 height 60
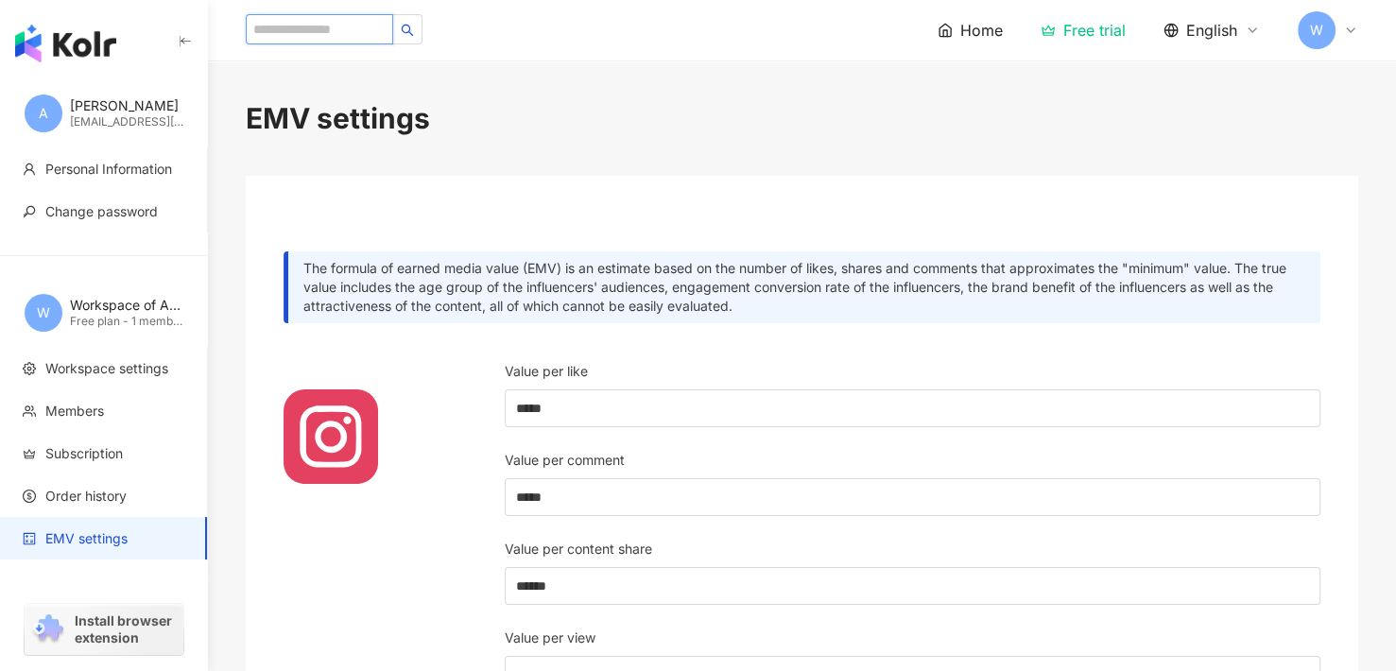
click at [393, 27] on input "search" at bounding box center [319, 29] width 147 height 30
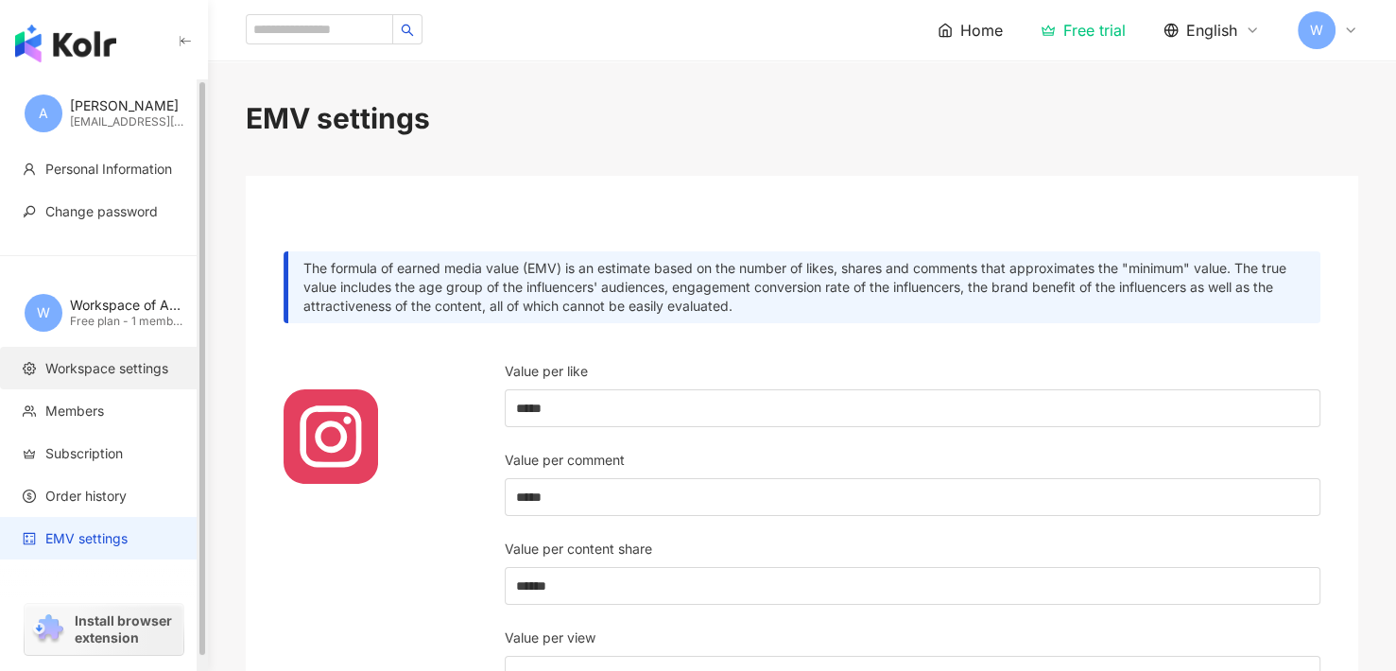
click at [103, 385] on li "Workspace settings" at bounding box center [103, 368] width 207 height 43
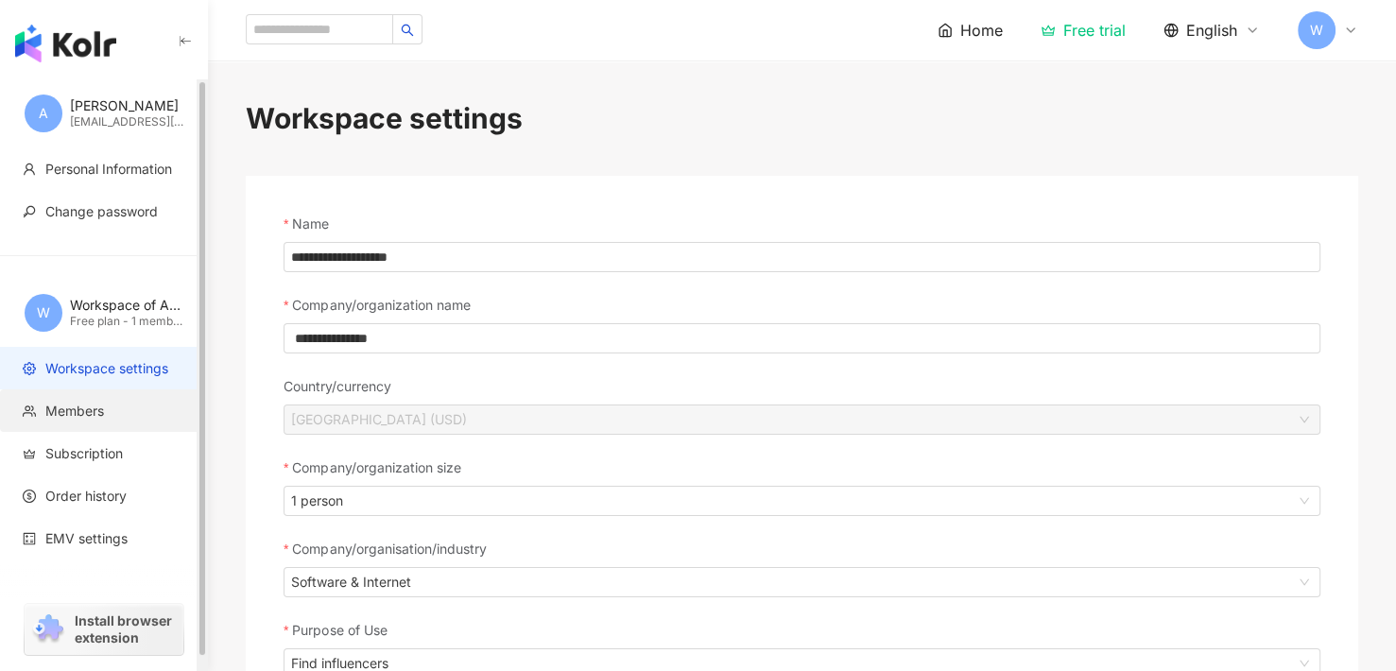
click at [90, 402] on span "Members" at bounding box center [74, 411] width 59 height 19
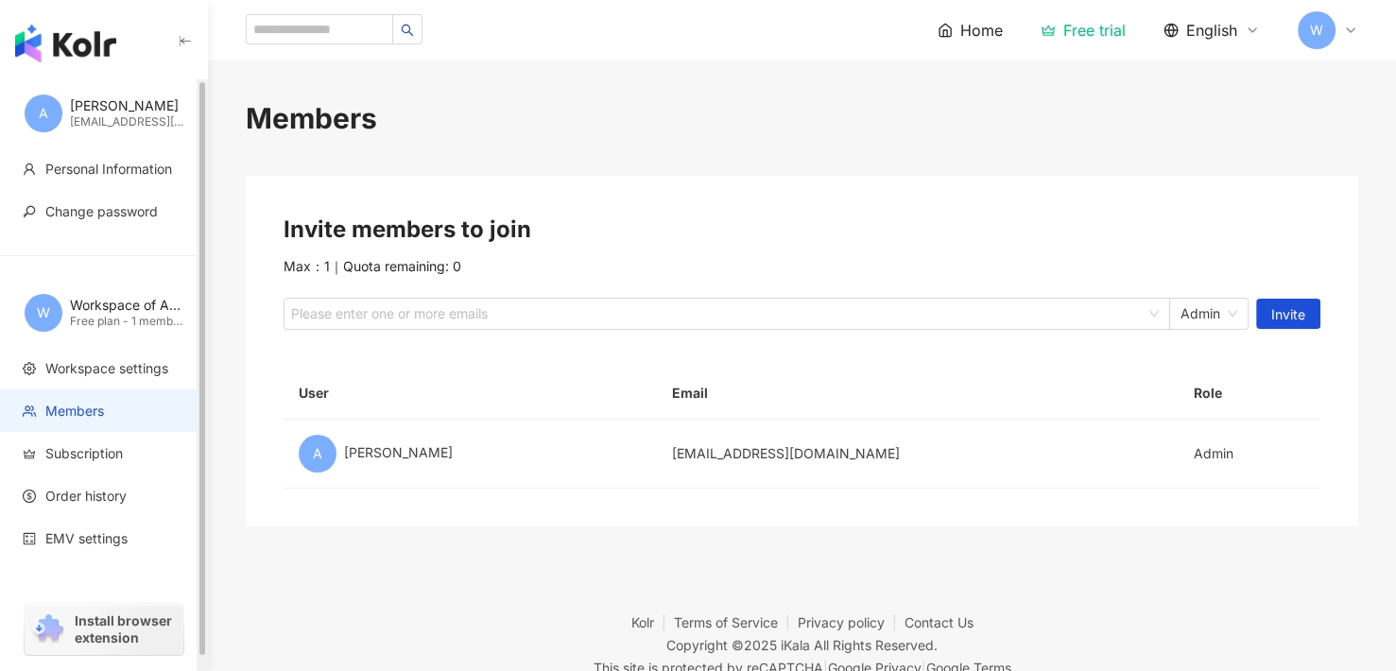
click at [190, 30] on button "button" at bounding box center [185, 44] width 15 height 42
